Goal: Navigation & Orientation: Find specific page/section

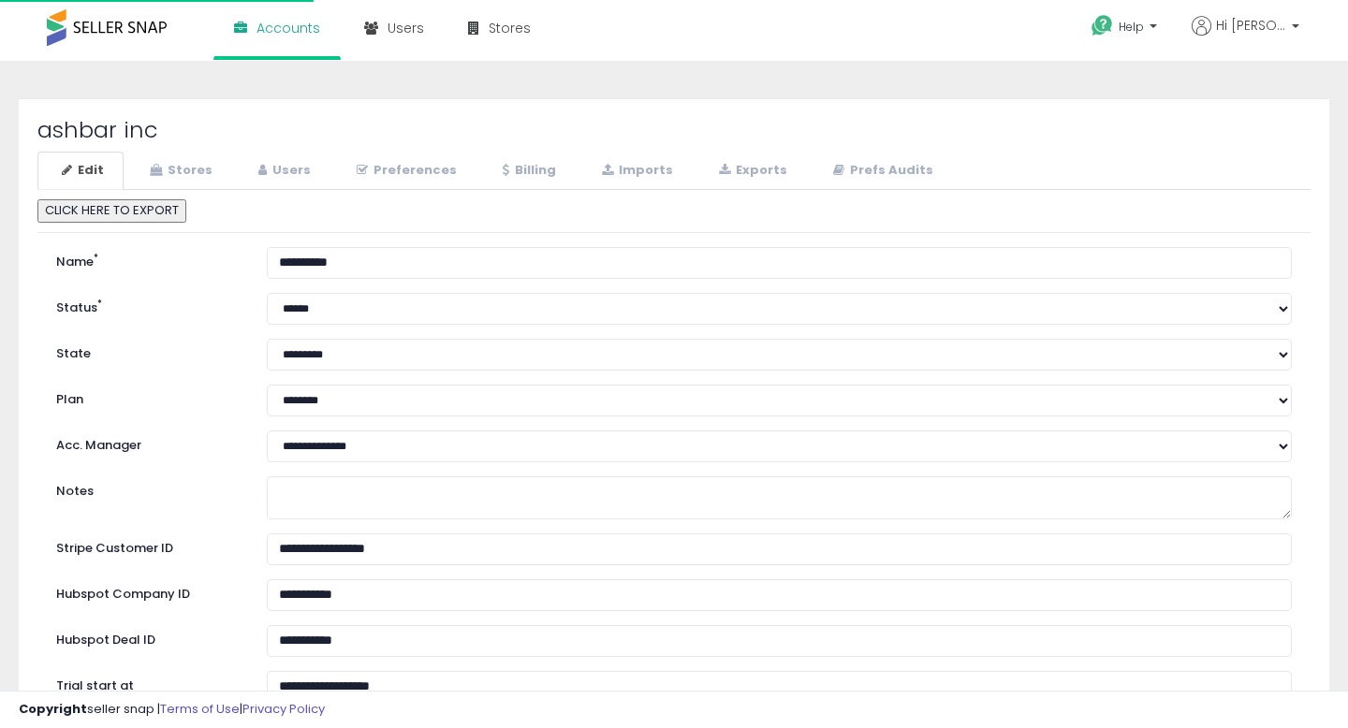
select select "**"
click at [183, 171] on link "Stores" at bounding box center [178, 171] width 107 height 38
select select "**"
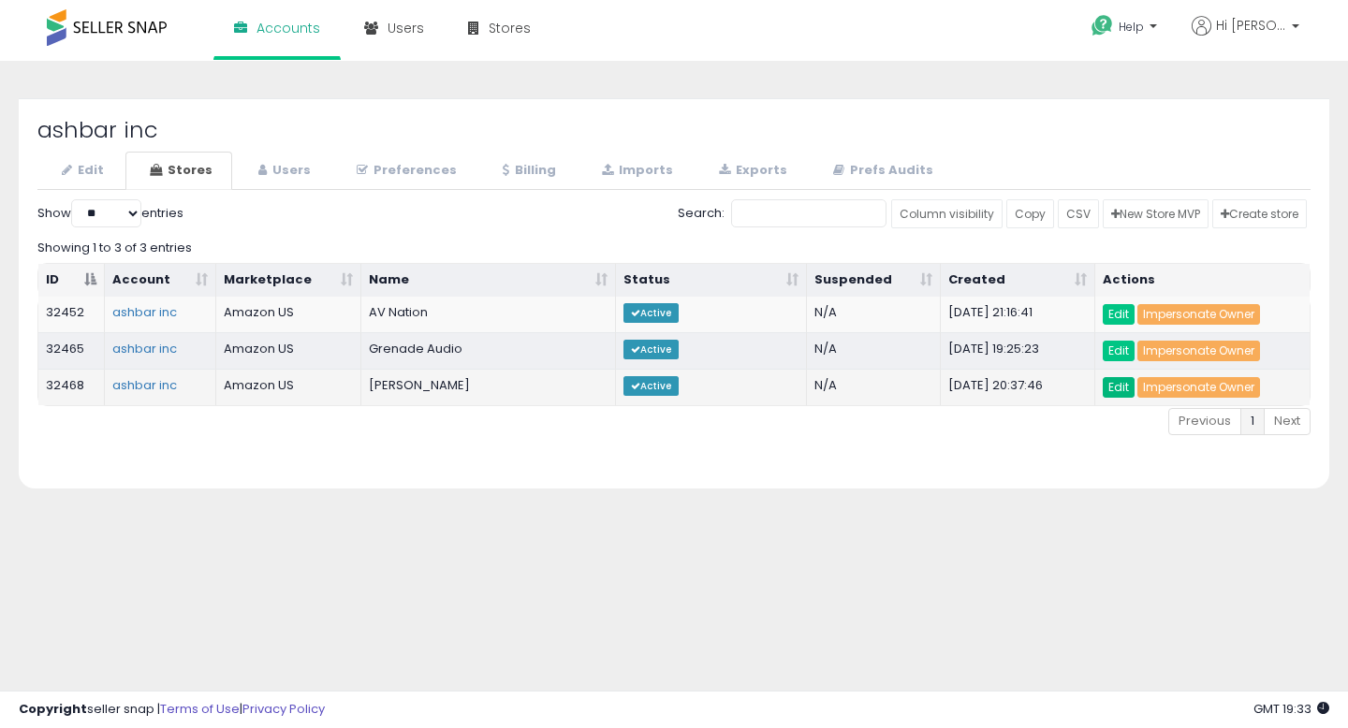
click at [1113, 389] on link "Edit" at bounding box center [1119, 387] width 32 height 21
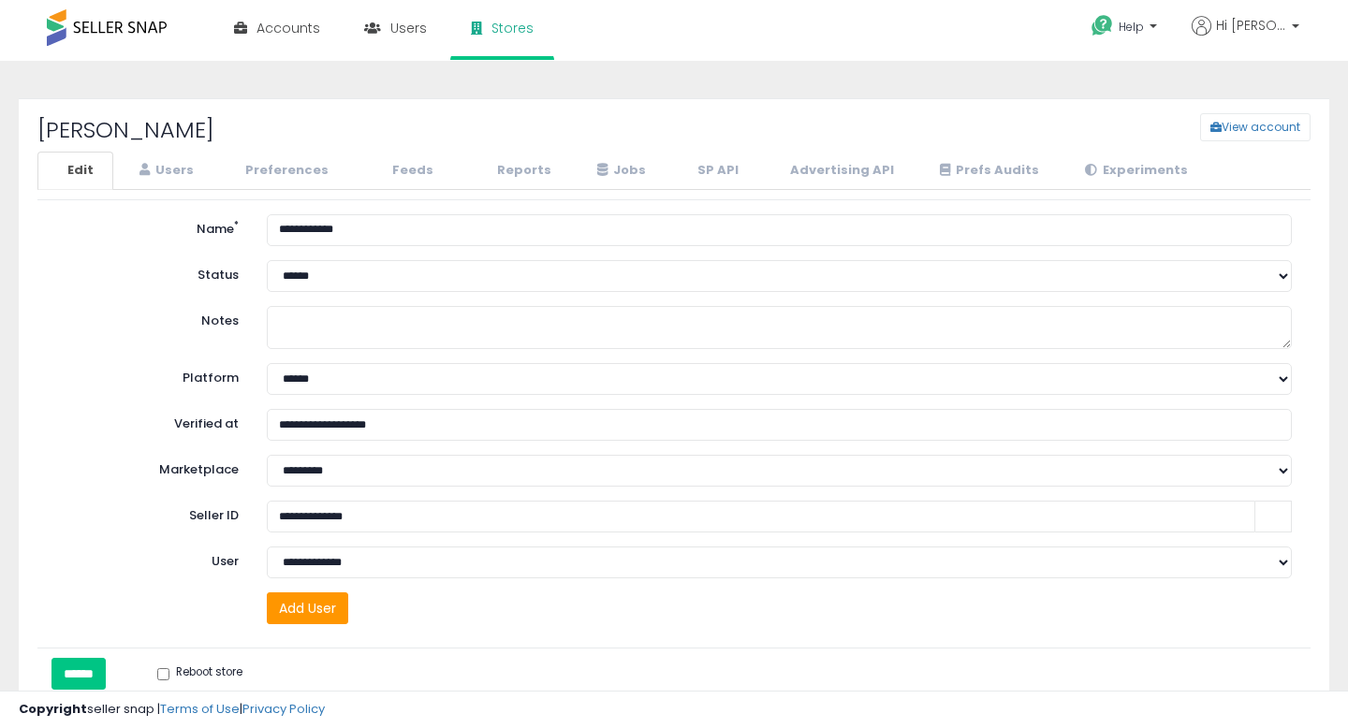
select select "**"
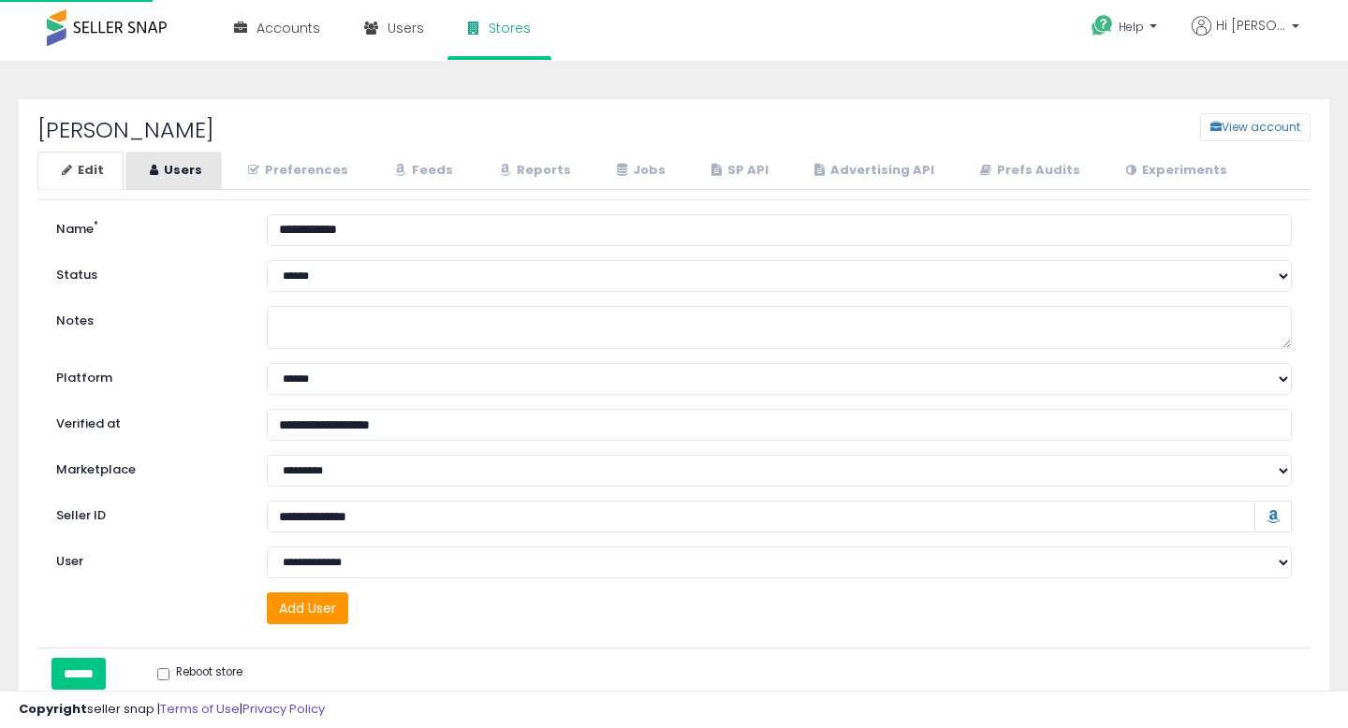
select select "**"
click at [176, 175] on link "Users" at bounding box center [173, 171] width 96 height 38
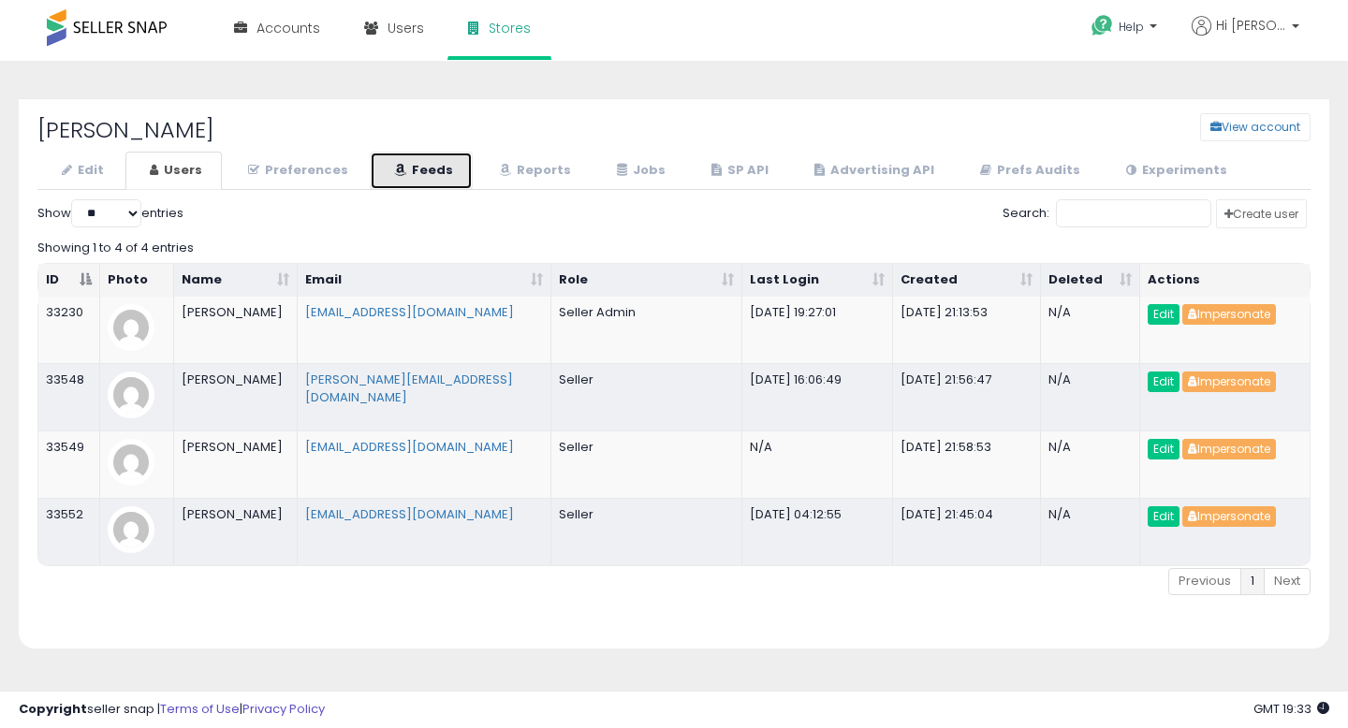
click at [406, 169] on link "Feeds" at bounding box center [421, 171] width 103 height 38
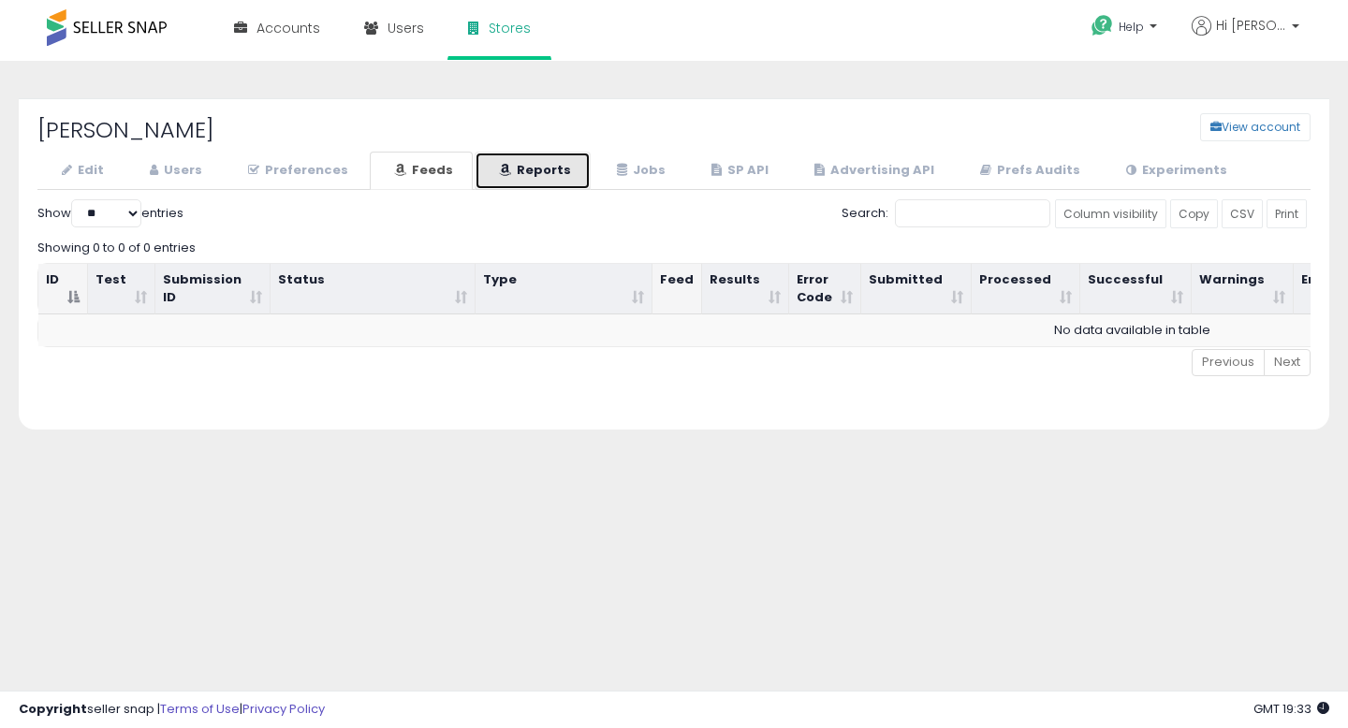
click at [552, 176] on link "Reports" at bounding box center [533, 171] width 116 height 38
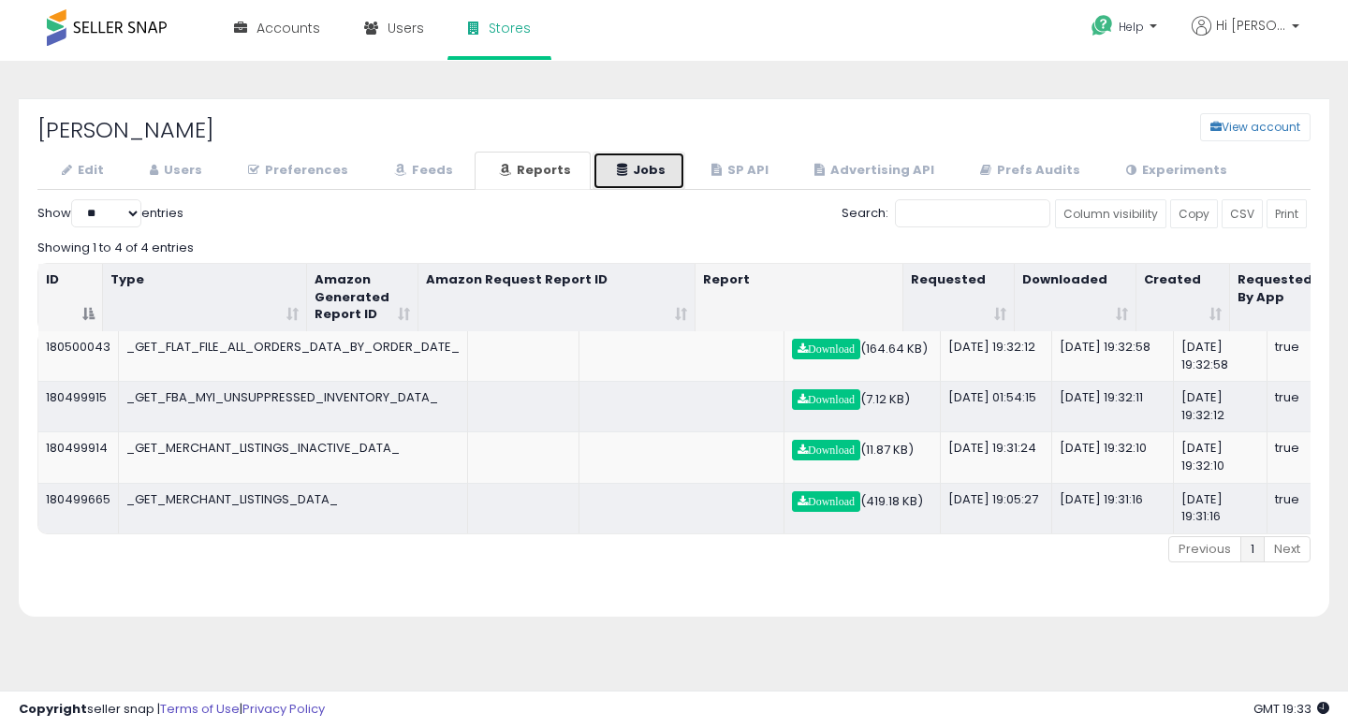
click at [633, 167] on link "Jobs" at bounding box center [639, 171] width 93 height 38
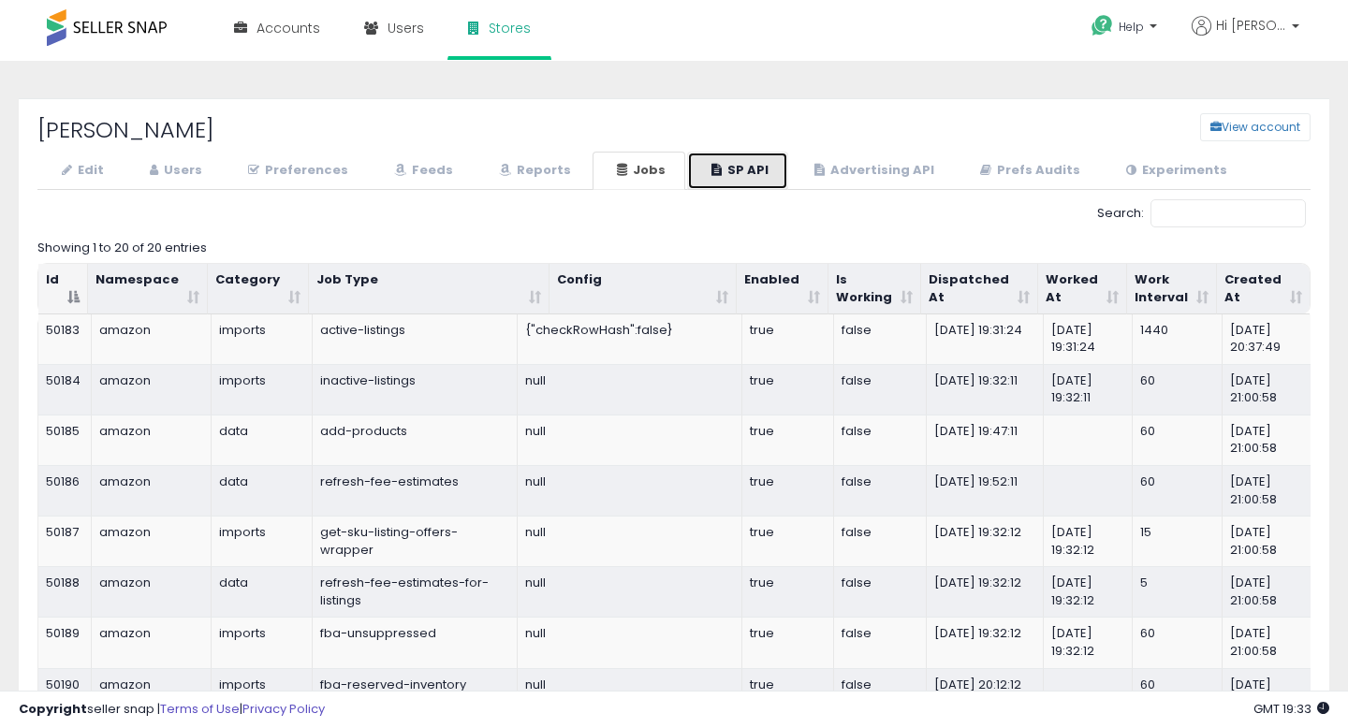
click at [717, 167] on link "SP API" at bounding box center [737, 171] width 101 height 38
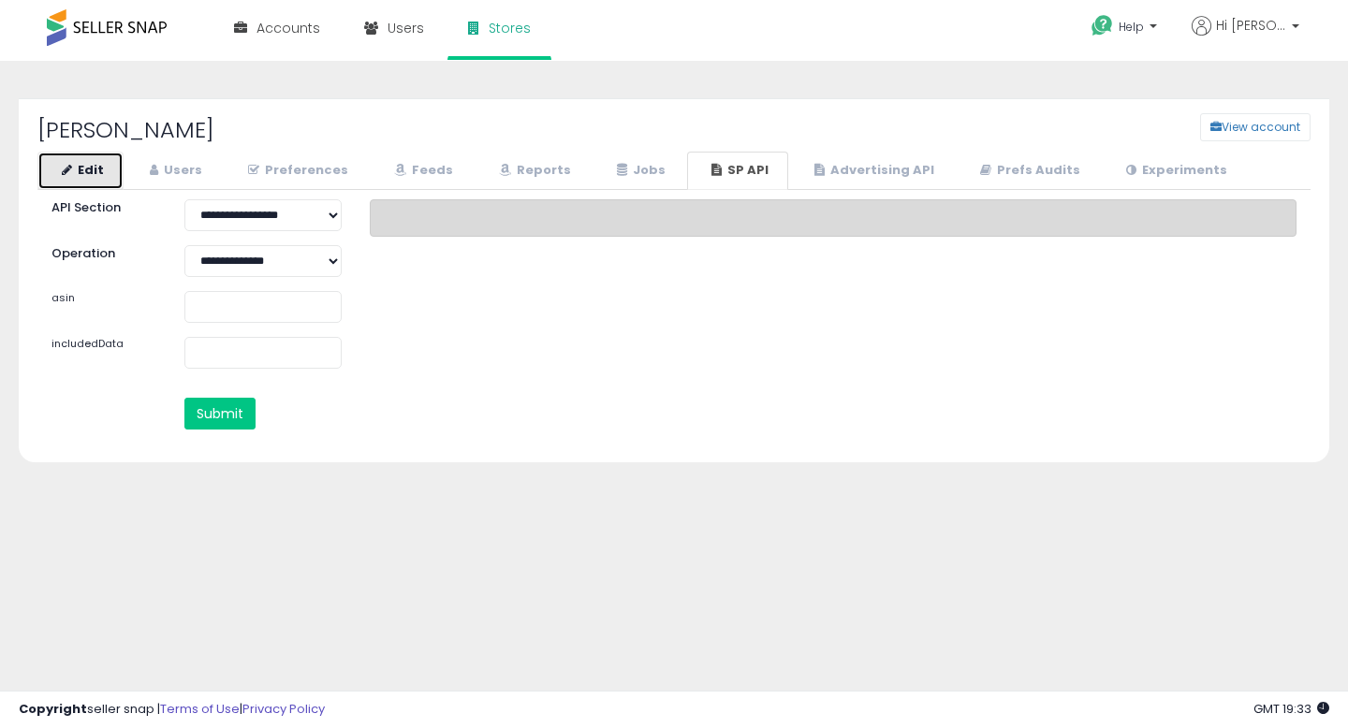
click at [86, 174] on link "Edit" at bounding box center [80, 171] width 86 height 38
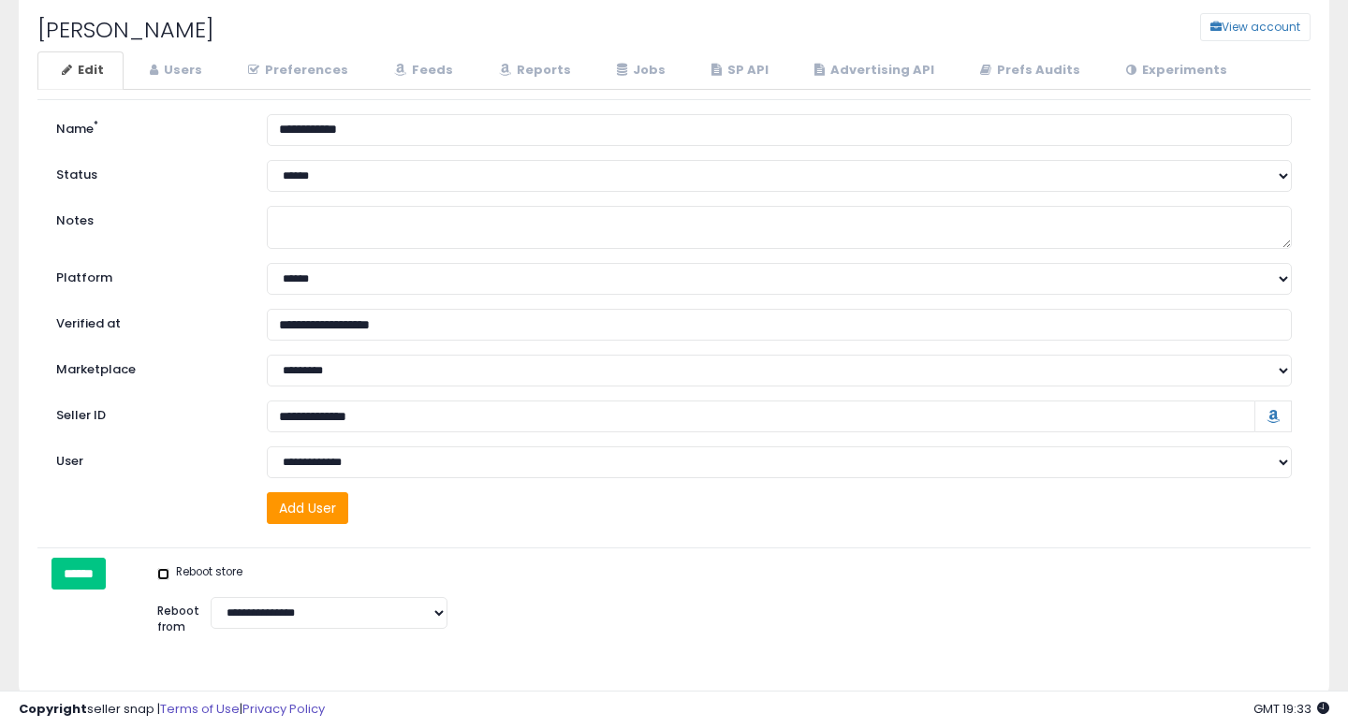
scroll to position [104, 0]
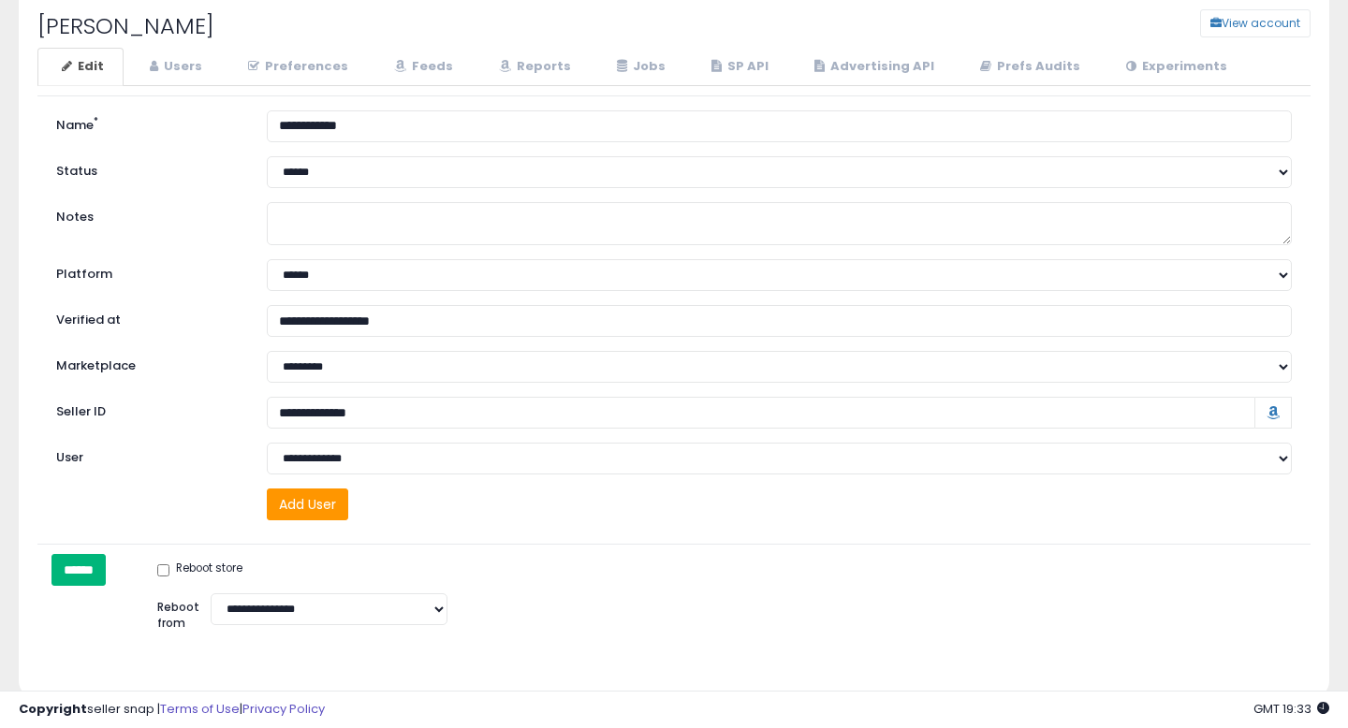
click at [84, 564] on input "******" at bounding box center [78, 570] width 54 height 32
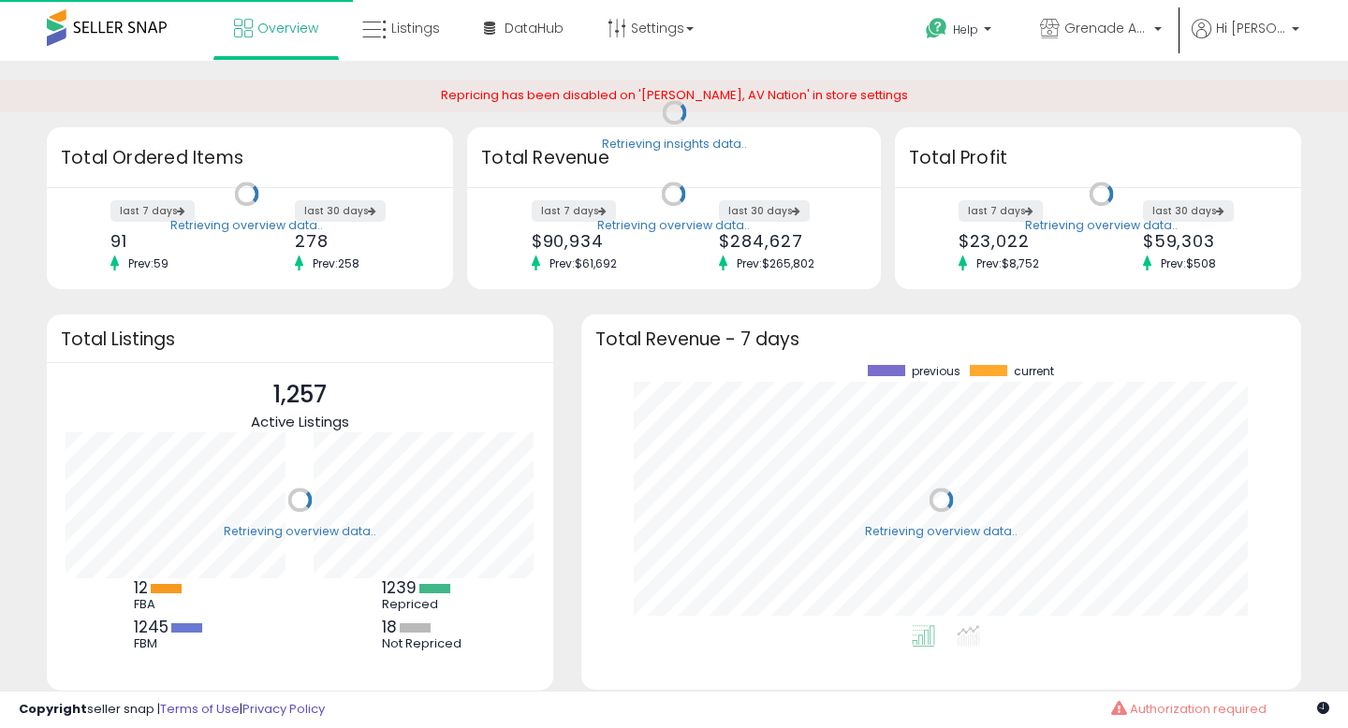
scroll to position [260, 682]
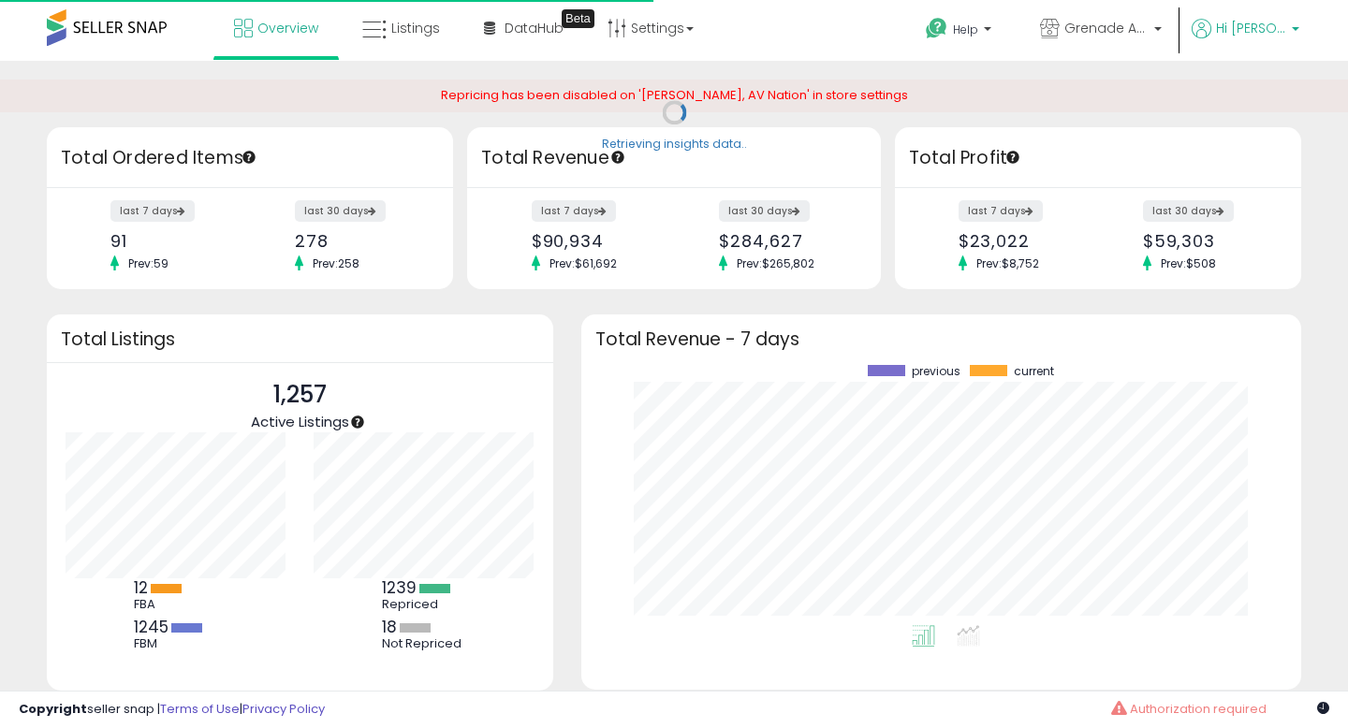
click at [1282, 36] on span "Hi Moe" at bounding box center [1251, 28] width 70 height 19
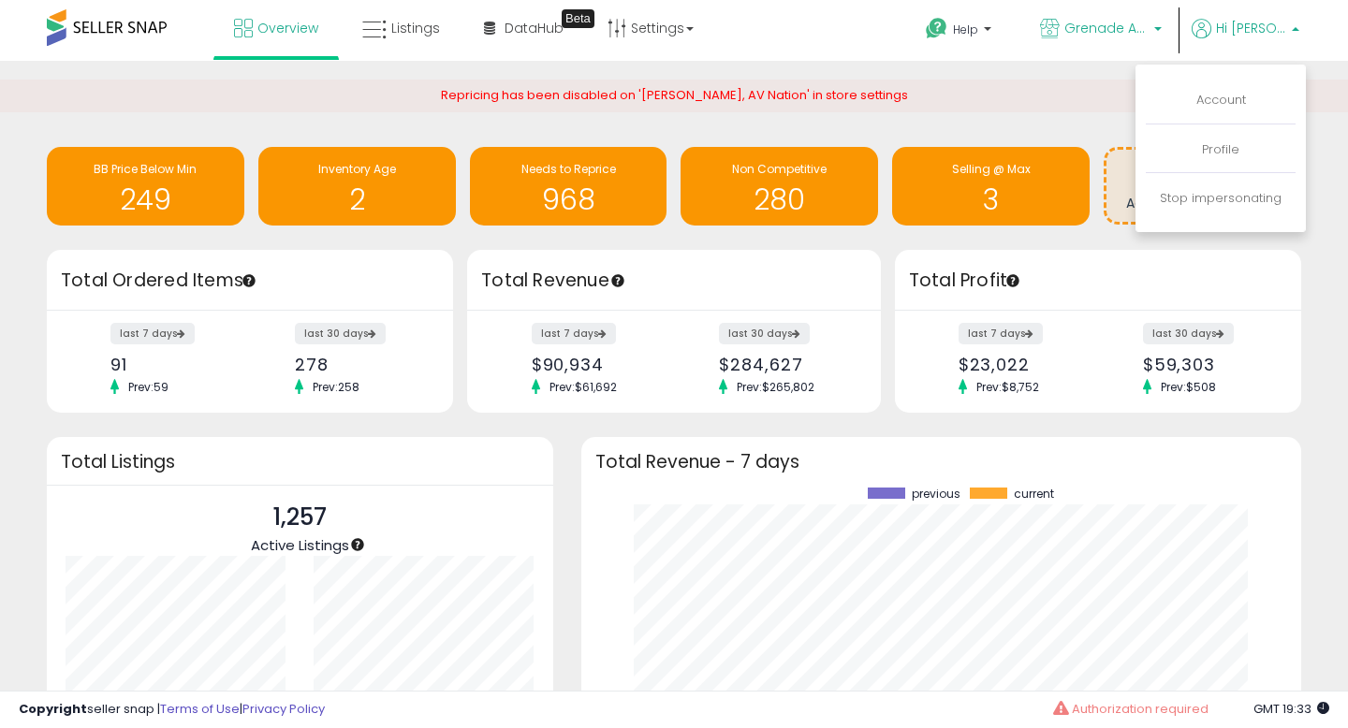
click at [1143, 36] on span "Grenade Audio" at bounding box center [1106, 28] width 84 height 19
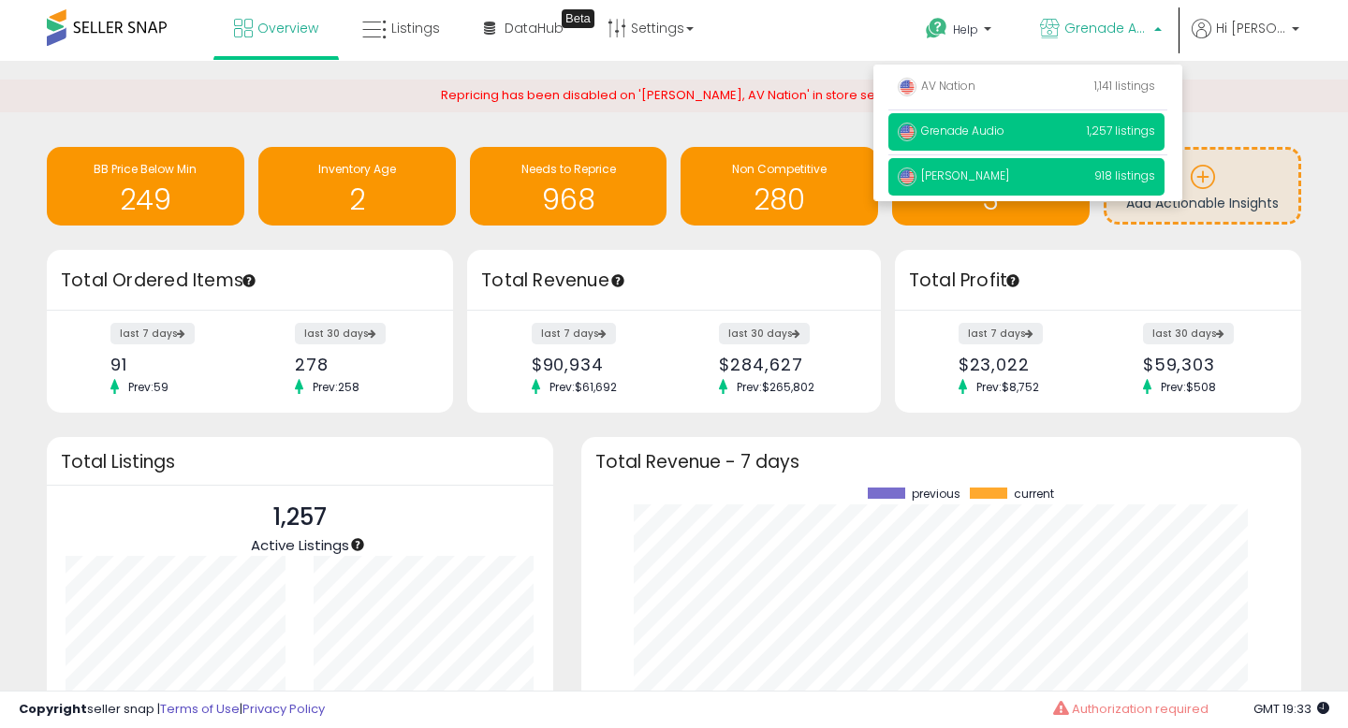
click at [991, 176] on span "[PERSON_NAME]" at bounding box center [953, 176] width 111 height 16
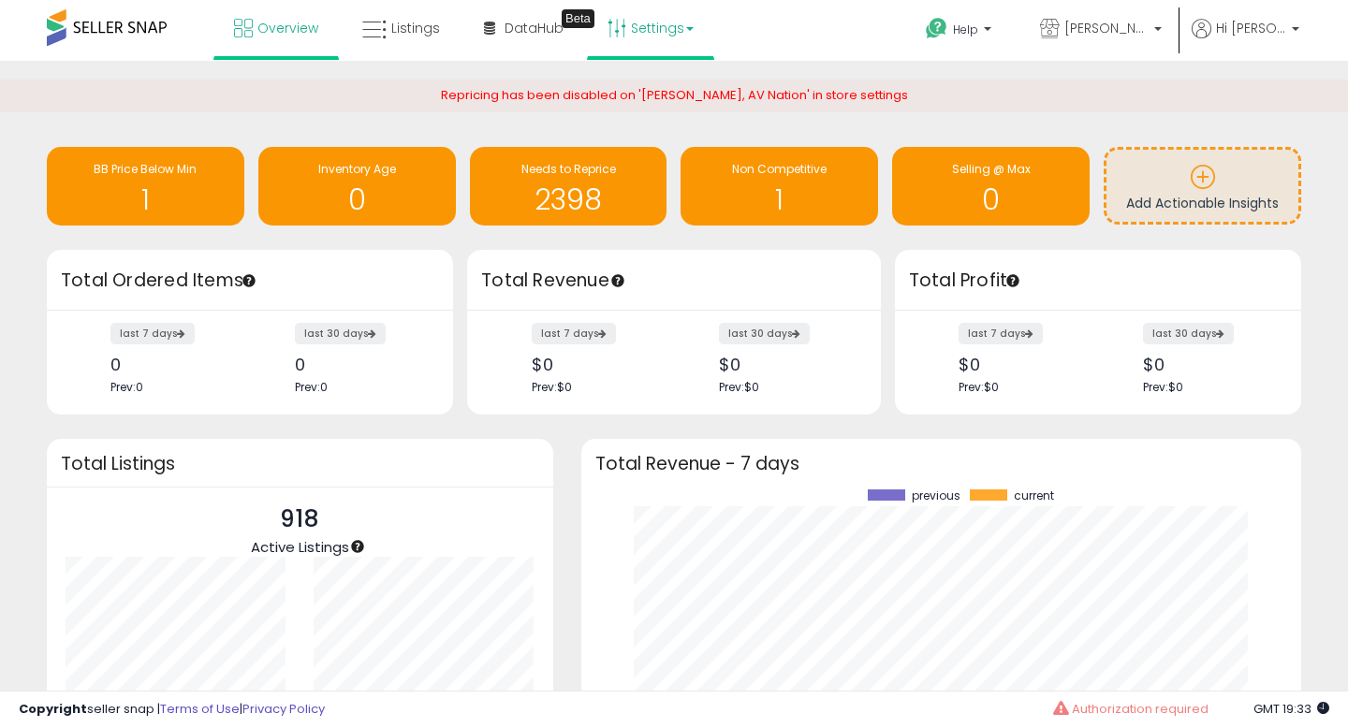
click at [658, 48] on link "Settings" at bounding box center [650, 28] width 114 height 56
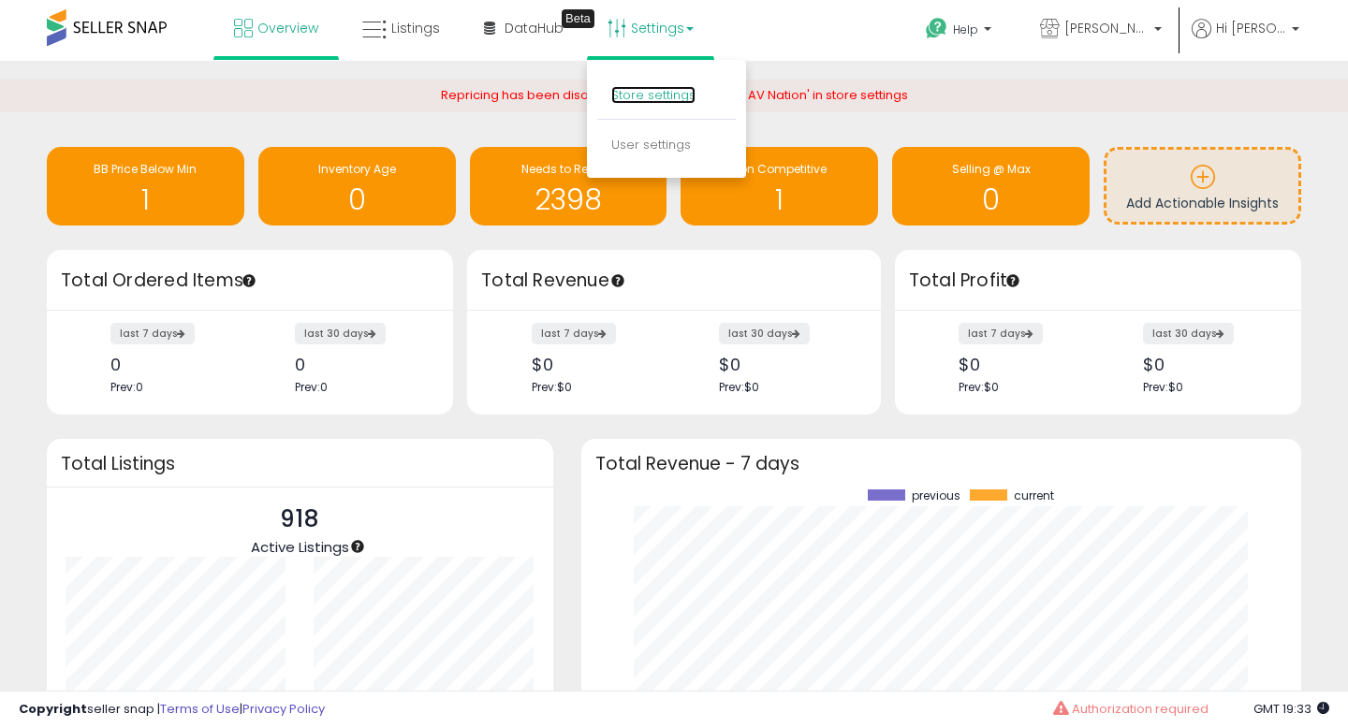
click at [645, 94] on link "Store settings" at bounding box center [653, 95] width 84 height 18
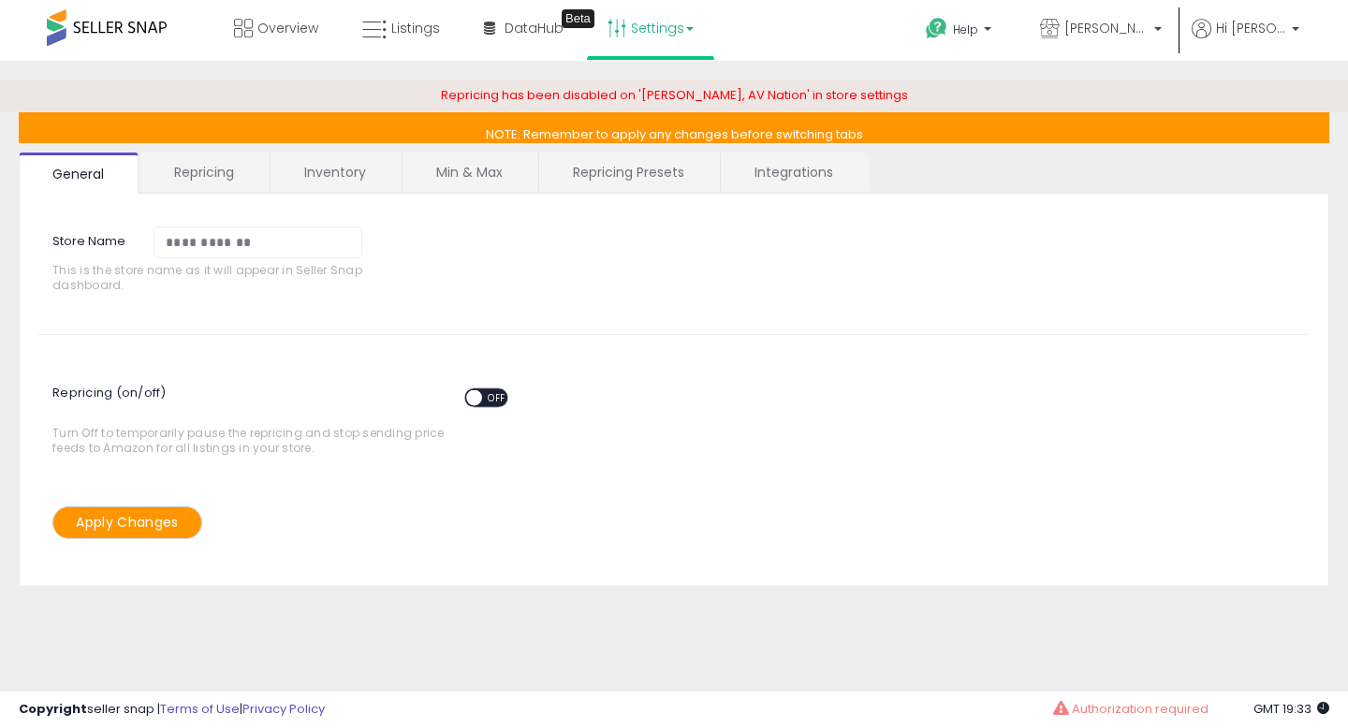
click at [205, 188] on link "Repricing" at bounding box center [203, 172] width 127 height 39
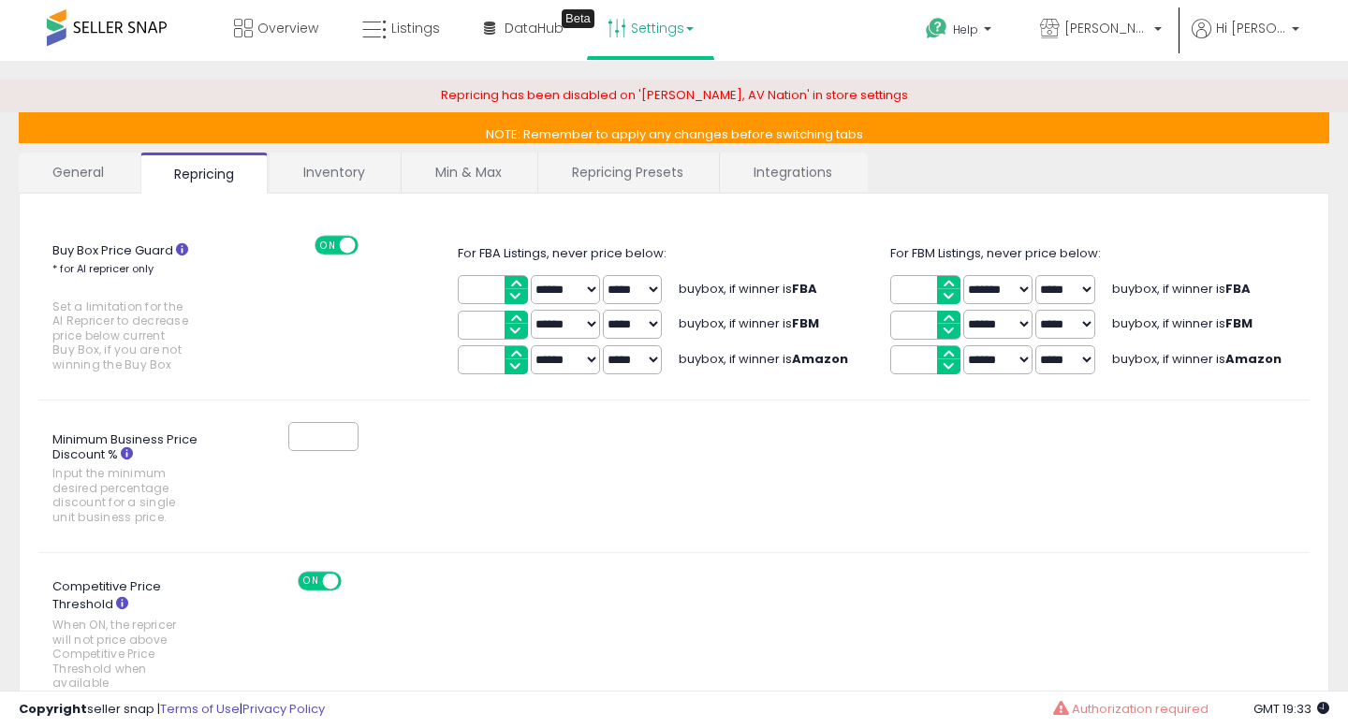
click at [85, 177] on link "General" at bounding box center [79, 172] width 120 height 39
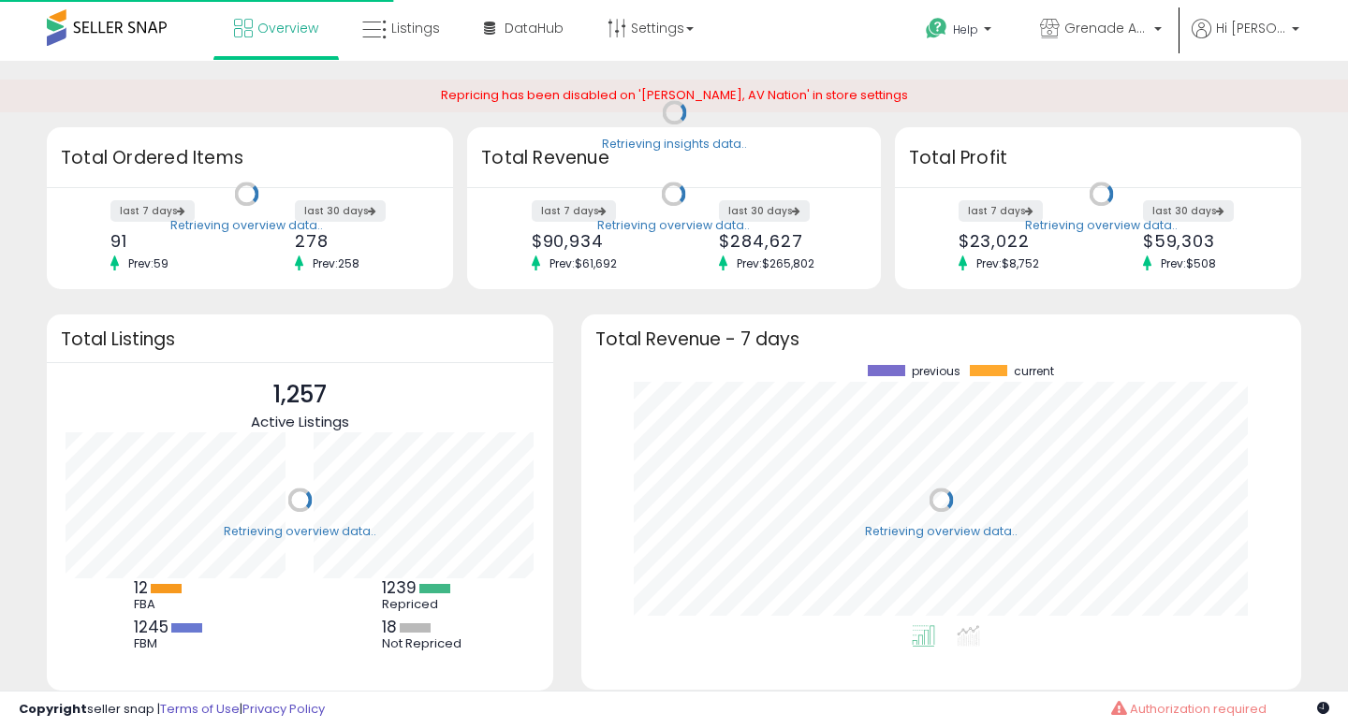
scroll to position [260, 682]
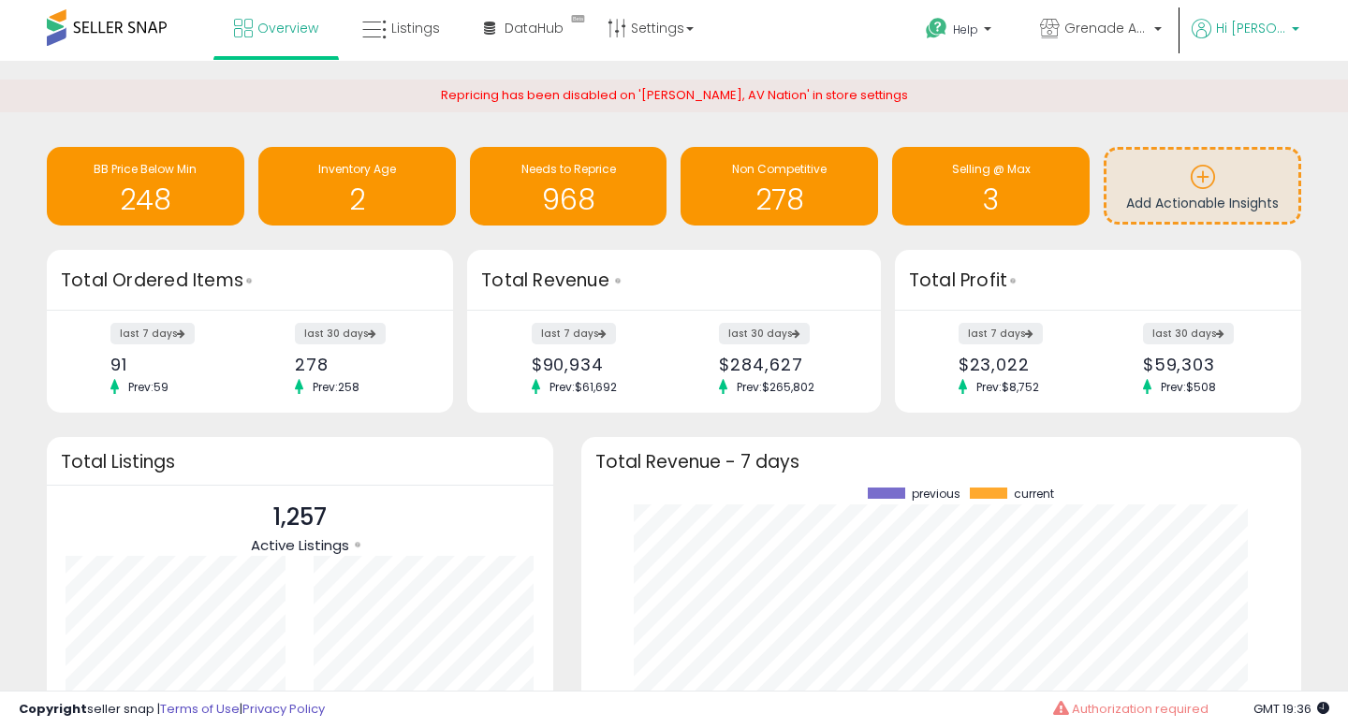
click at [1274, 25] on span "Hi [PERSON_NAME]" at bounding box center [1251, 28] width 70 height 19
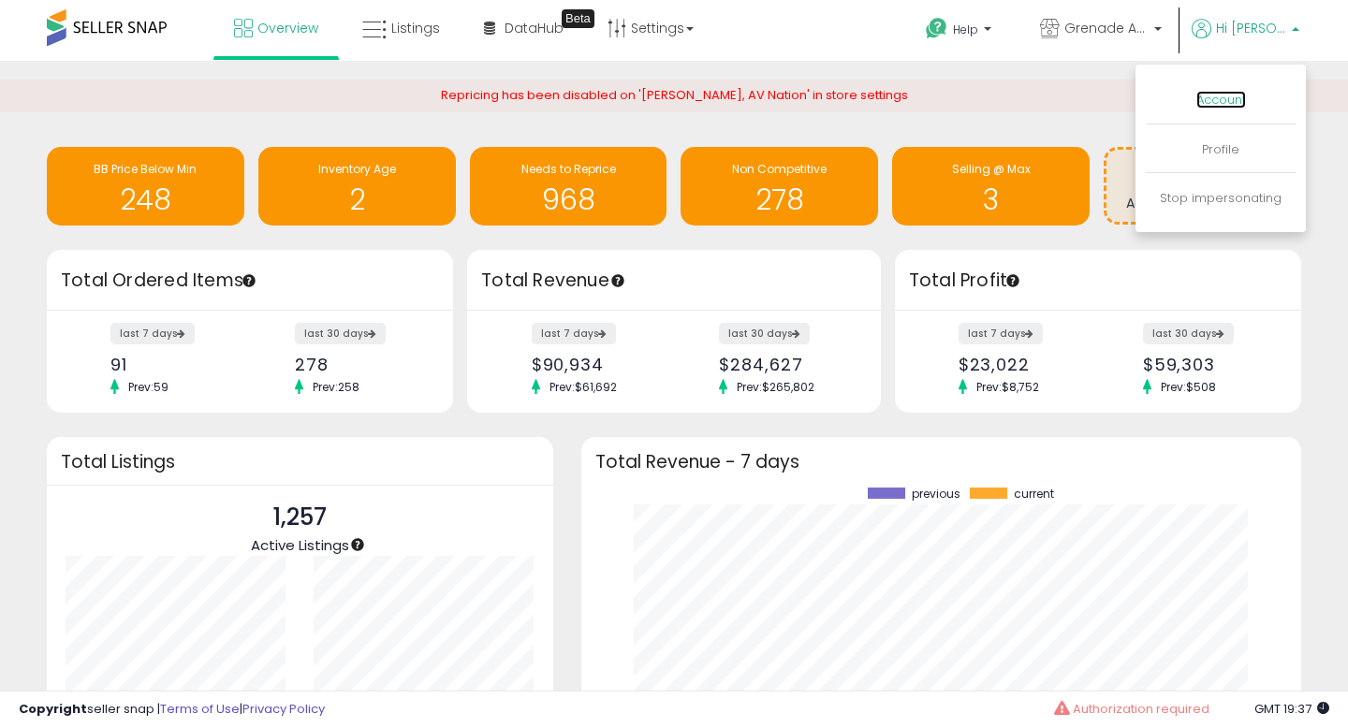
click at [1224, 105] on link "Account" at bounding box center [1221, 100] width 50 height 18
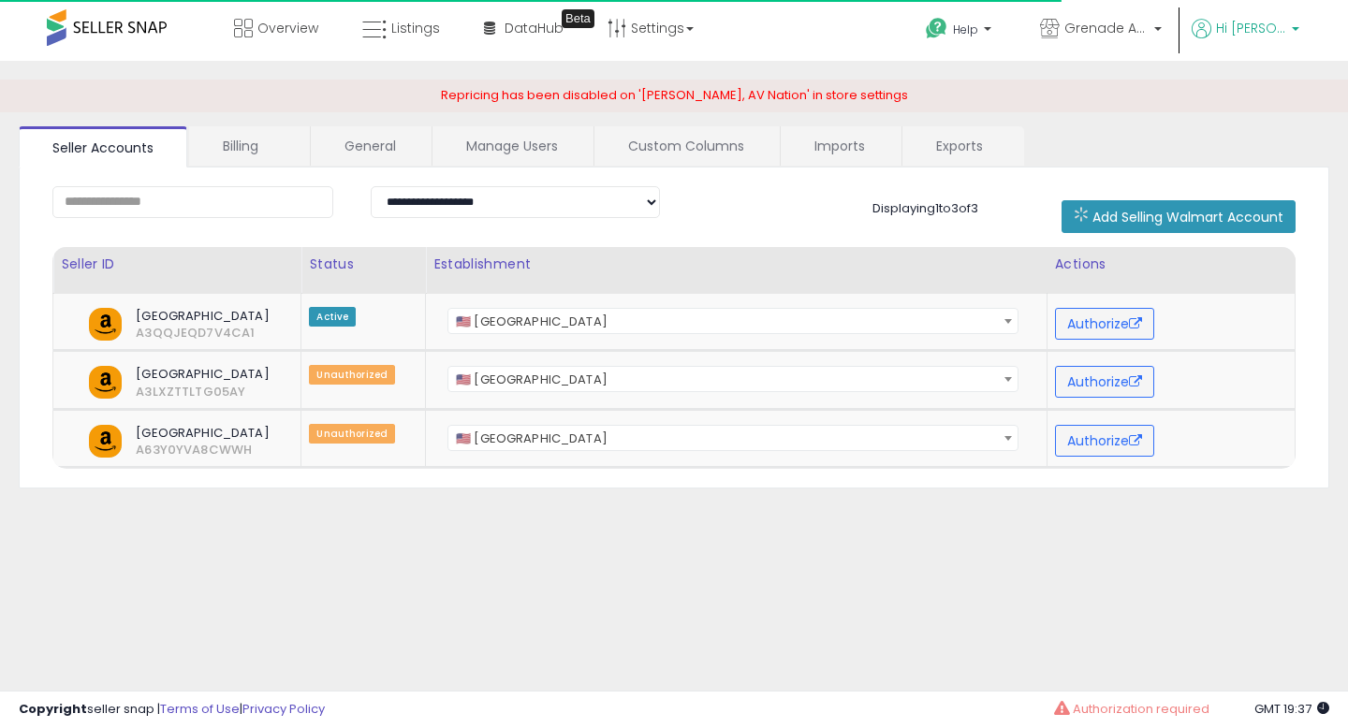
click at [1290, 30] on p "Hi [PERSON_NAME]" at bounding box center [1246, 30] width 108 height 23
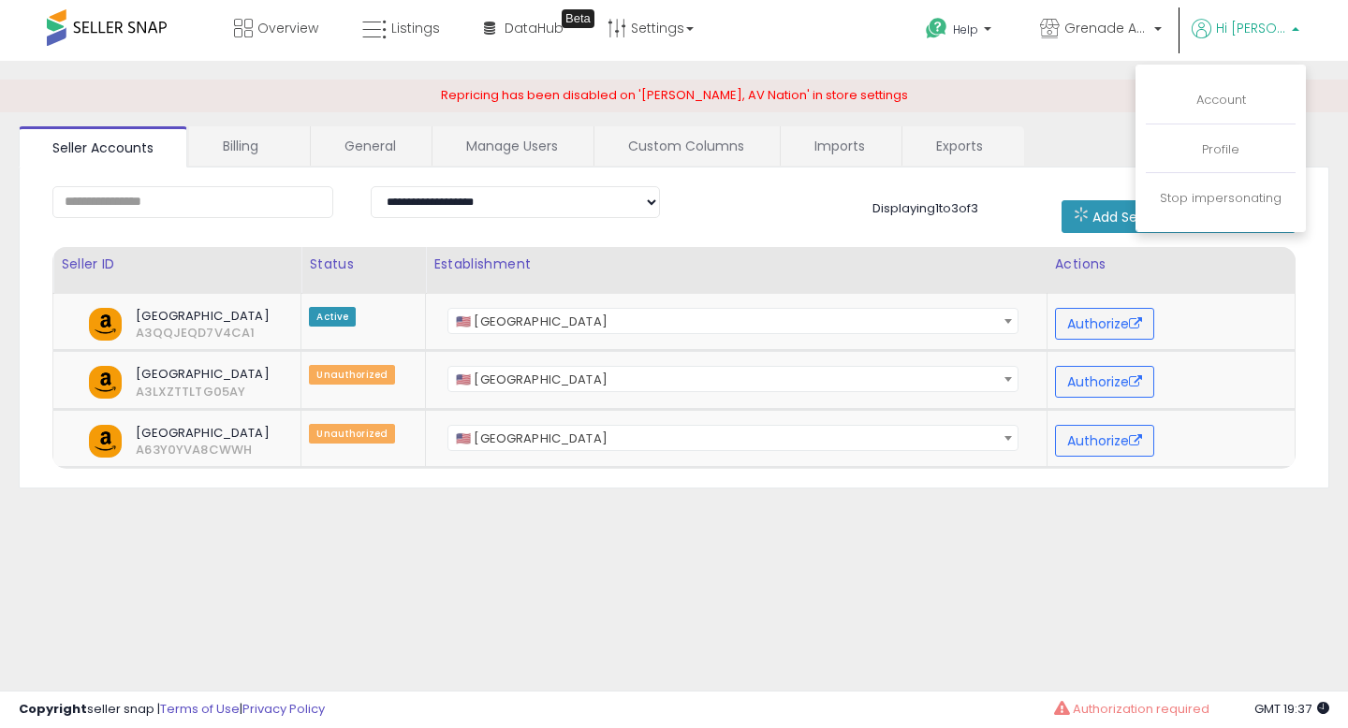
click at [959, 660] on div "**********" at bounding box center [673, 468] width 1329 height 777
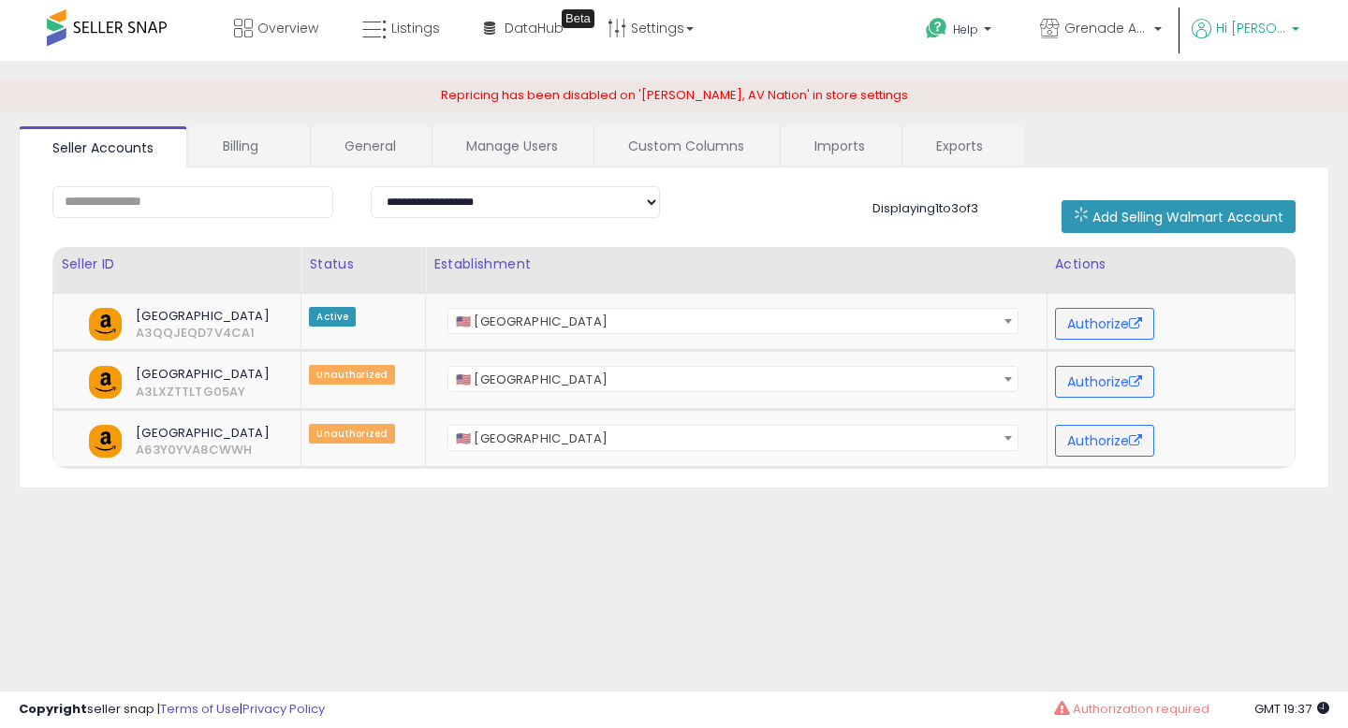
click at [1295, 30] on b at bounding box center [1295, 33] width 7 height 13
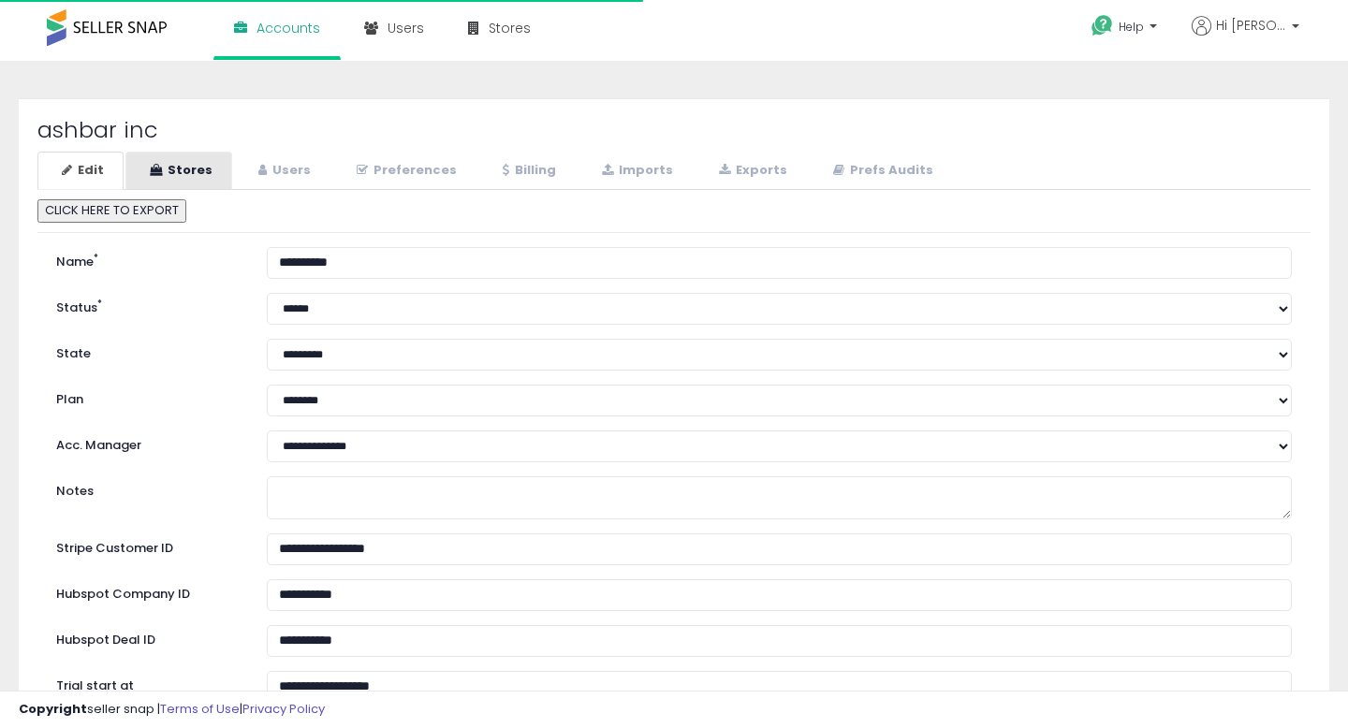
select select "**"
click at [199, 175] on link "Stores" at bounding box center [178, 171] width 107 height 38
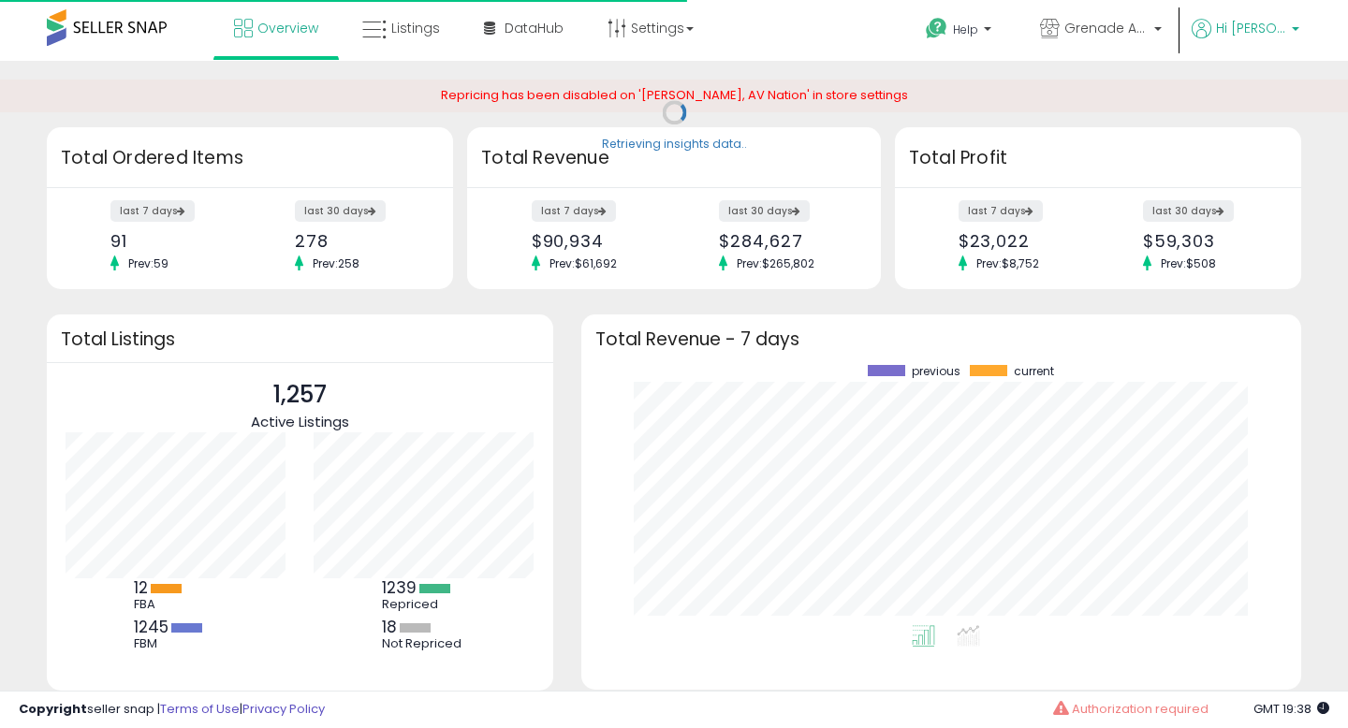
scroll to position [260, 682]
click at [1292, 29] on b at bounding box center [1295, 33] width 7 height 13
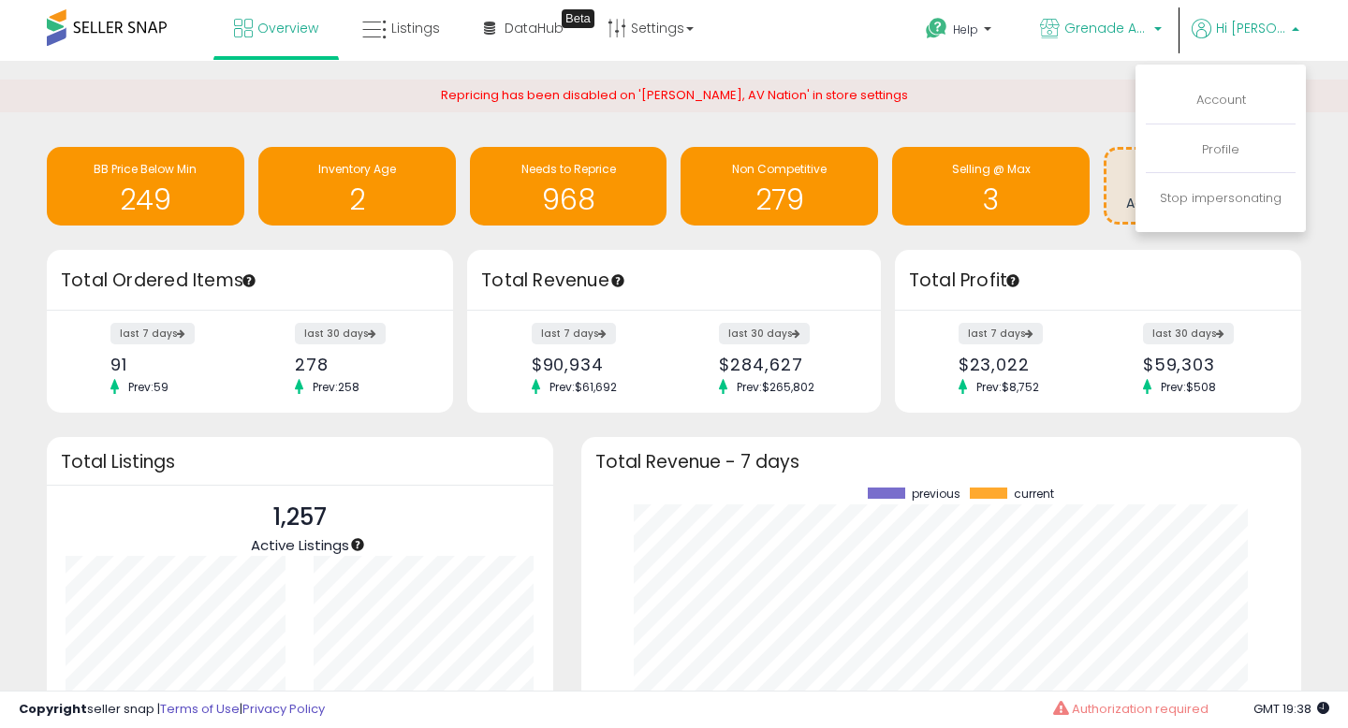
click at [1134, 37] on p "Grenade Audio" at bounding box center [1101, 30] width 122 height 23
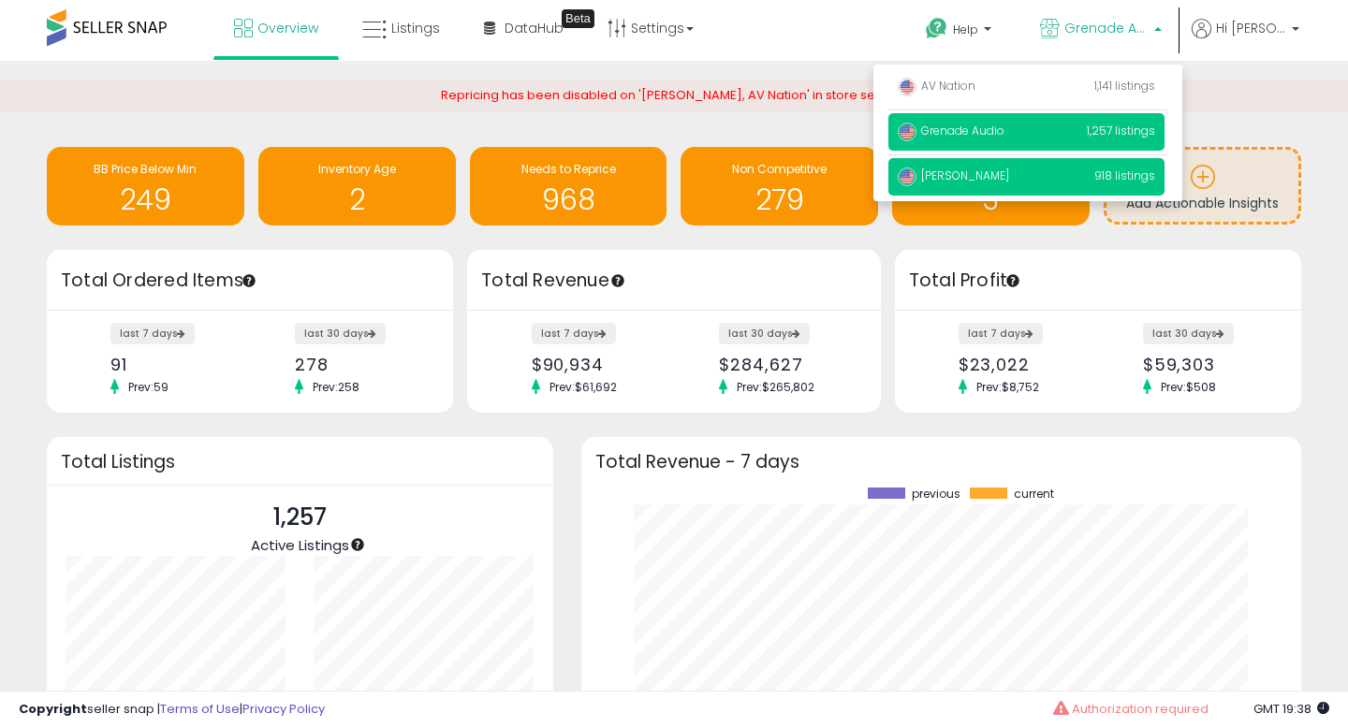
click at [1009, 179] on span "[PERSON_NAME]" at bounding box center [953, 176] width 111 height 16
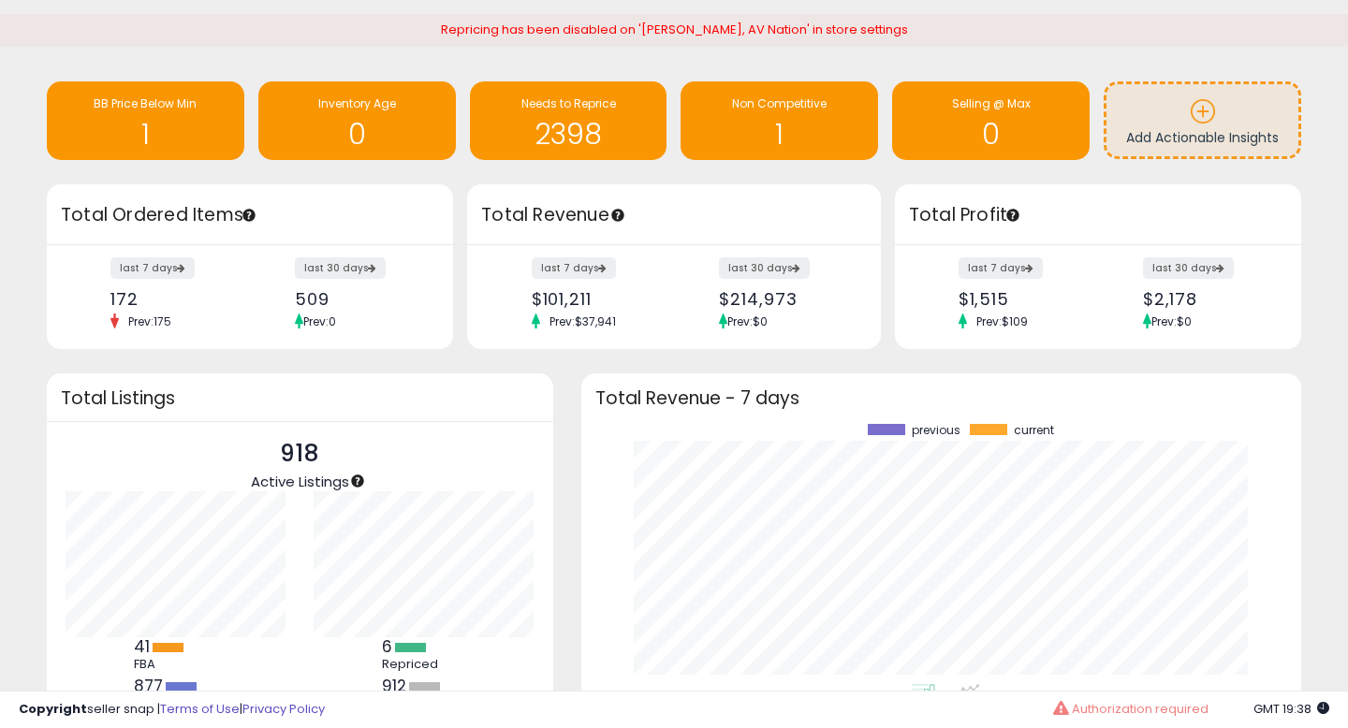
scroll to position [13, 0]
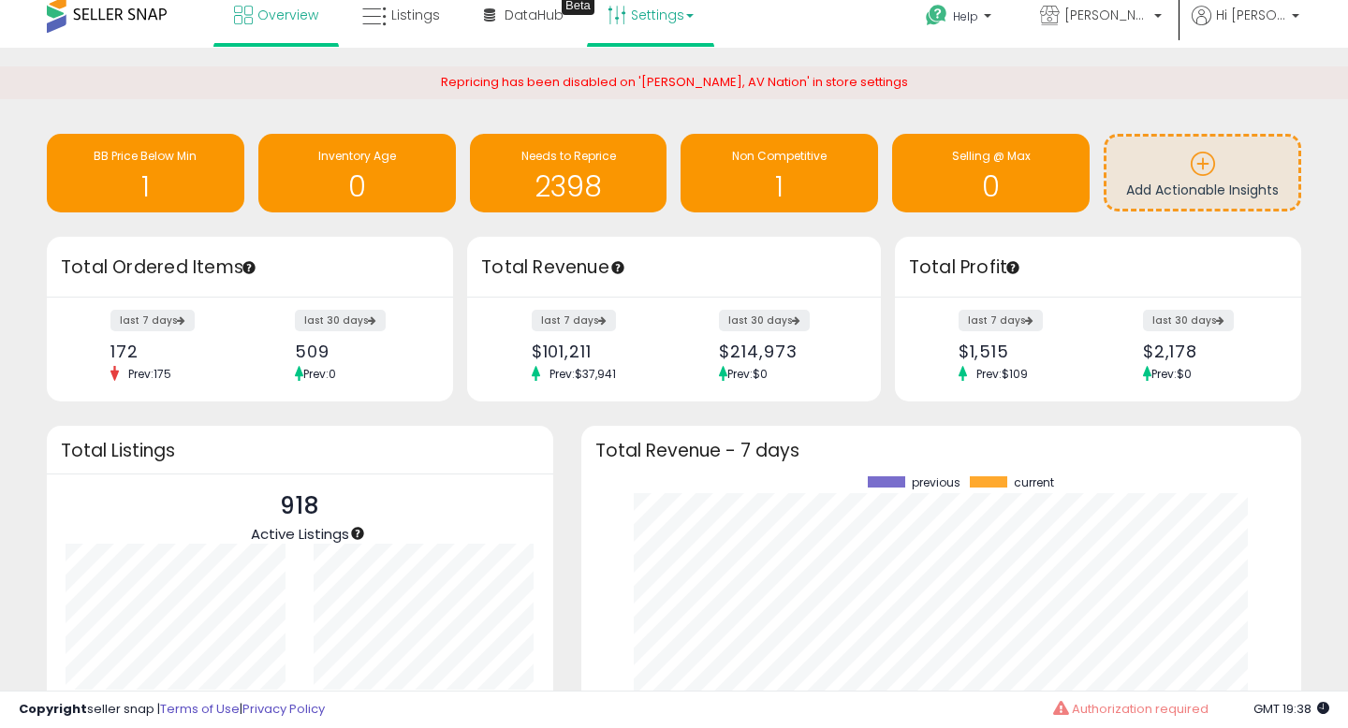
click at [681, 22] on link "Settings" at bounding box center [650, 15] width 114 height 56
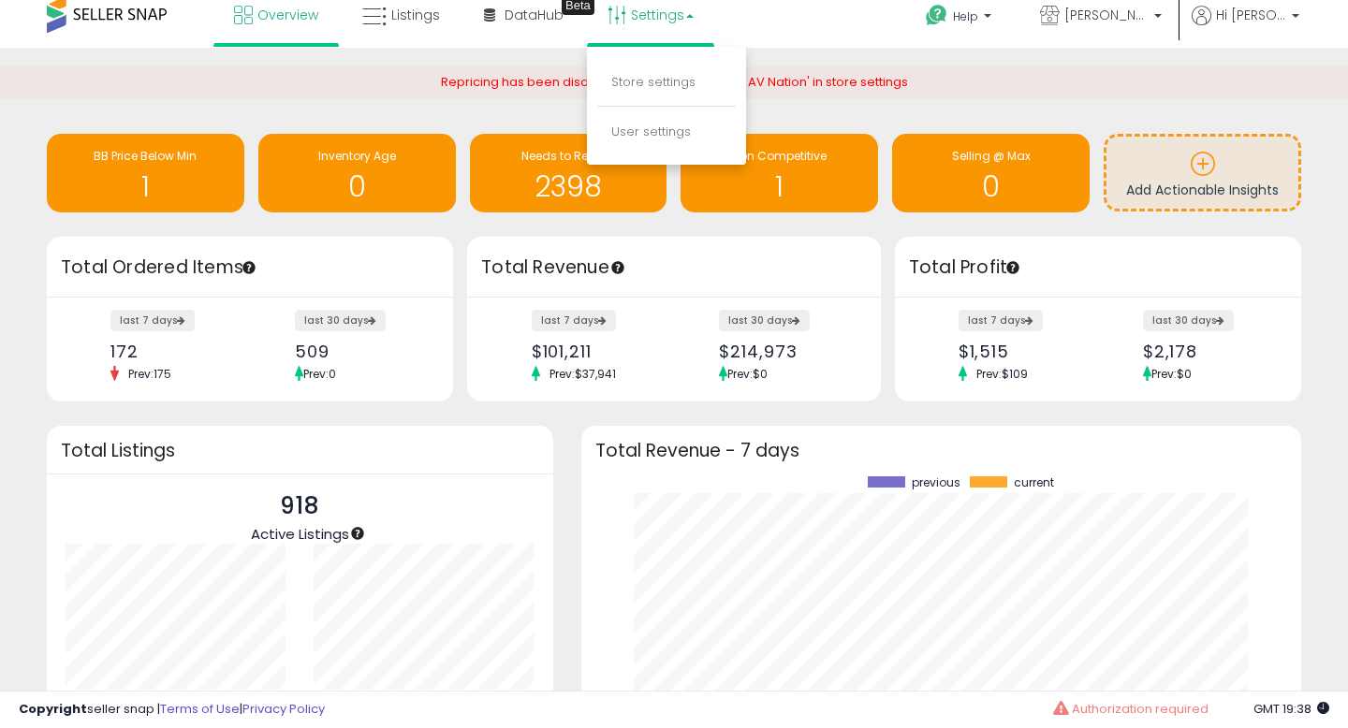
click at [1029, 59] on div "Retrieving insights data.. BB Price Below Min 1 Inventory Age 0 Needs to Repric…" at bounding box center [674, 473] width 1348 height 850
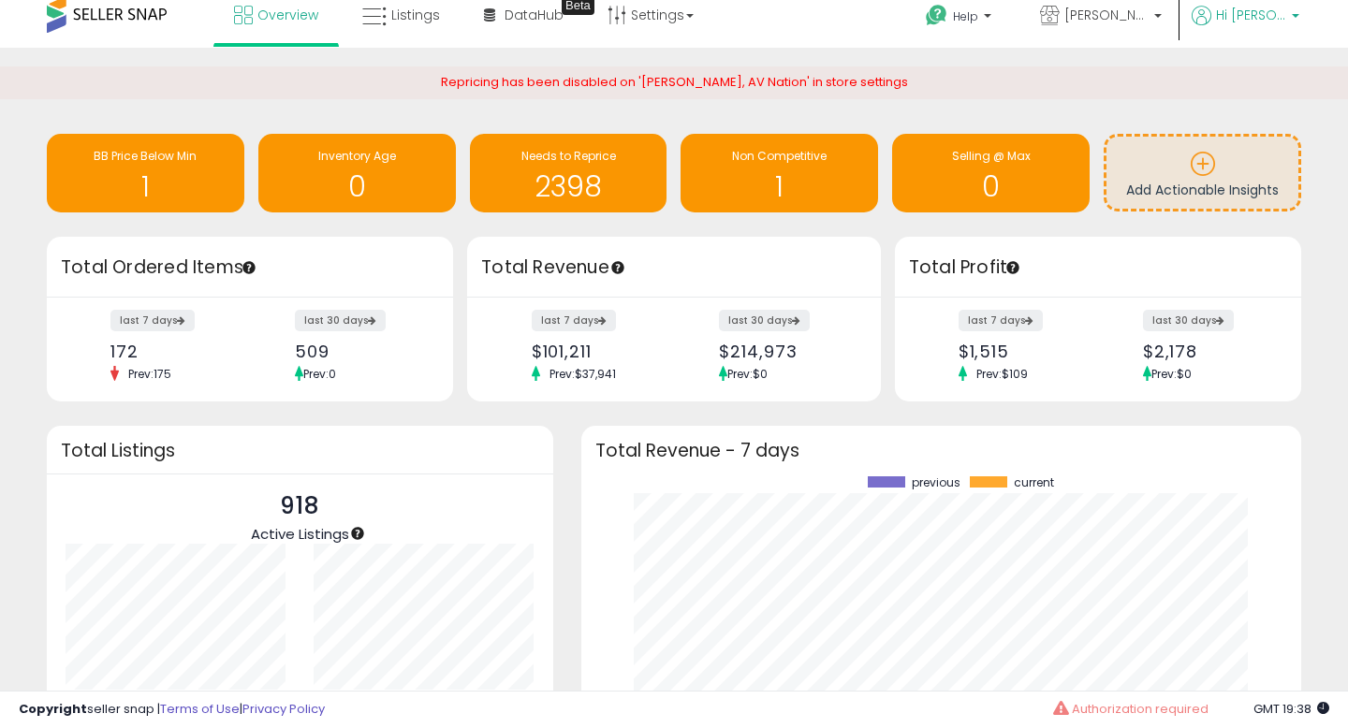
click at [1295, 23] on b at bounding box center [1295, 20] width 7 height 13
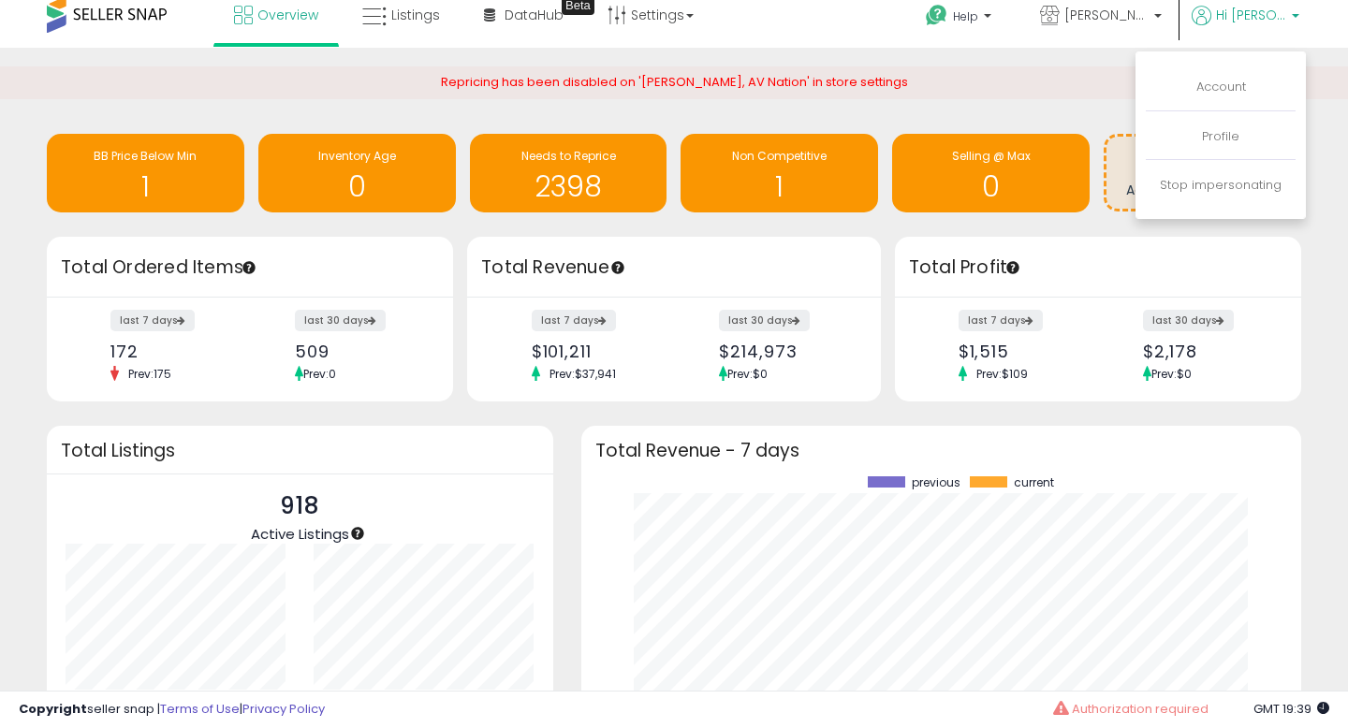
click at [1065, 52] on div "Retrieving insights data.. BB Price Below Min 1 Inventory Age 0 Needs to Repric…" at bounding box center [674, 473] width 1348 height 850
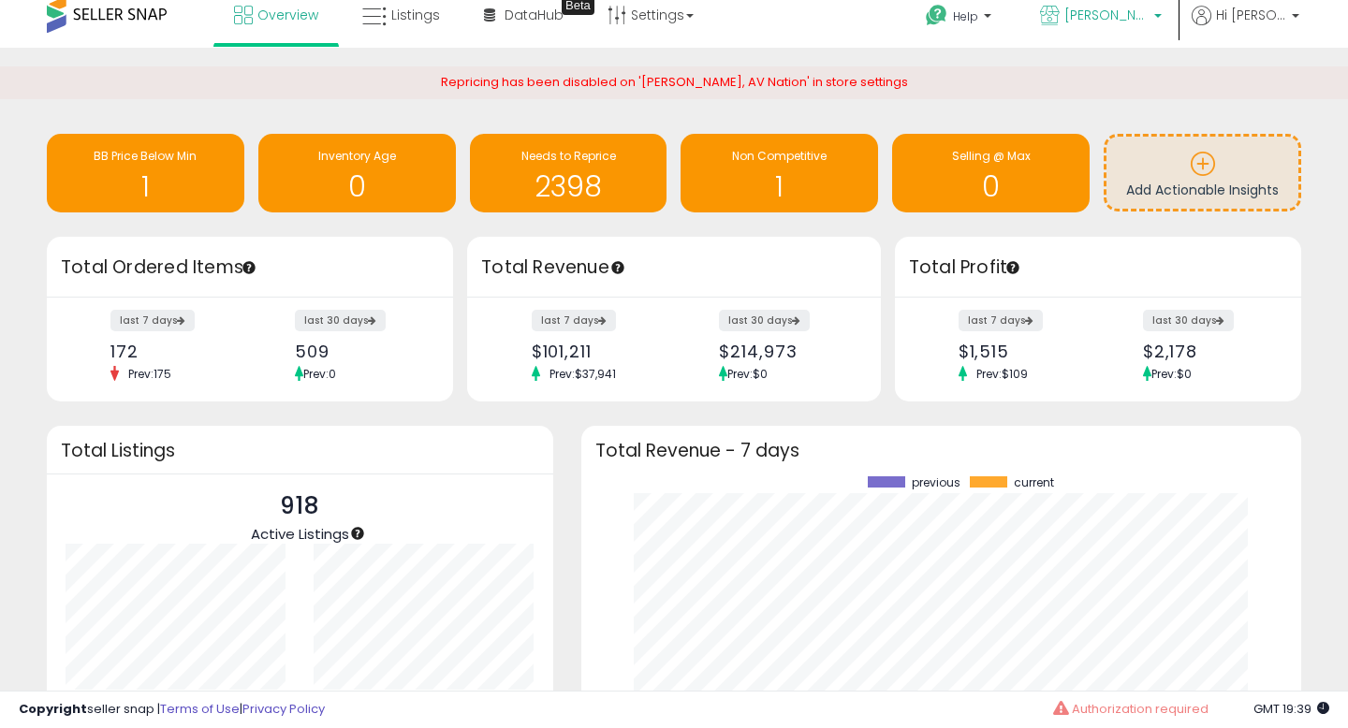
click at [1149, 13] on span "[PERSON_NAME]" at bounding box center [1106, 15] width 84 height 19
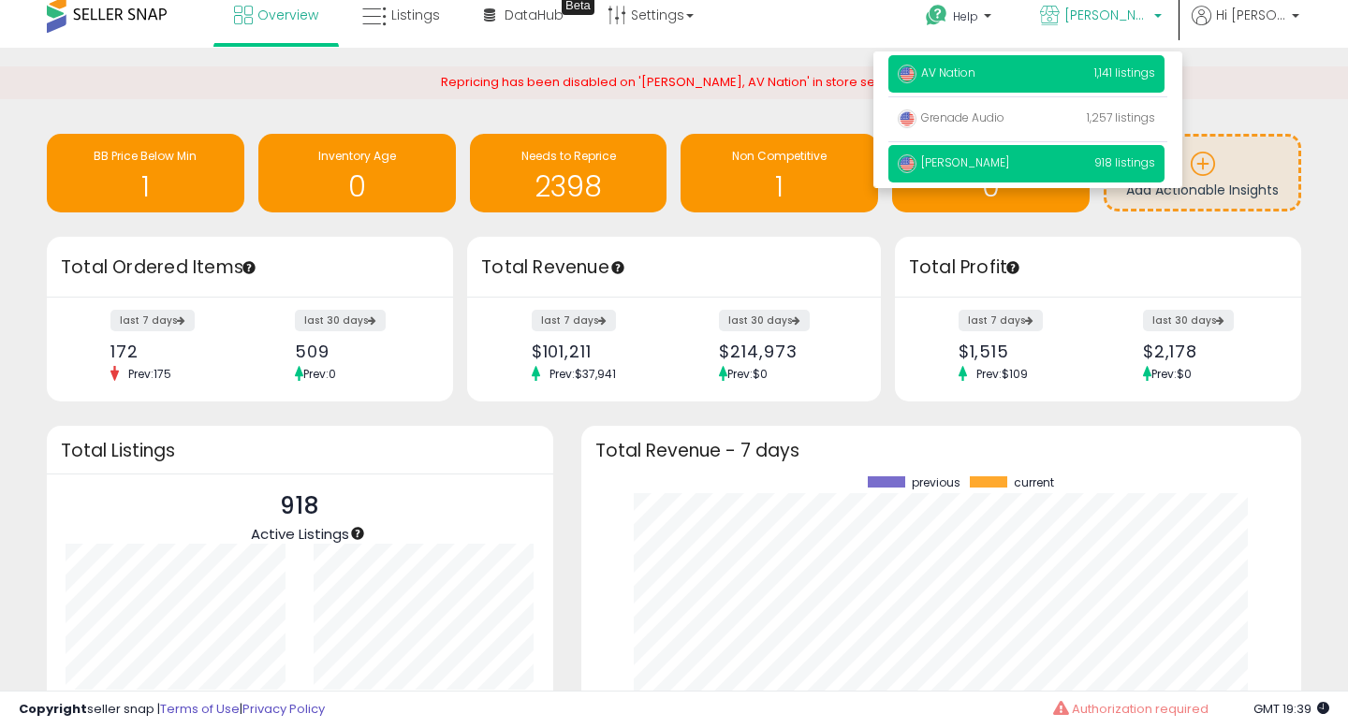
click at [1011, 78] on p "AV Nation 1,141 listings" at bounding box center [1026, 73] width 276 height 37
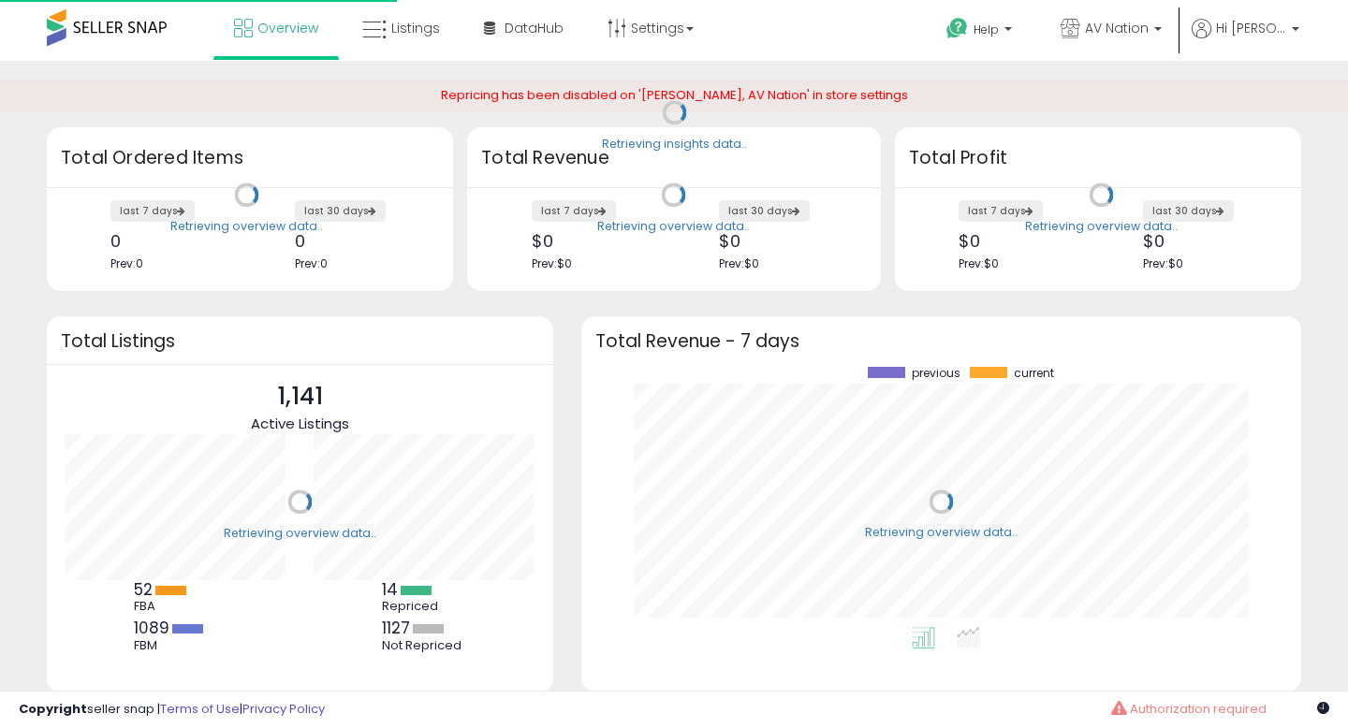
scroll to position [260, 682]
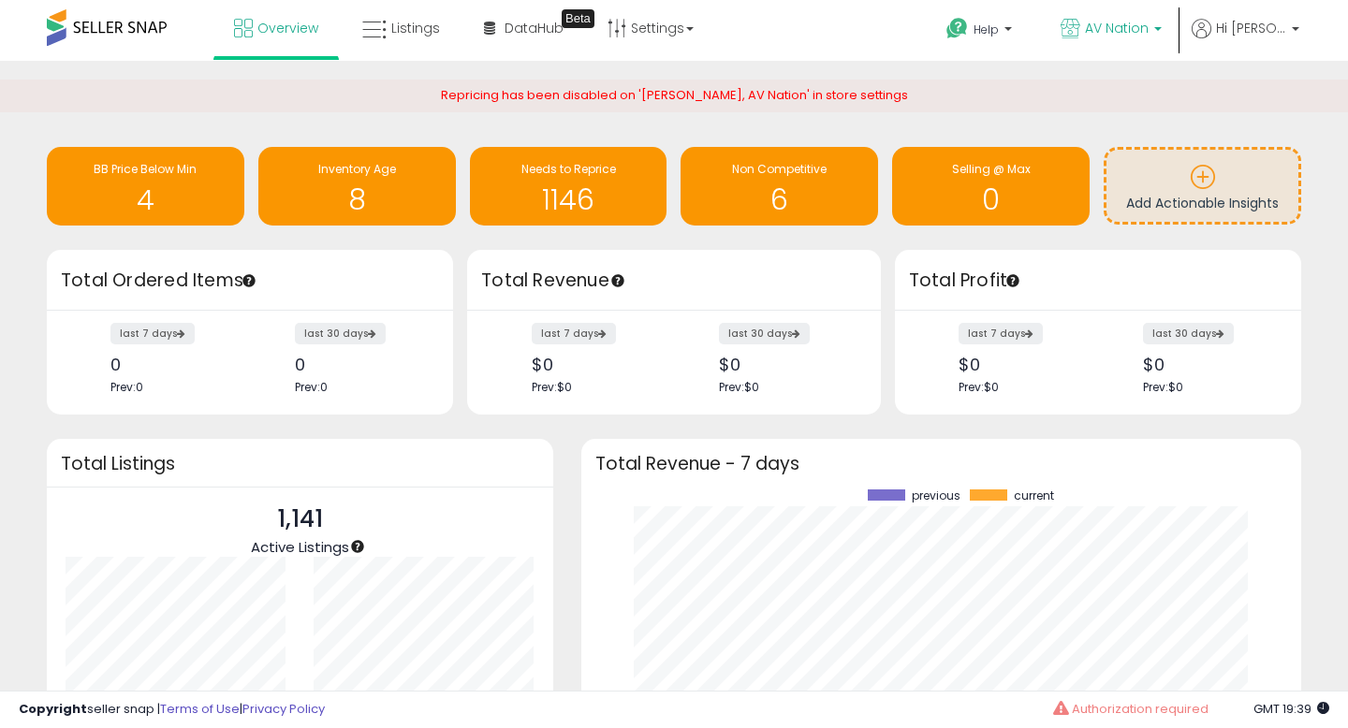
click at [1162, 36] on b at bounding box center [1157, 33] width 7 height 13
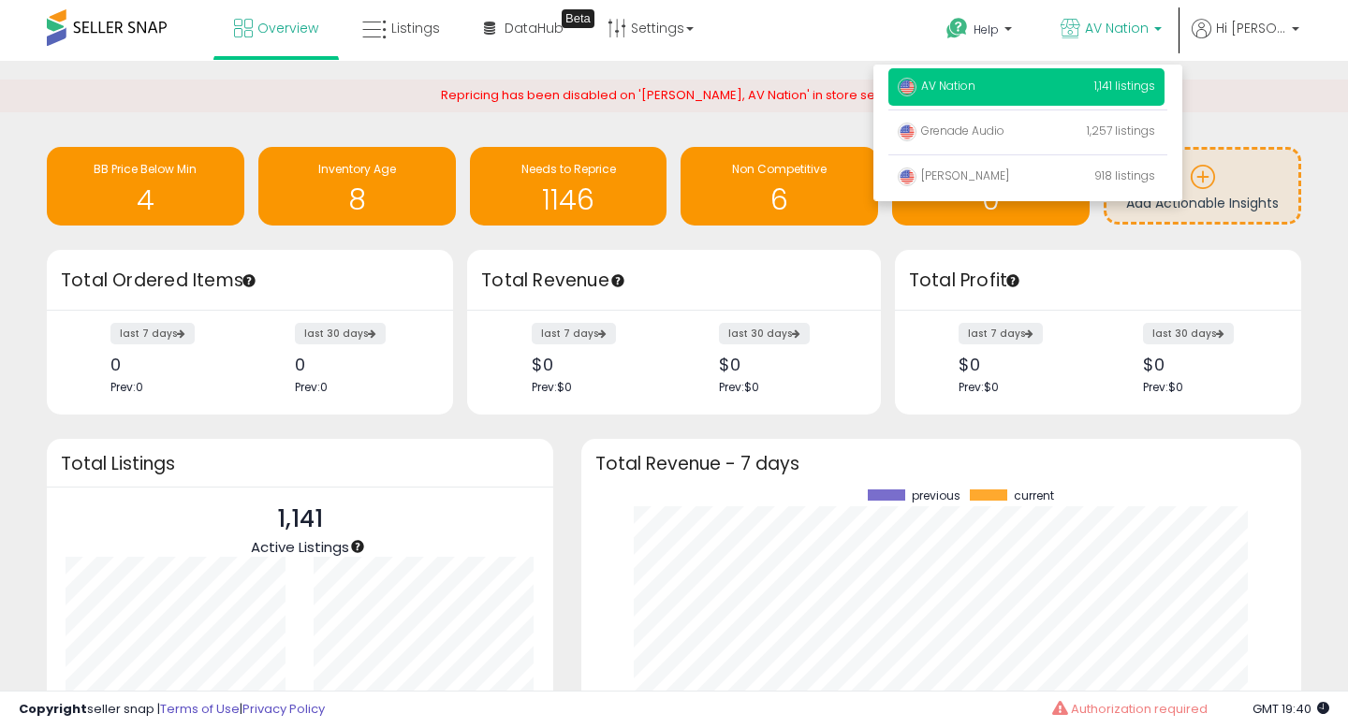
click at [900, 246] on div "Retrieving insights data.. BB Price Below Min 4 Inventory Age 8 Needs to Repric…" at bounding box center [674, 188] width 1282 height 124
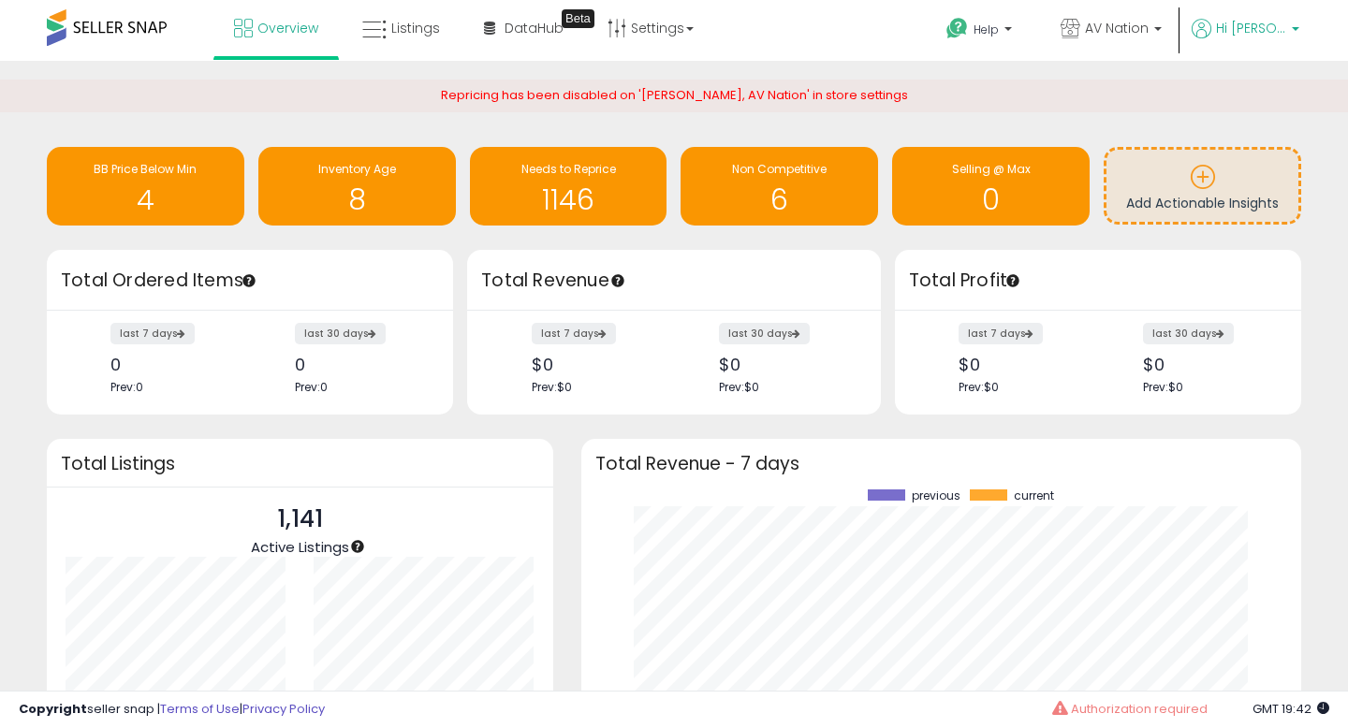
click at [1286, 34] on p "Hi [PERSON_NAME]" at bounding box center [1246, 30] width 108 height 23
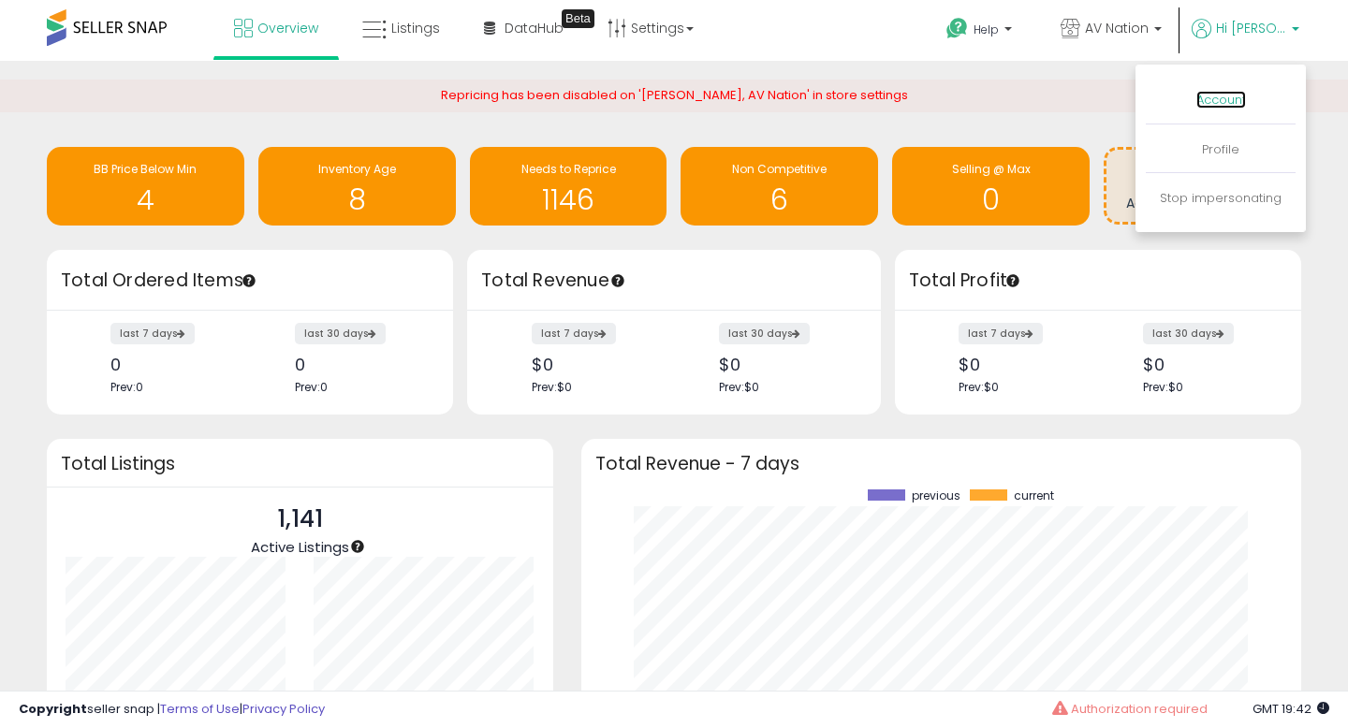
click at [1231, 102] on link "Account" at bounding box center [1221, 100] width 50 height 18
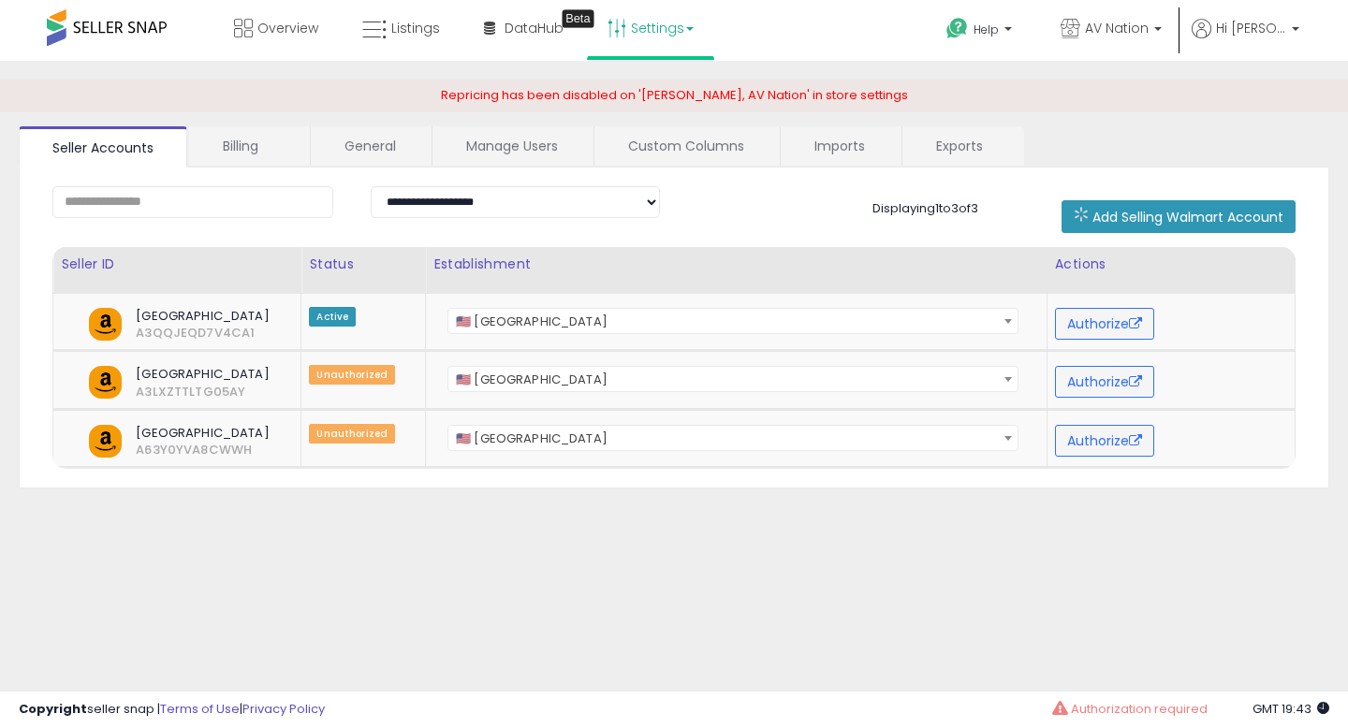
click at [686, 29] on b at bounding box center [689, 29] width 7 height 4
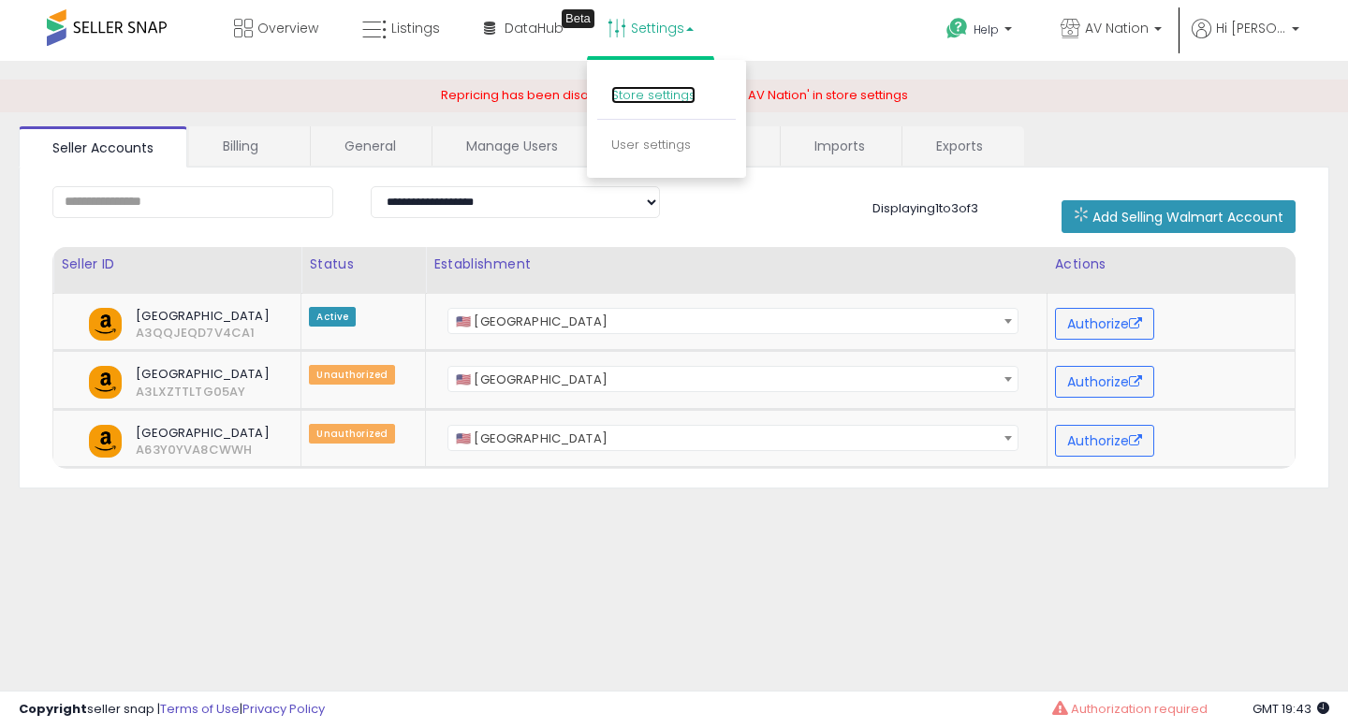
click at [662, 94] on link "Store settings" at bounding box center [653, 95] width 84 height 18
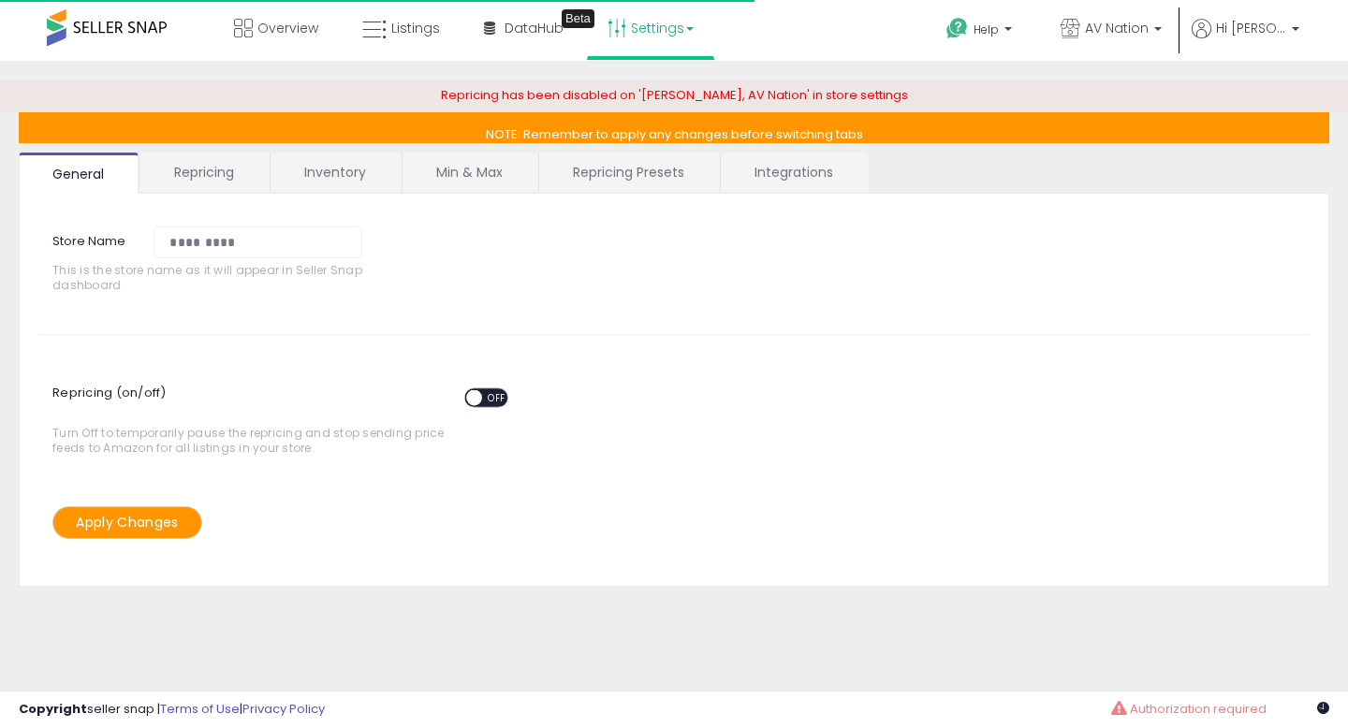
click at [787, 169] on link "Integrations" at bounding box center [794, 172] width 146 height 39
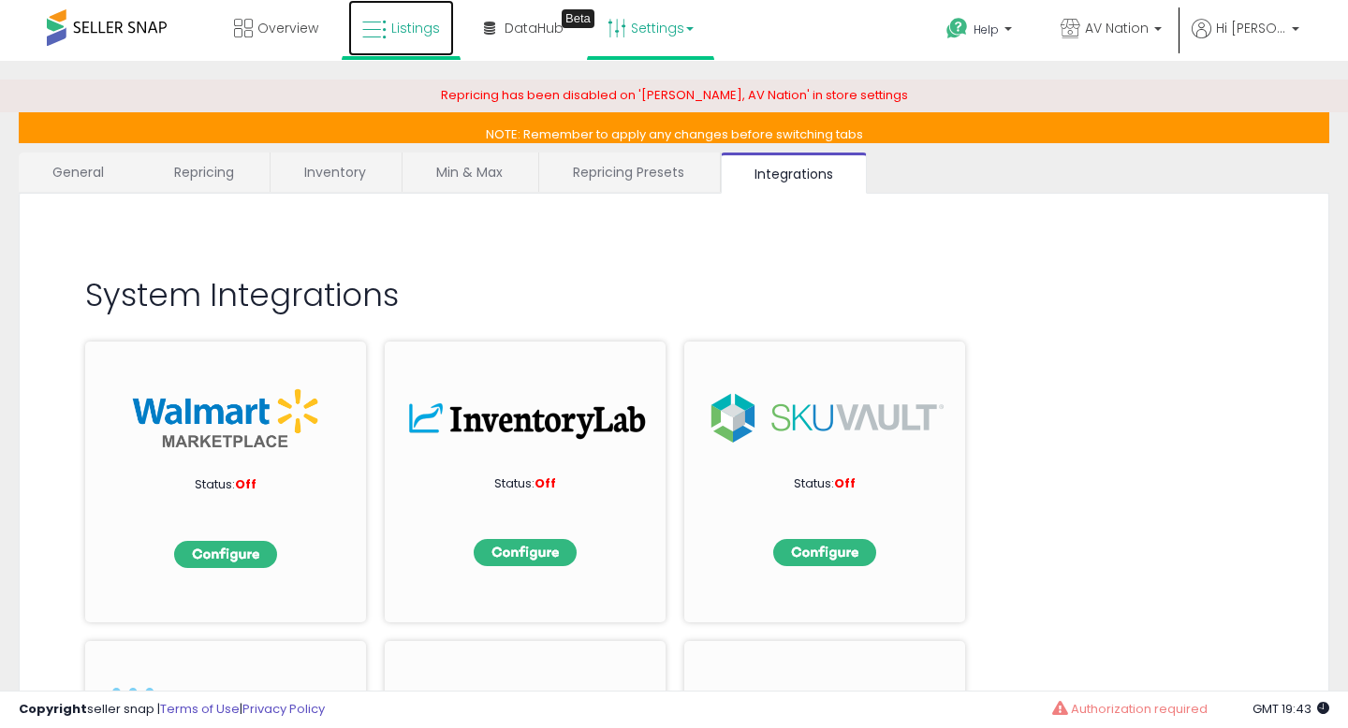
click at [405, 37] on link "Listings" at bounding box center [401, 28] width 106 height 56
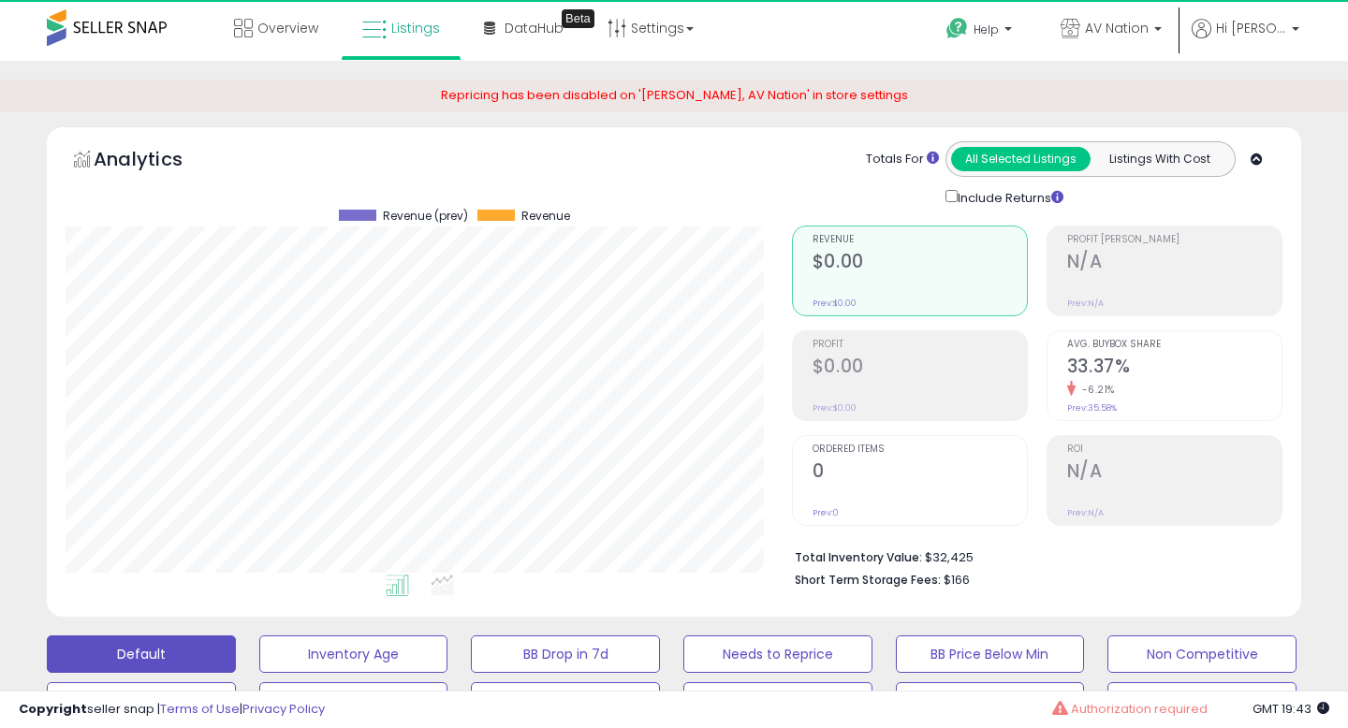
scroll to position [384, 725]
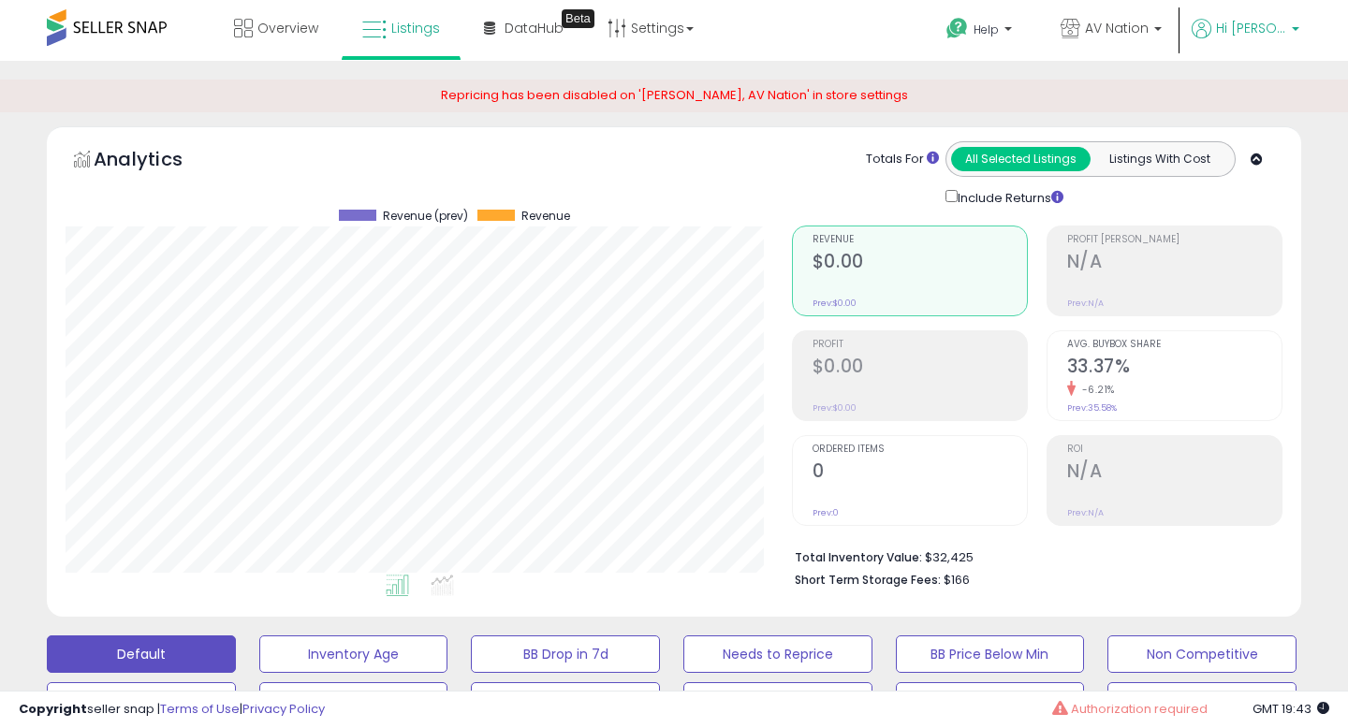
click at [1270, 36] on span "Hi [PERSON_NAME]" at bounding box center [1251, 28] width 70 height 19
click at [1211, 102] on link "Account" at bounding box center [1221, 100] width 50 height 18
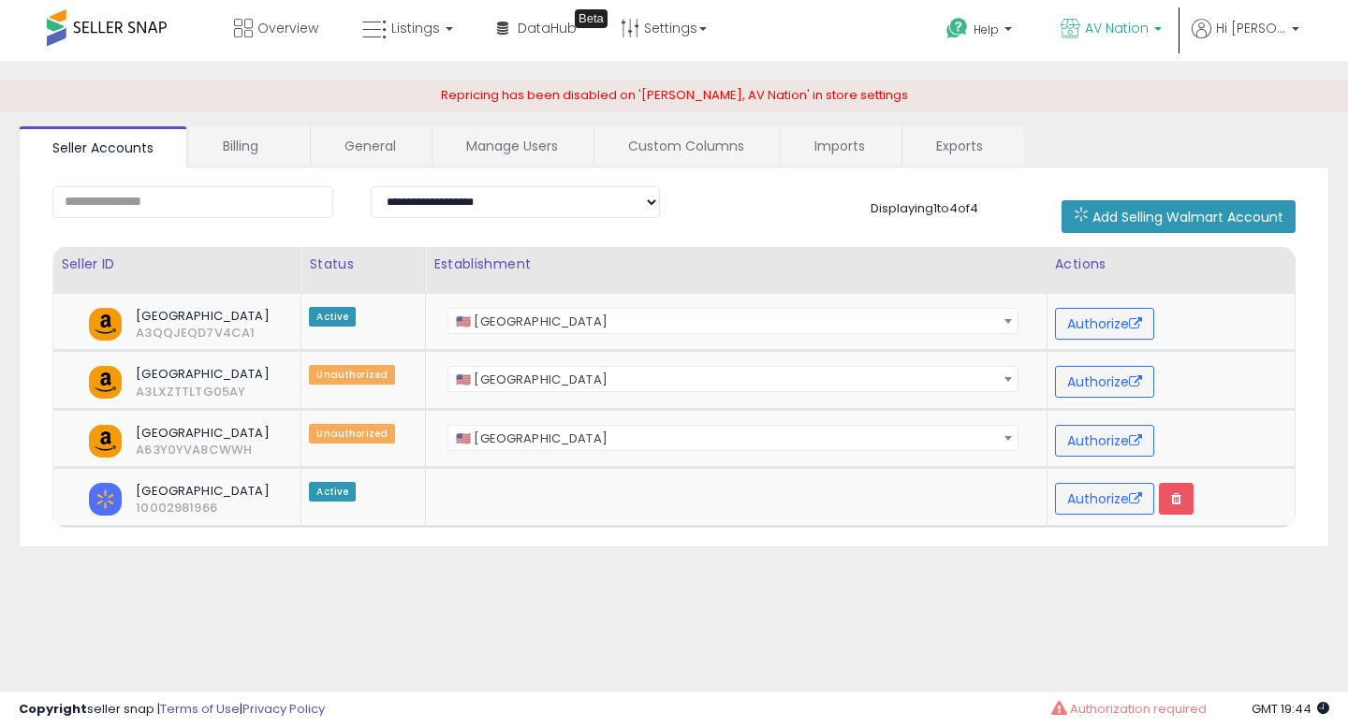
click at [1149, 23] on span "AV Nation" at bounding box center [1117, 28] width 64 height 19
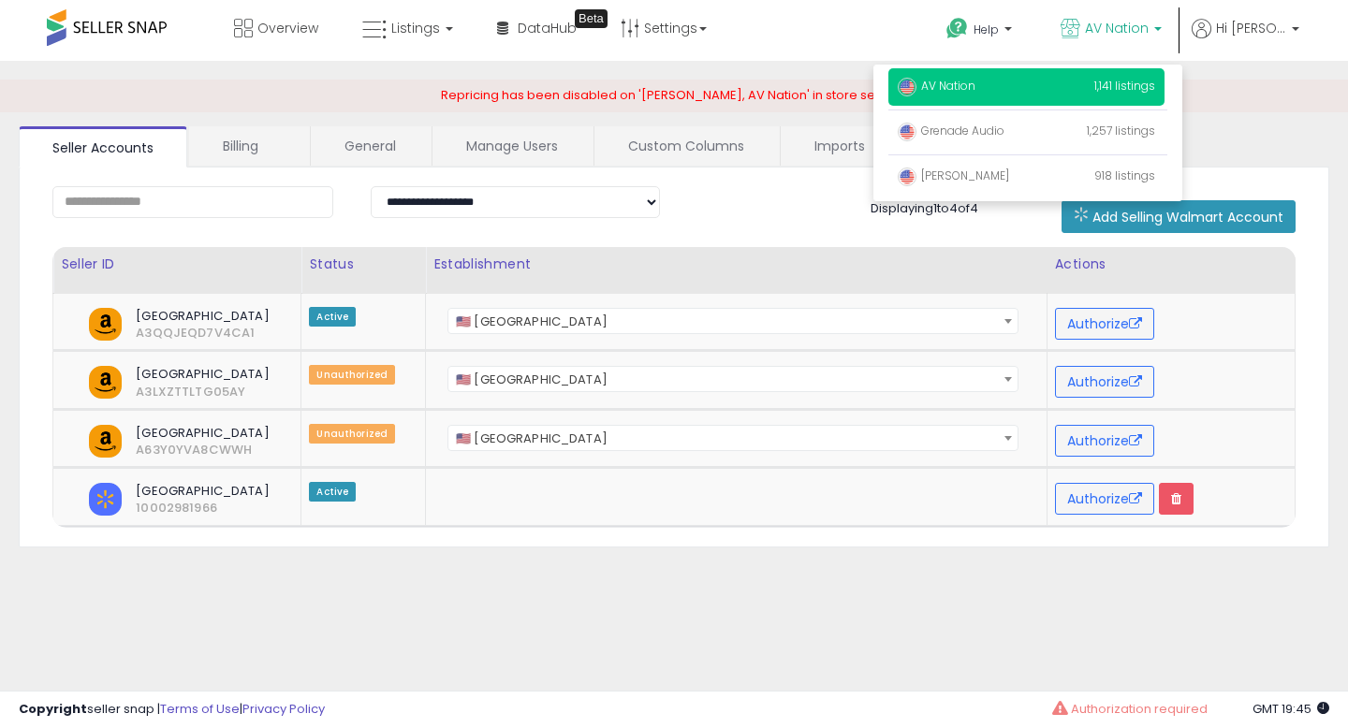
click at [995, 95] on p "AV Nation 1,141 listings" at bounding box center [1026, 86] width 276 height 37
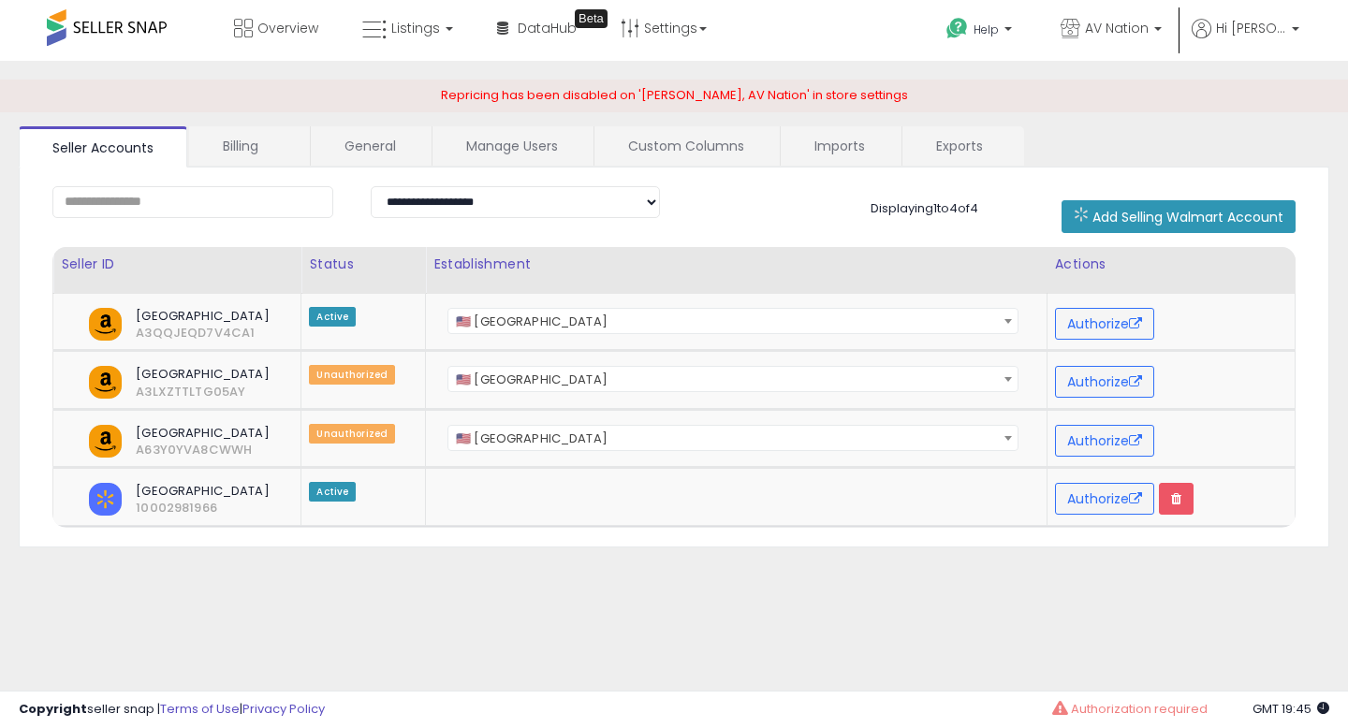
click at [1303, 33] on li "Hi [PERSON_NAME] Account Profile Stop impersonating" at bounding box center [1245, 42] width 121 height 46
click at [1285, 30] on span "Hi [PERSON_NAME]" at bounding box center [1251, 28] width 70 height 19
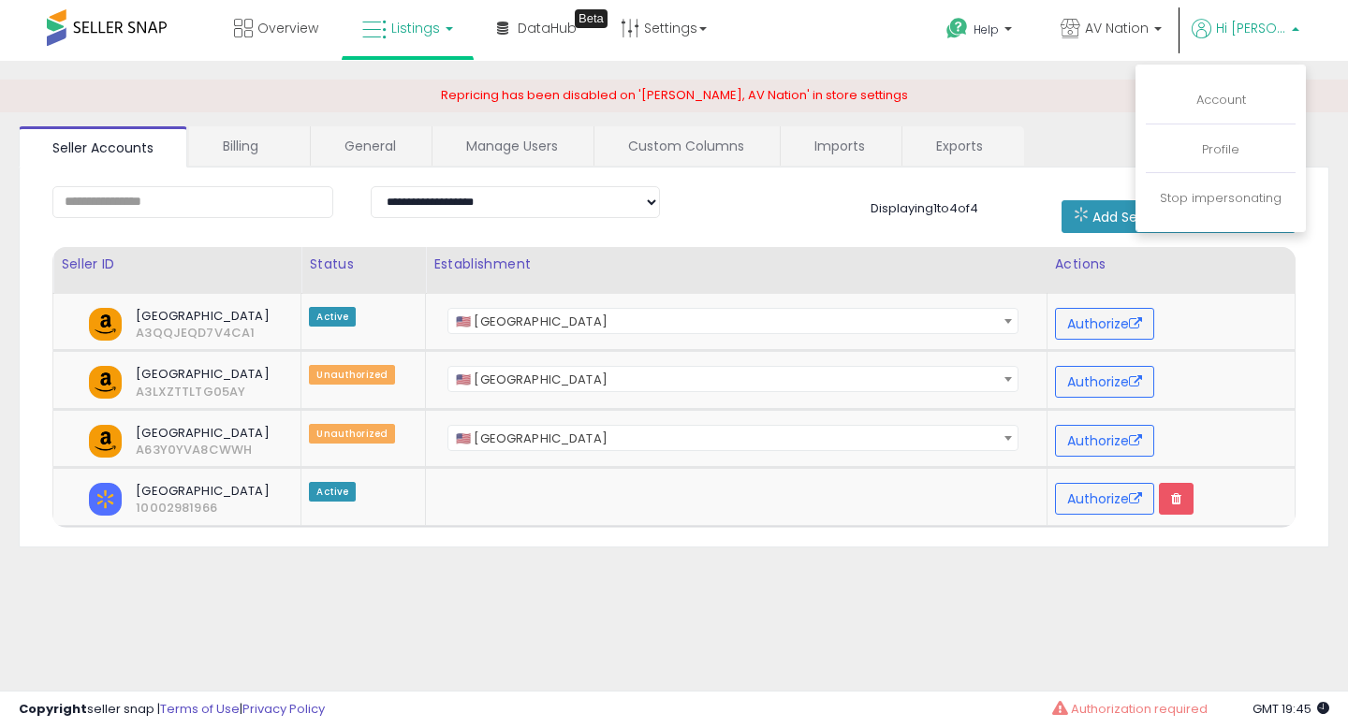
click at [446, 28] on b at bounding box center [449, 29] width 7 height 4
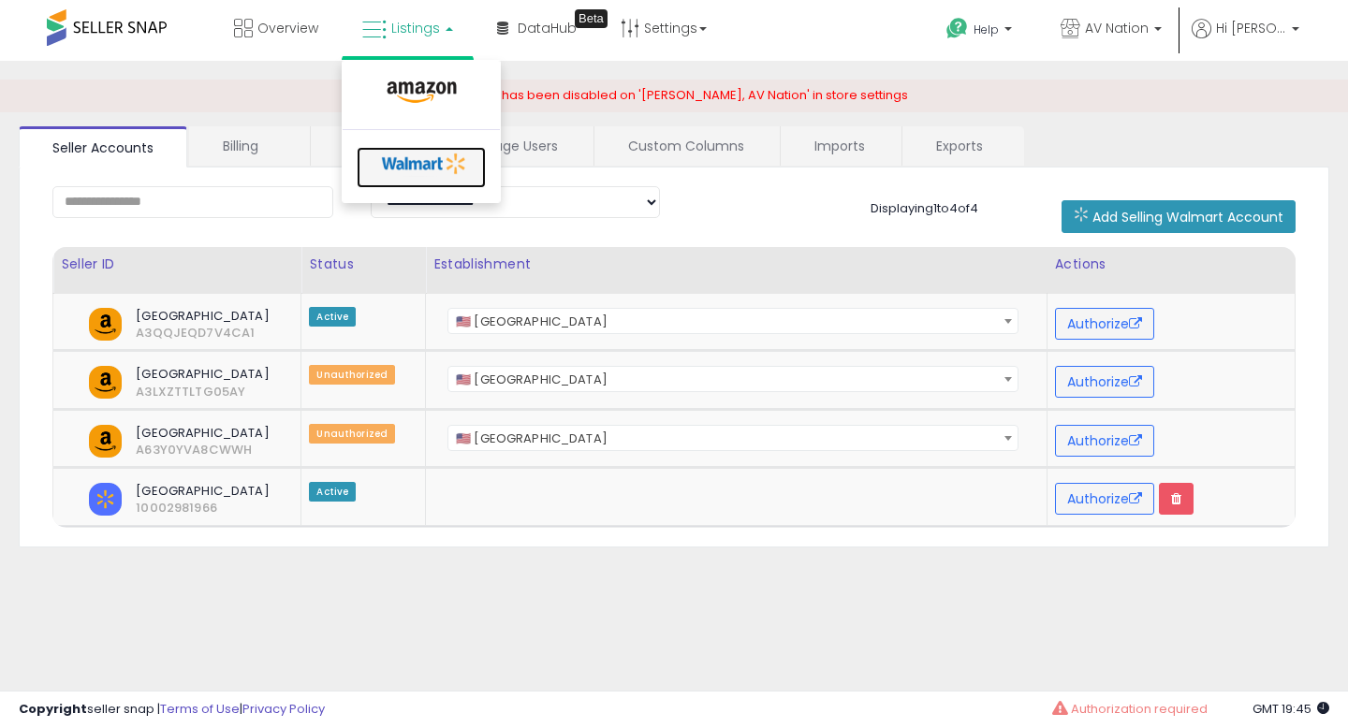
click at [446, 168] on icon at bounding box center [424, 164] width 98 height 28
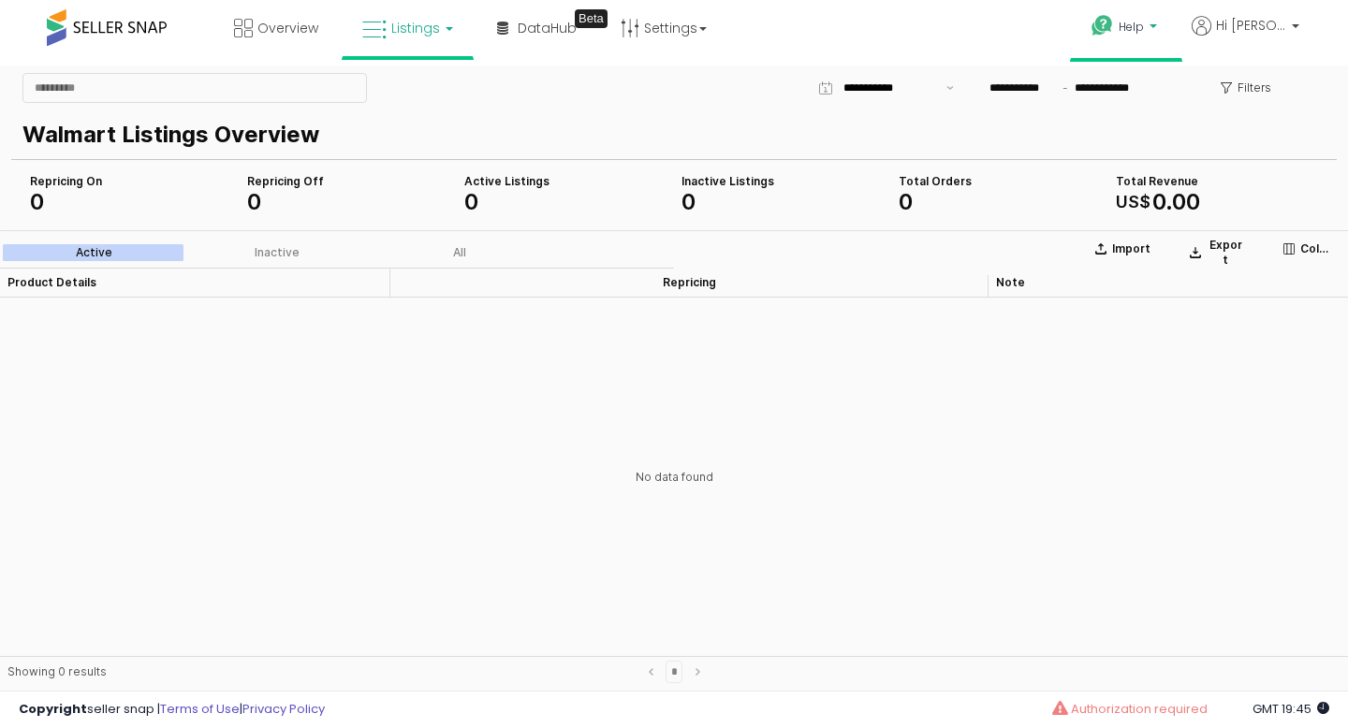
click at [1144, 22] on span "Help" at bounding box center [1131, 27] width 25 height 16
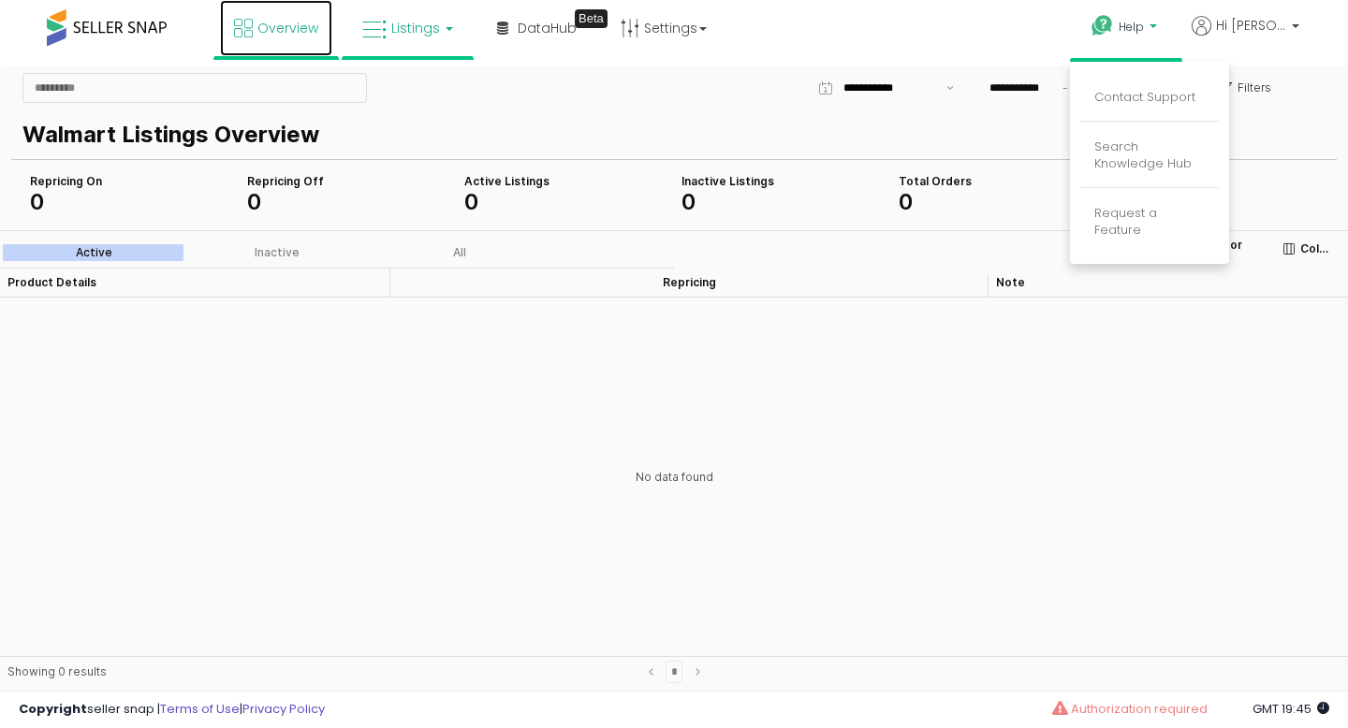
click at [273, 41] on link "Overview" at bounding box center [276, 28] width 112 height 56
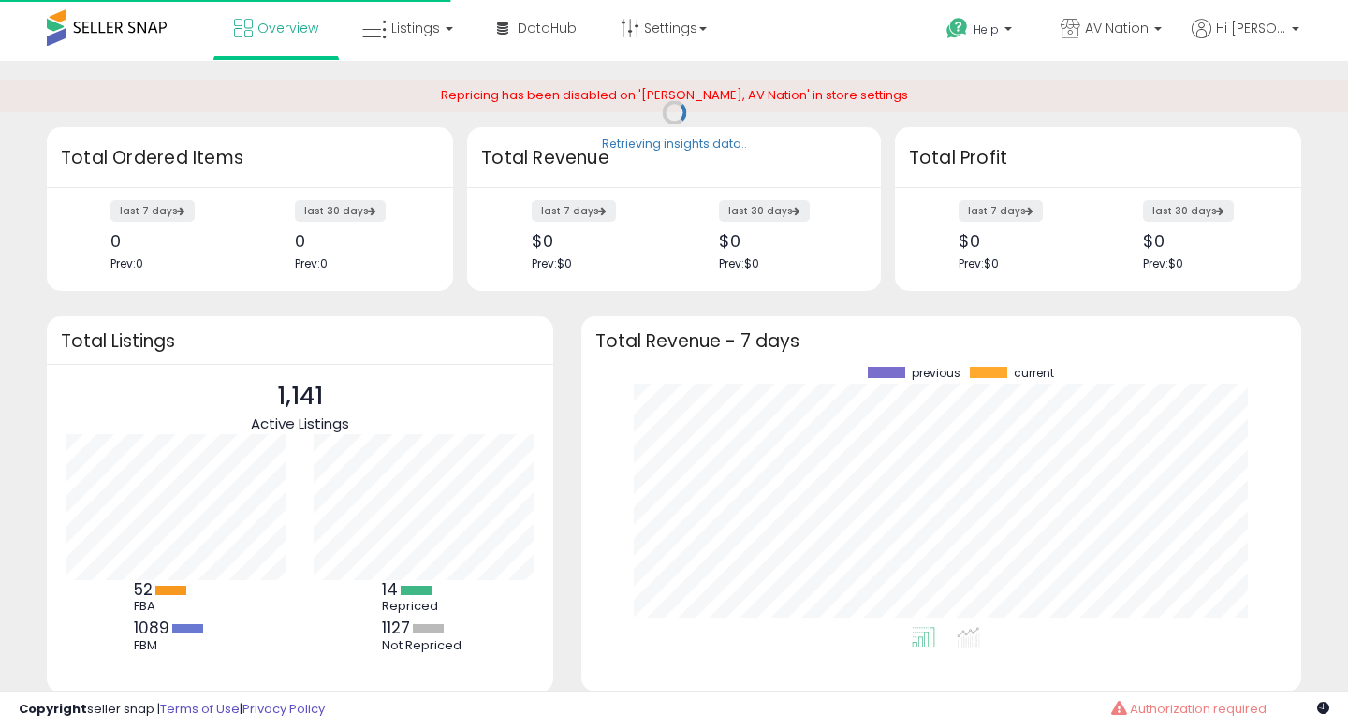
scroll to position [260, 682]
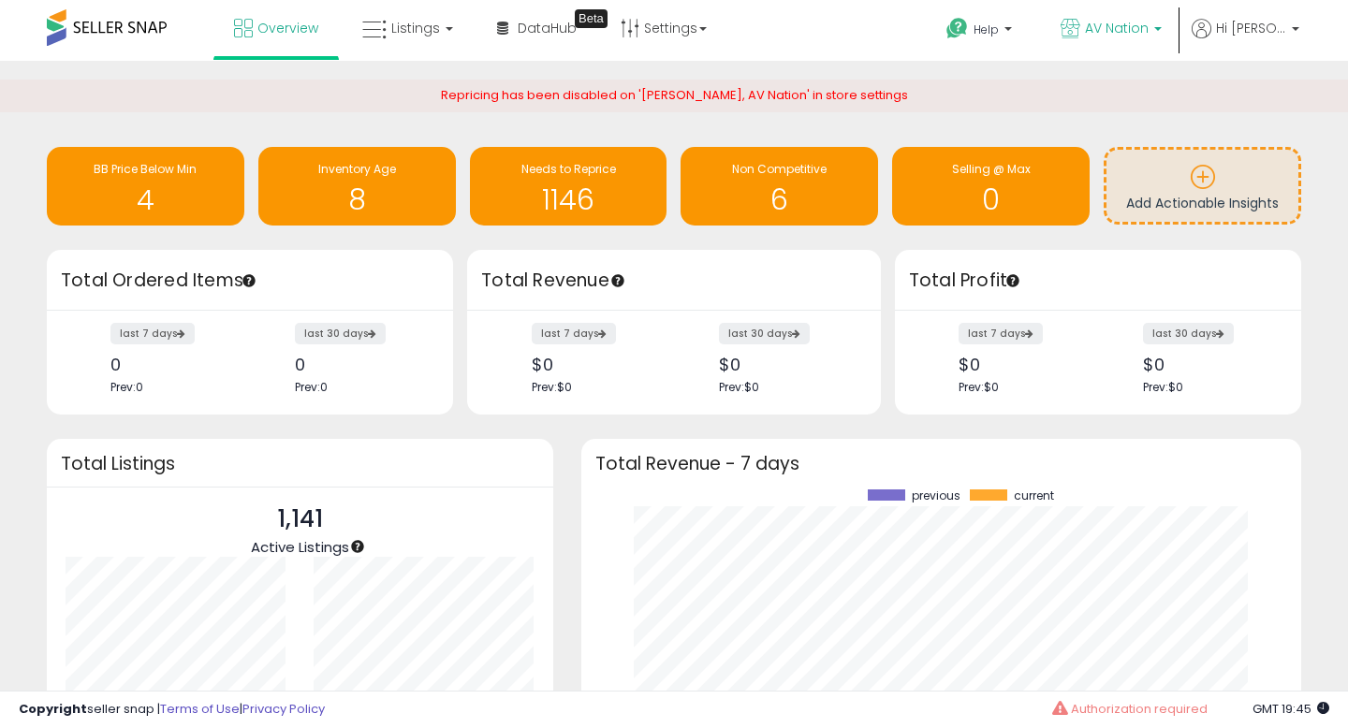
click at [1136, 23] on span "AV Nation" at bounding box center [1117, 28] width 64 height 19
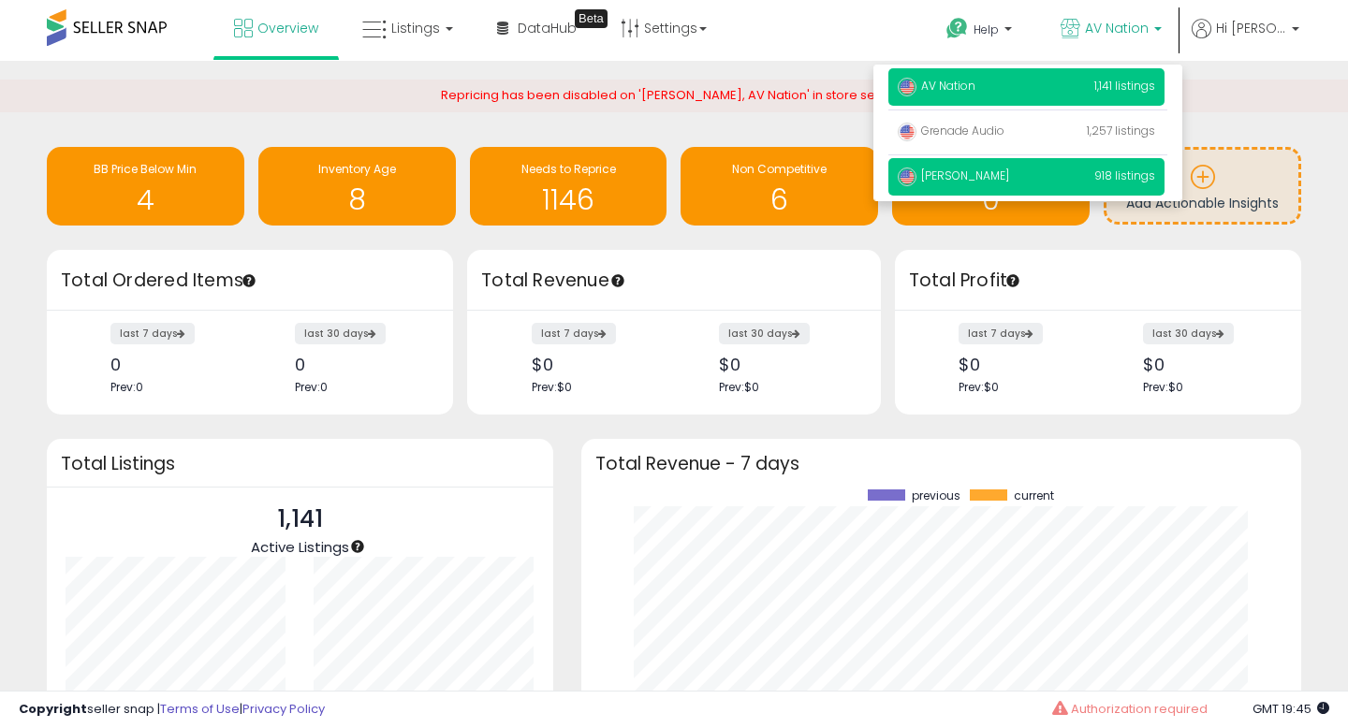
click at [985, 182] on span "[PERSON_NAME]" at bounding box center [953, 176] width 111 height 16
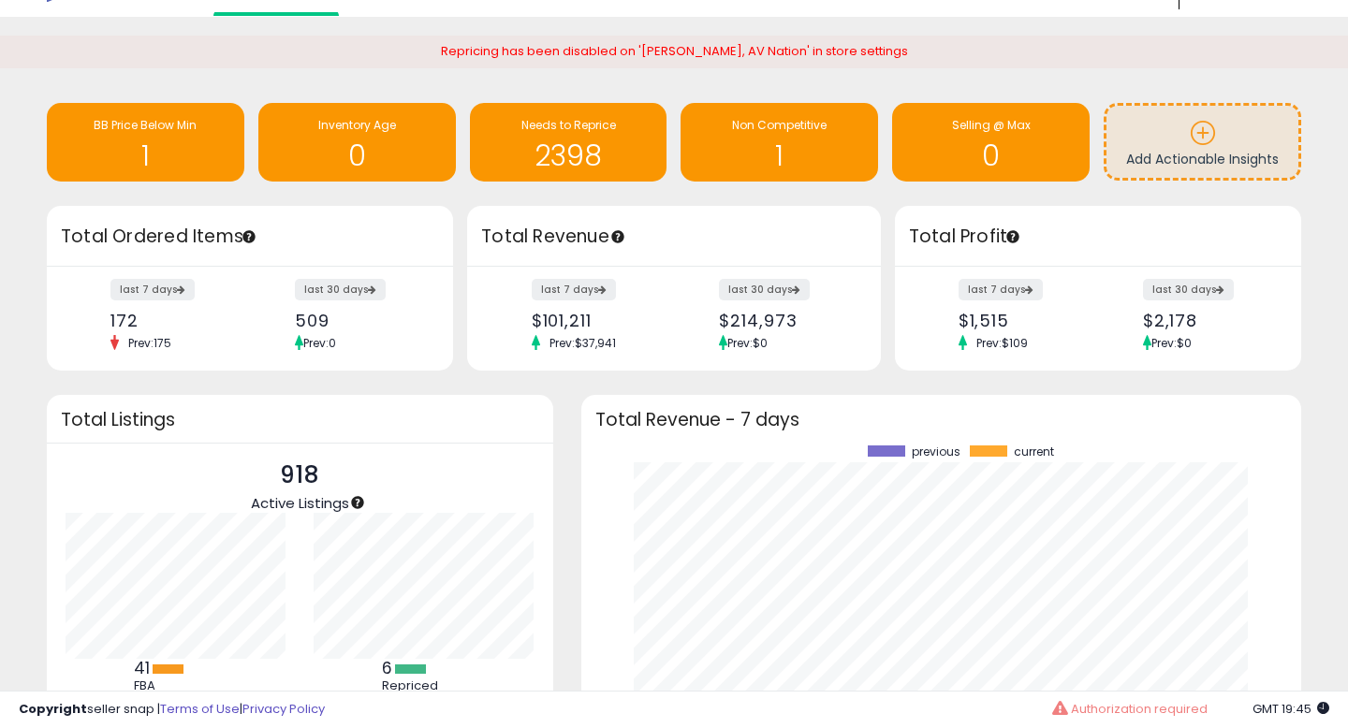
scroll to position [9, 0]
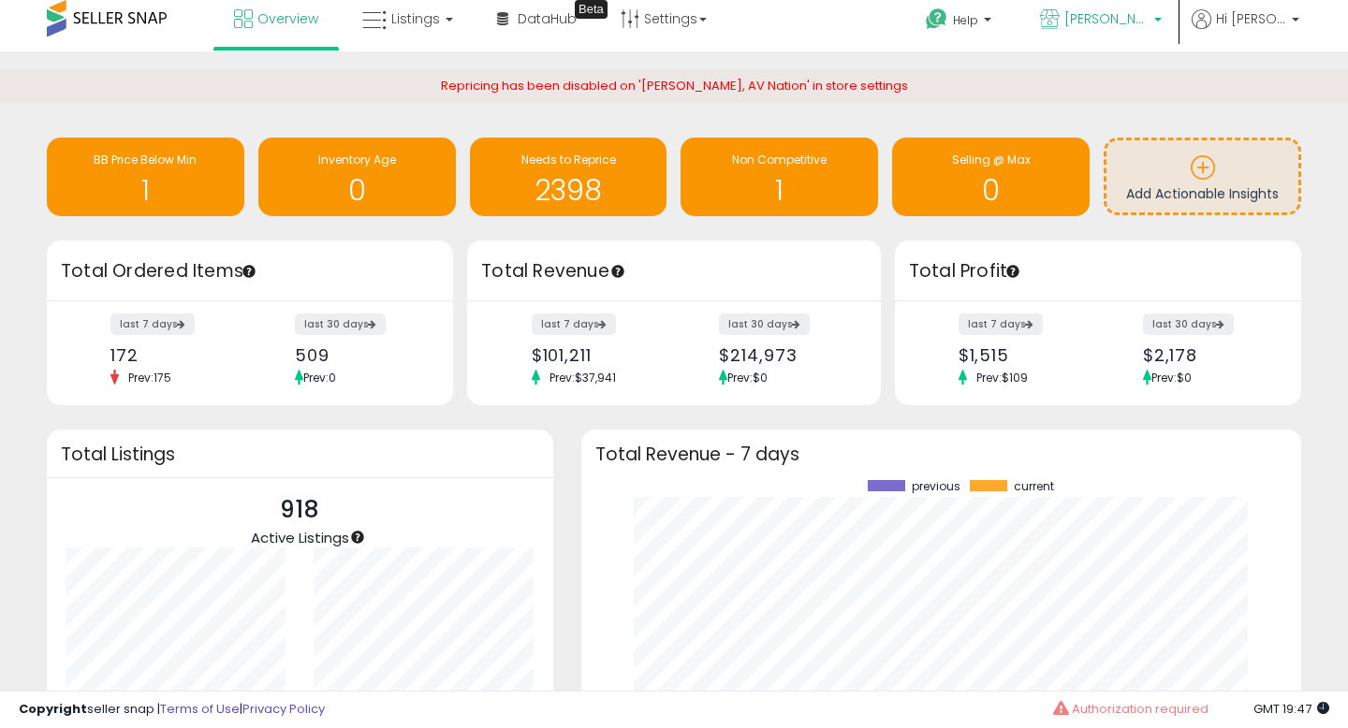
click at [1149, 27] on span "[PERSON_NAME]" at bounding box center [1106, 18] width 84 height 19
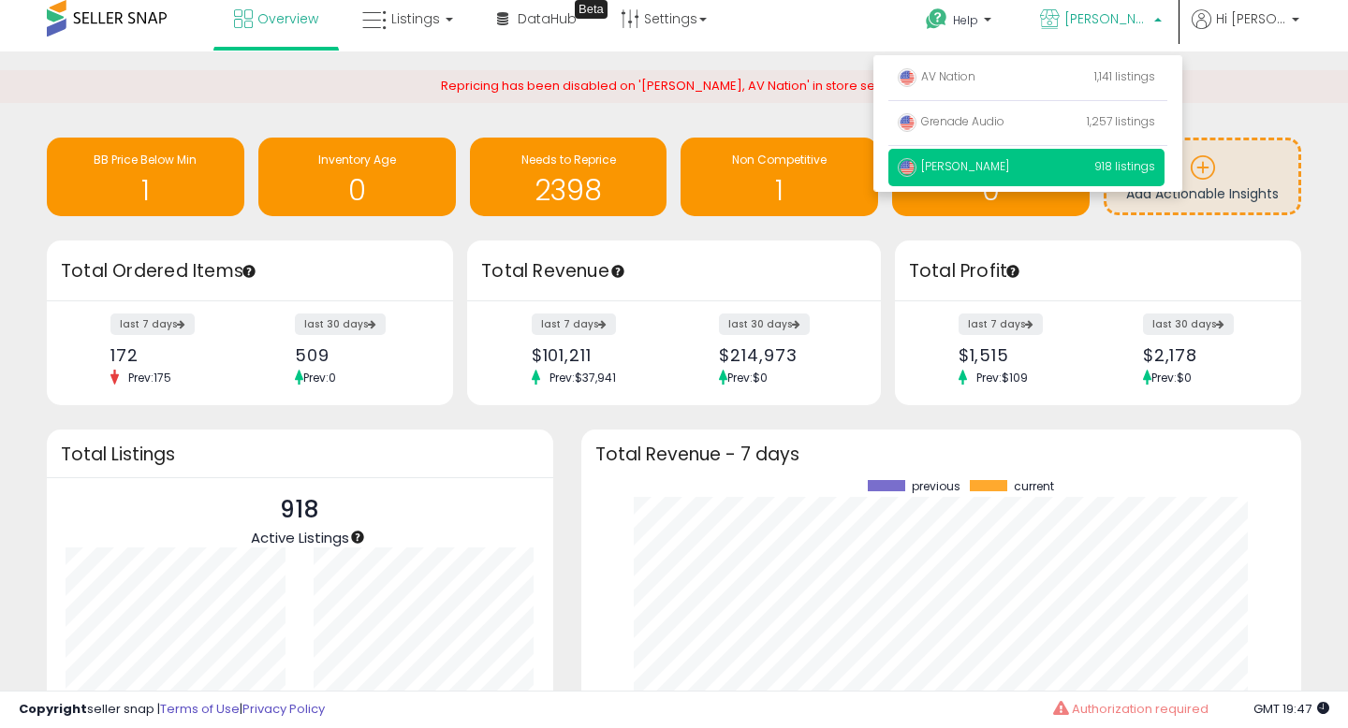
click at [566, 478] on div "Retrieving overview data.. Total Listings 918 Active Listings 41 FBA 877 FBM 6" at bounding box center [300, 630] width 534 height 400
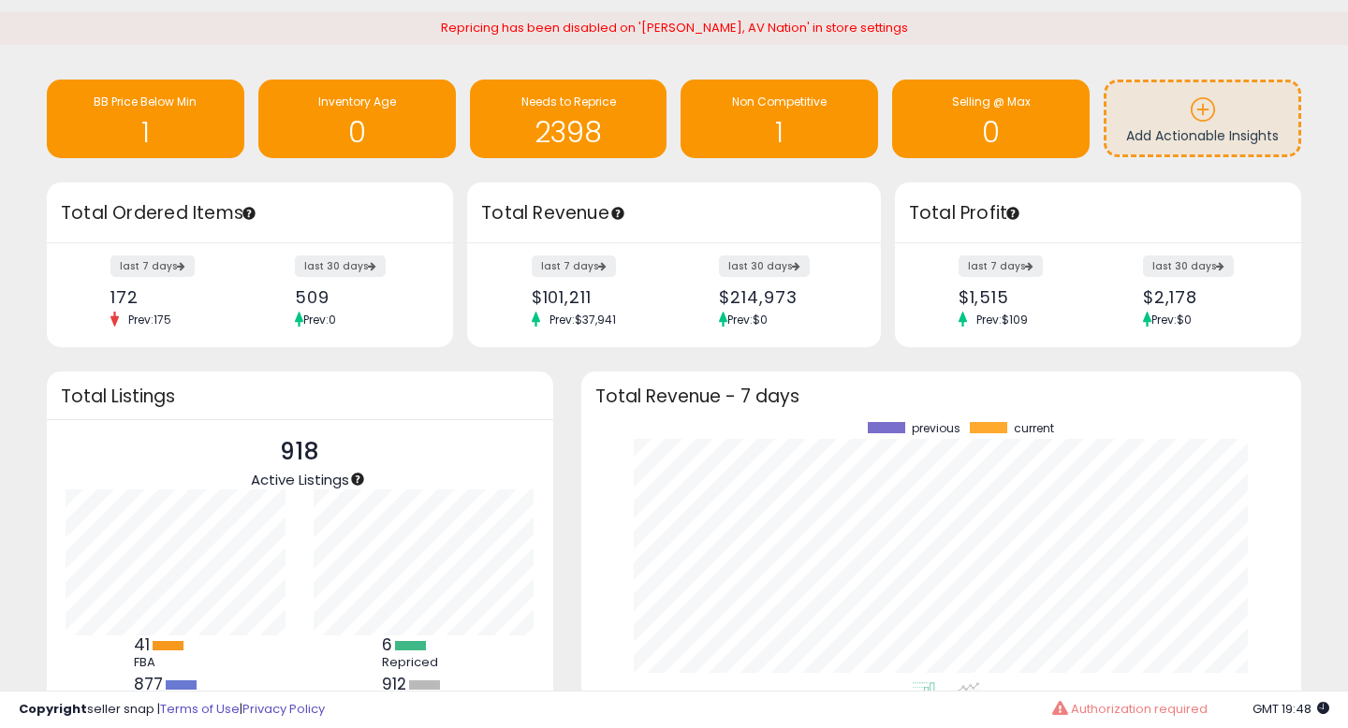
scroll to position [0, 0]
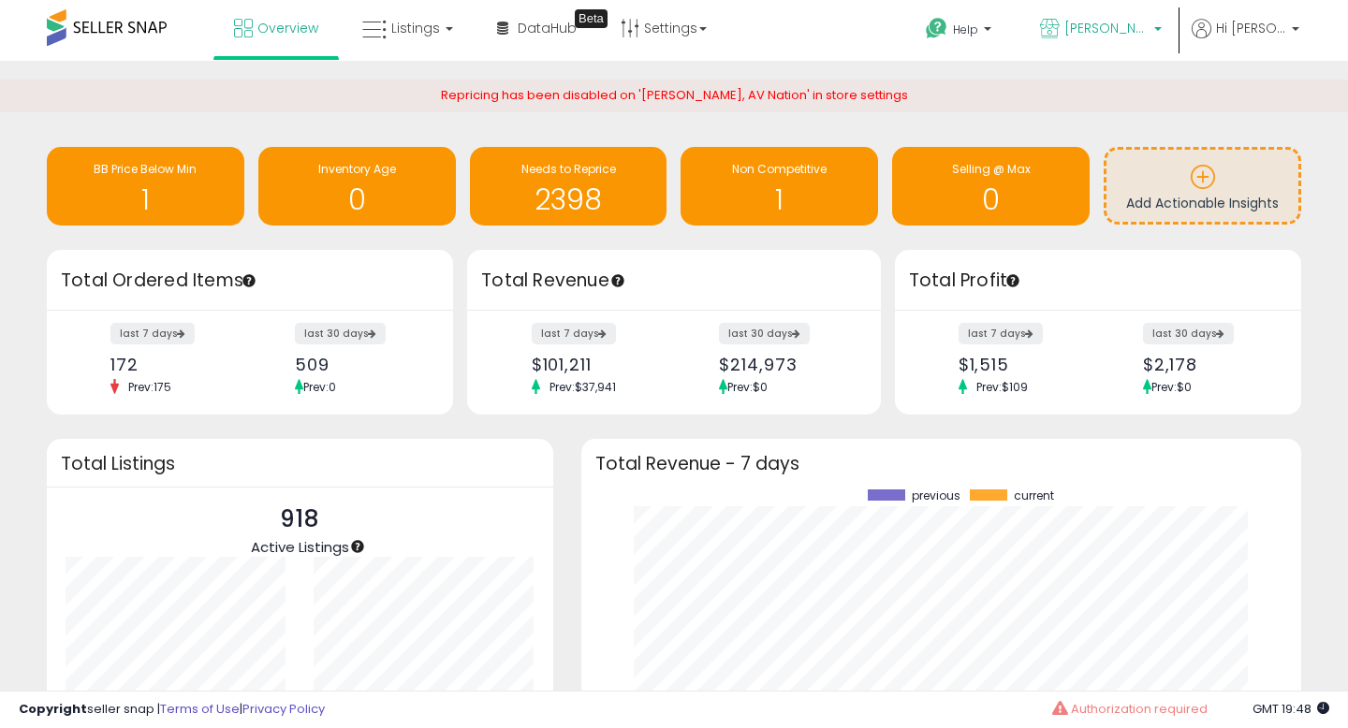
click at [1142, 31] on span "[PERSON_NAME]" at bounding box center [1106, 28] width 84 height 19
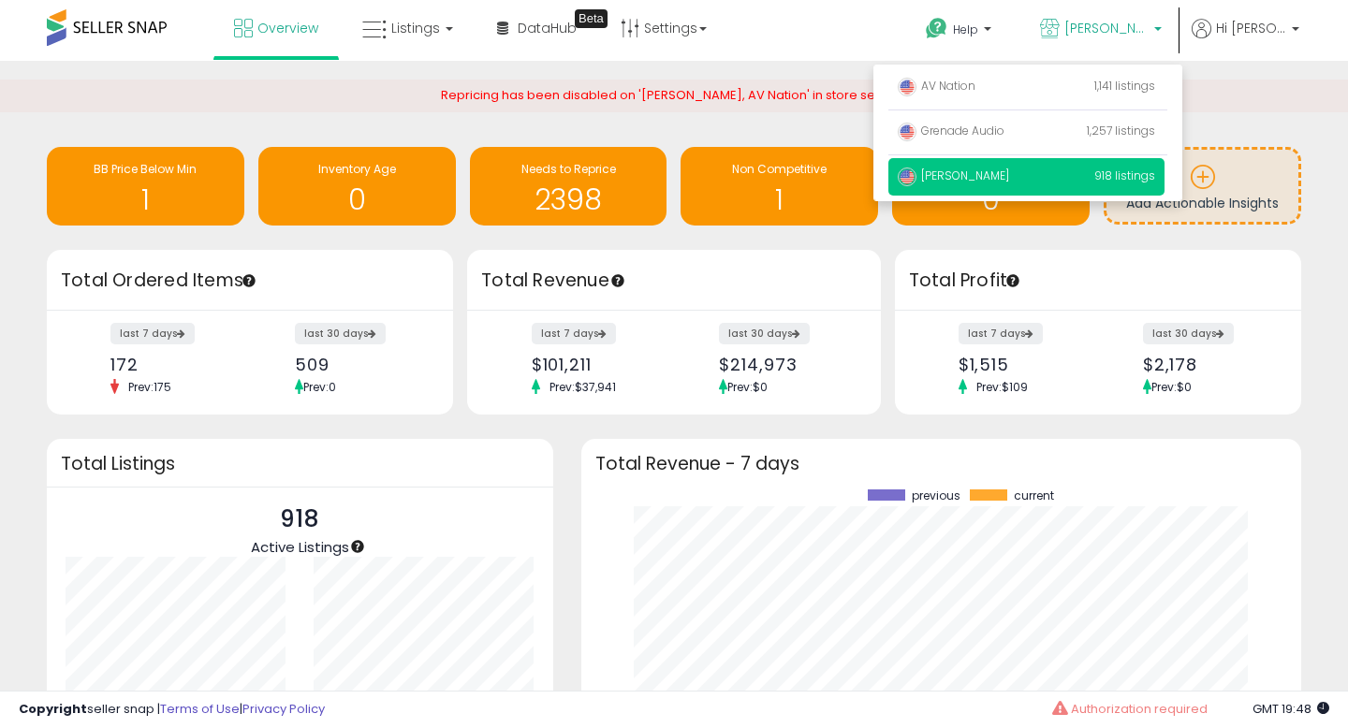
click at [841, 39] on div "Overview Listings DataHub Beta" at bounding box center [430, 40] width 889 height 80
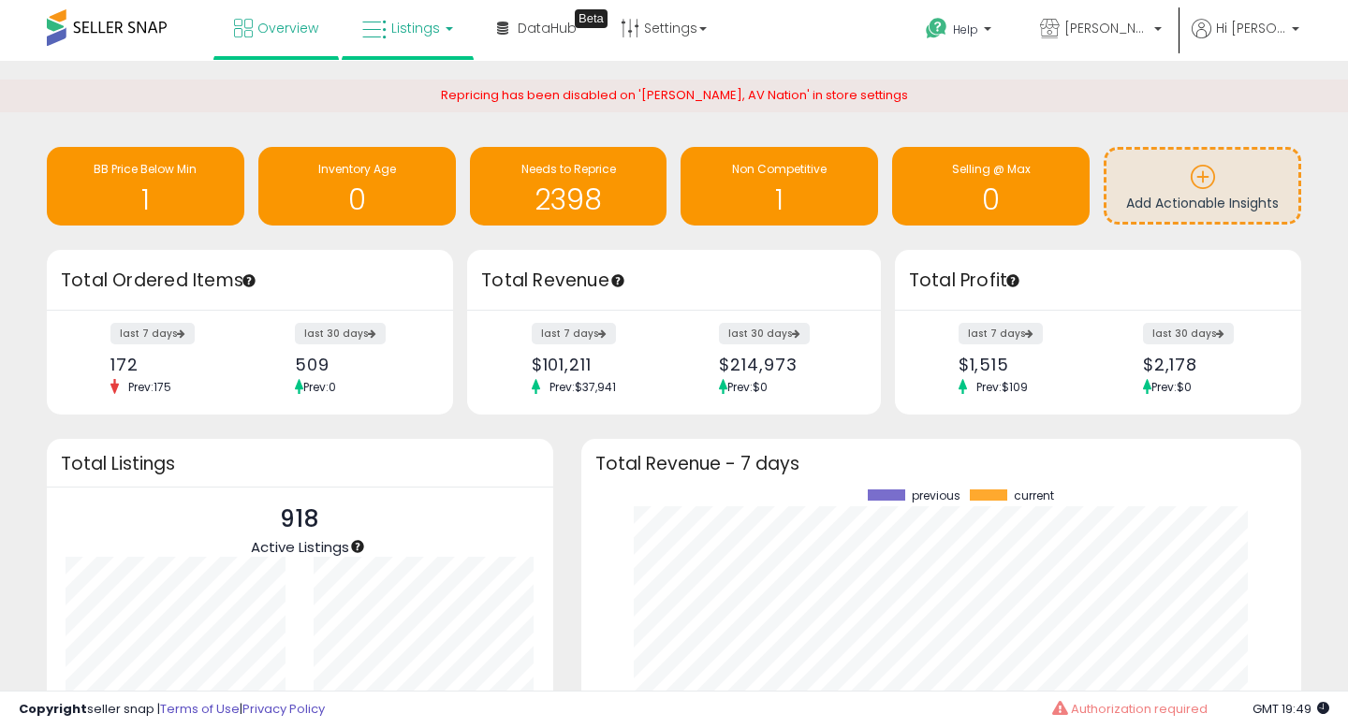
click at [421, 42] on link "Listings" at bounding box center [407, 28] width 119 height 56
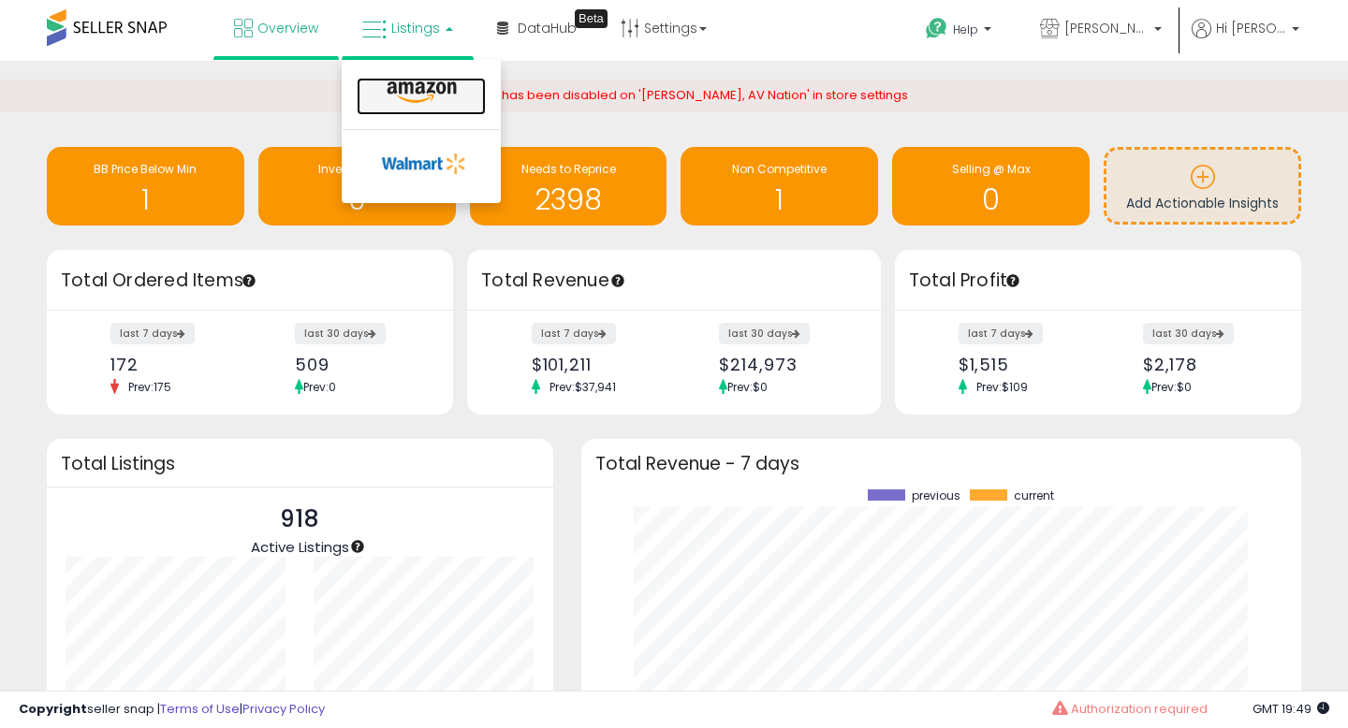
click at [414, 90] on icon at bounding box center [421, 92] width 81 height 24
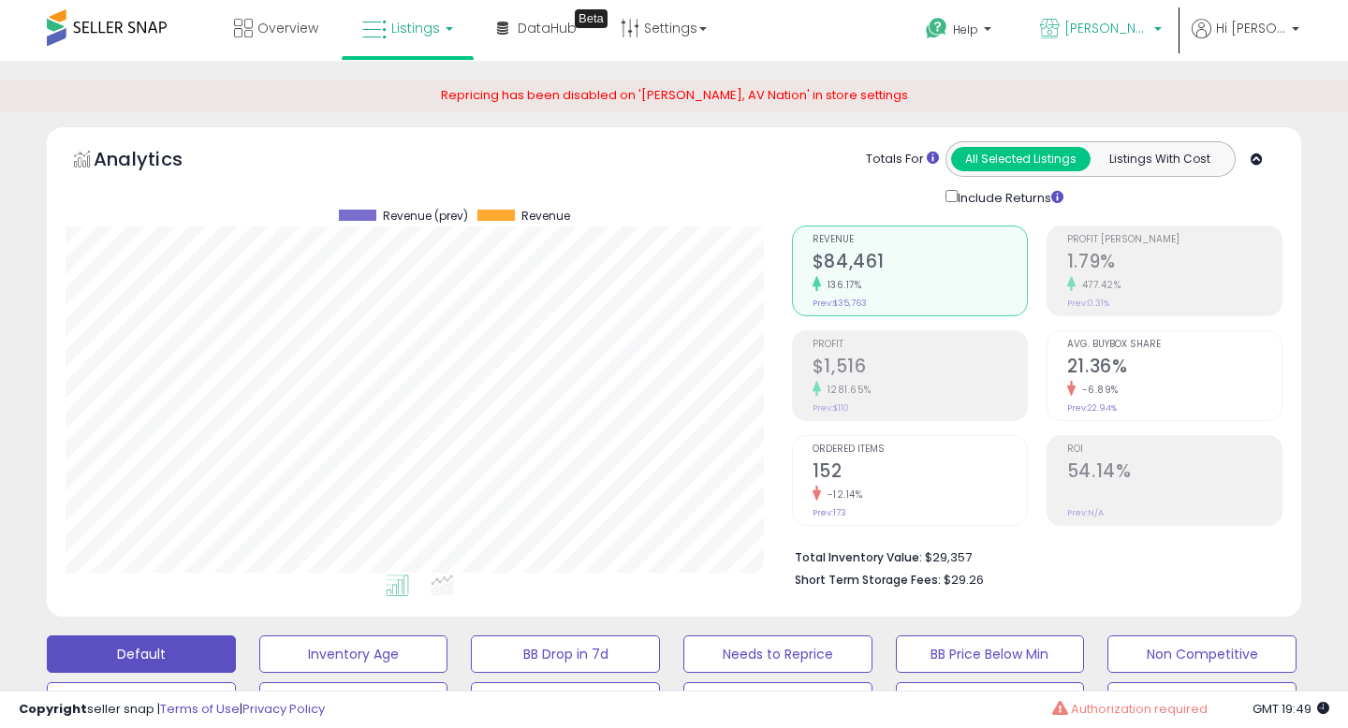
click at [1162, 31] on b at bounding box center [1157, 33] width 7 height 13
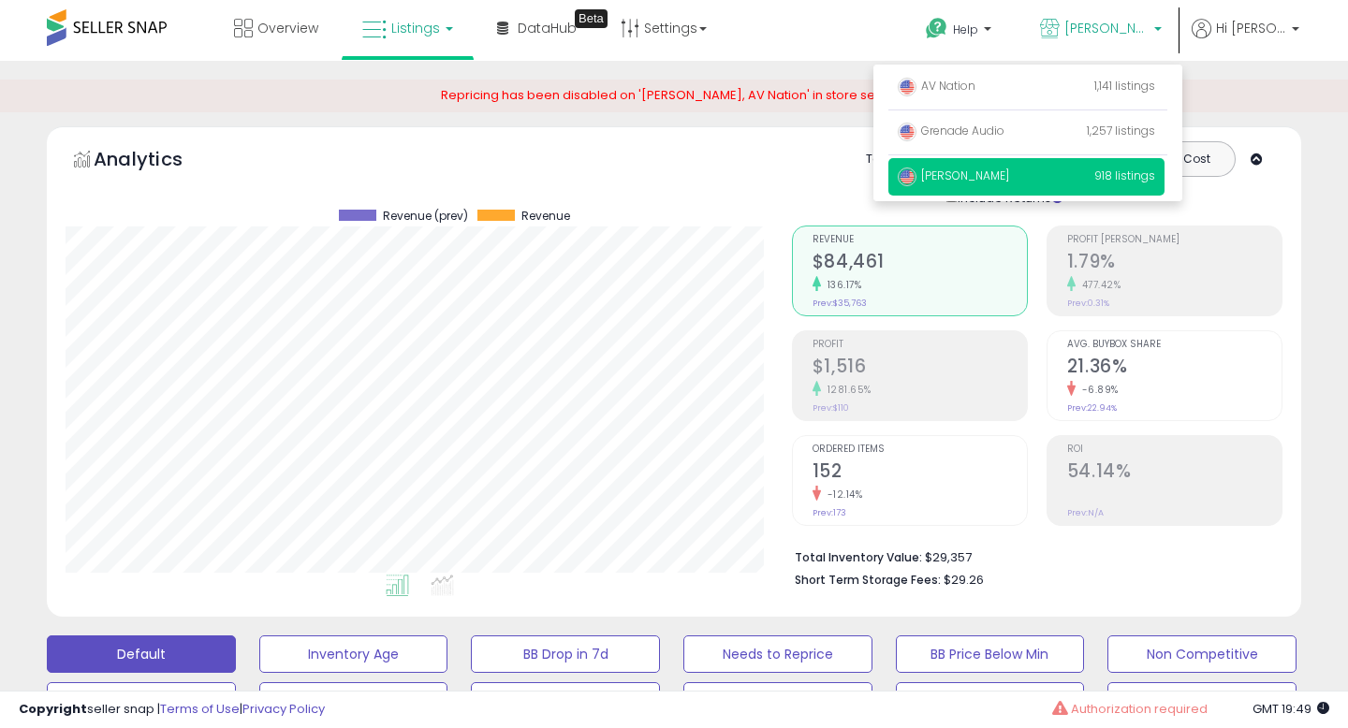
click at [716, 149] on div "Analytics Totals For All Selected Listings Listings With Cost Include Returns" at bounding box center [674, 174] width 1217 height 66
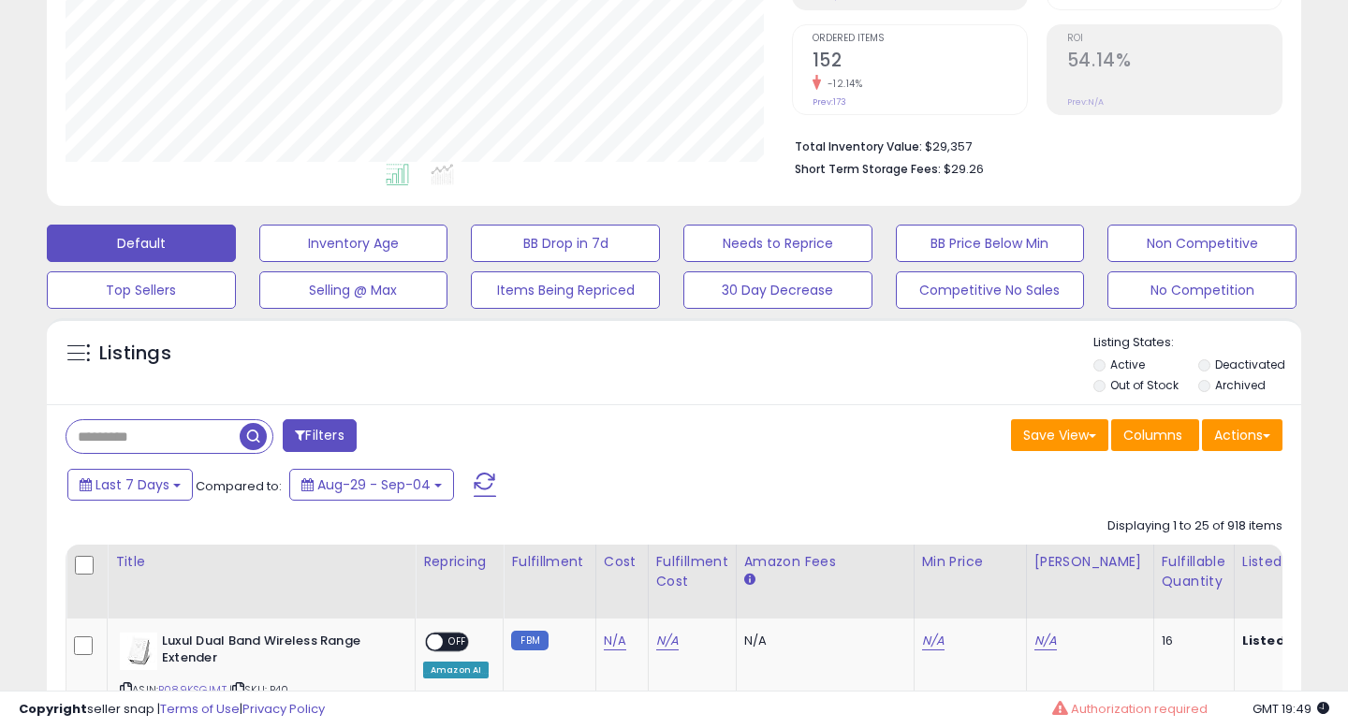
scroll to position [416, 0]
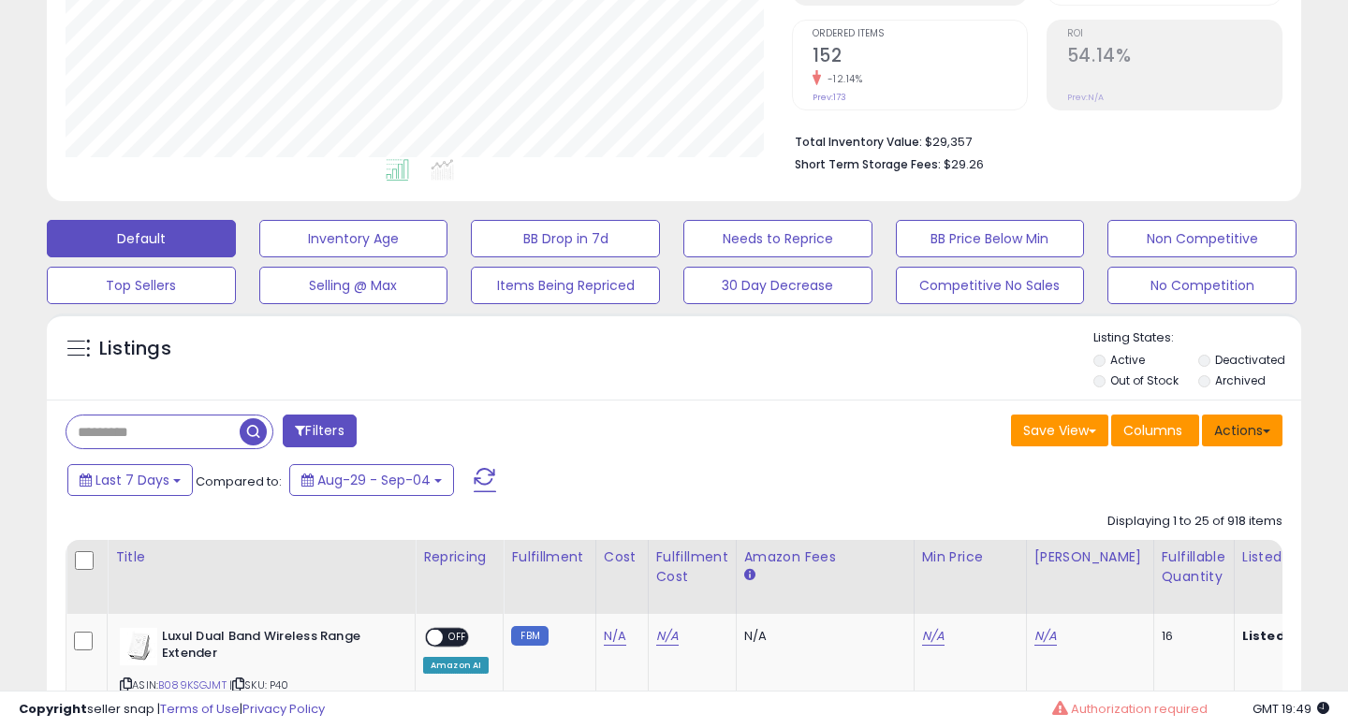
click at [1266, 433] on button "Actions" at bounding box center [1242, 431] width 80 height 32
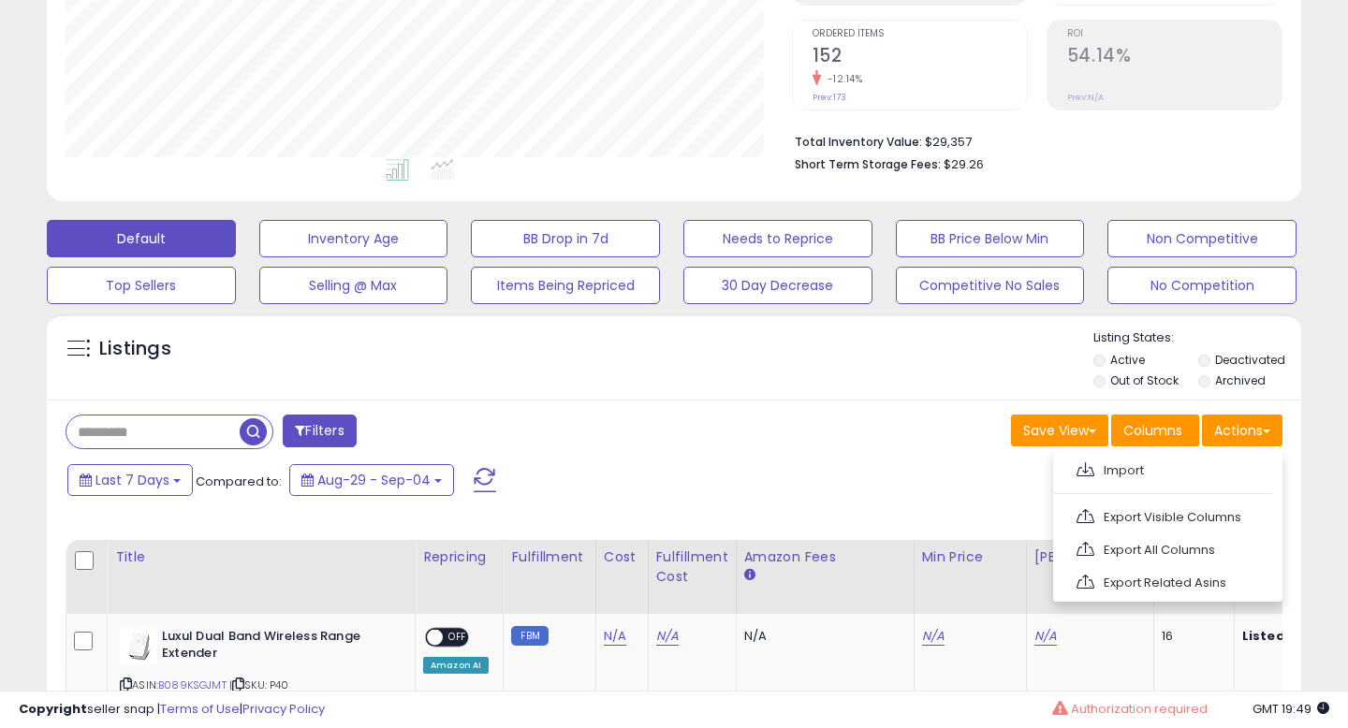
click at [605, 380] on div "Listings" at bounding box center [674, 361] width 1254 height 64
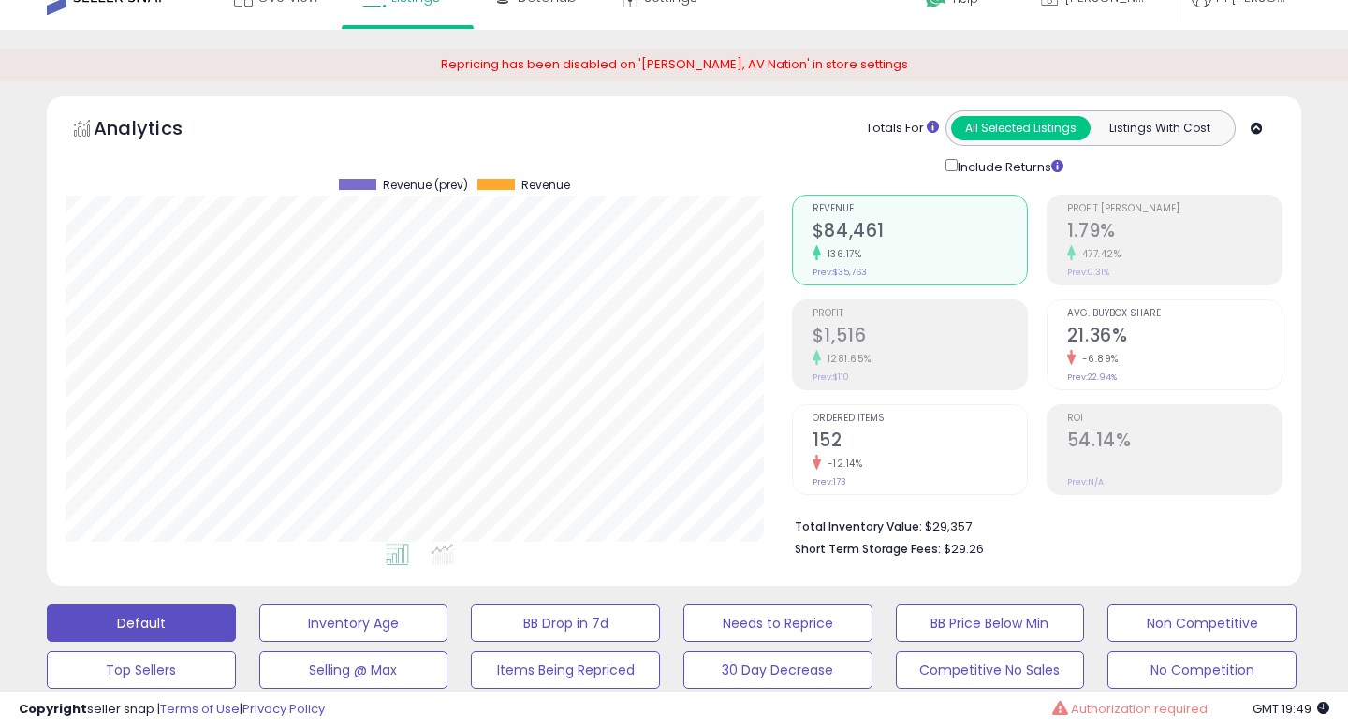
scroll to position [7, 0]
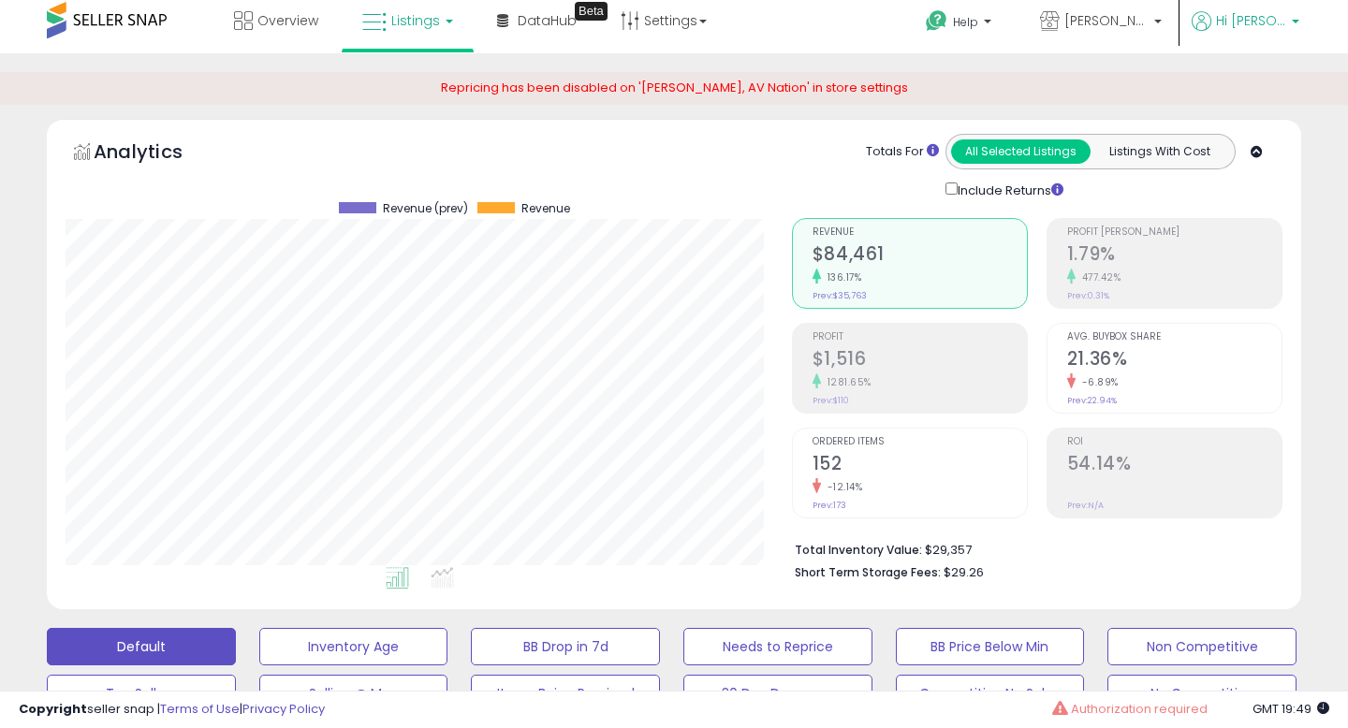
click at [1292, 28] on b at bounding box center [1295, 26] width 7 height 13
